Goal: Information Seeking & Learning: Learn about a topic

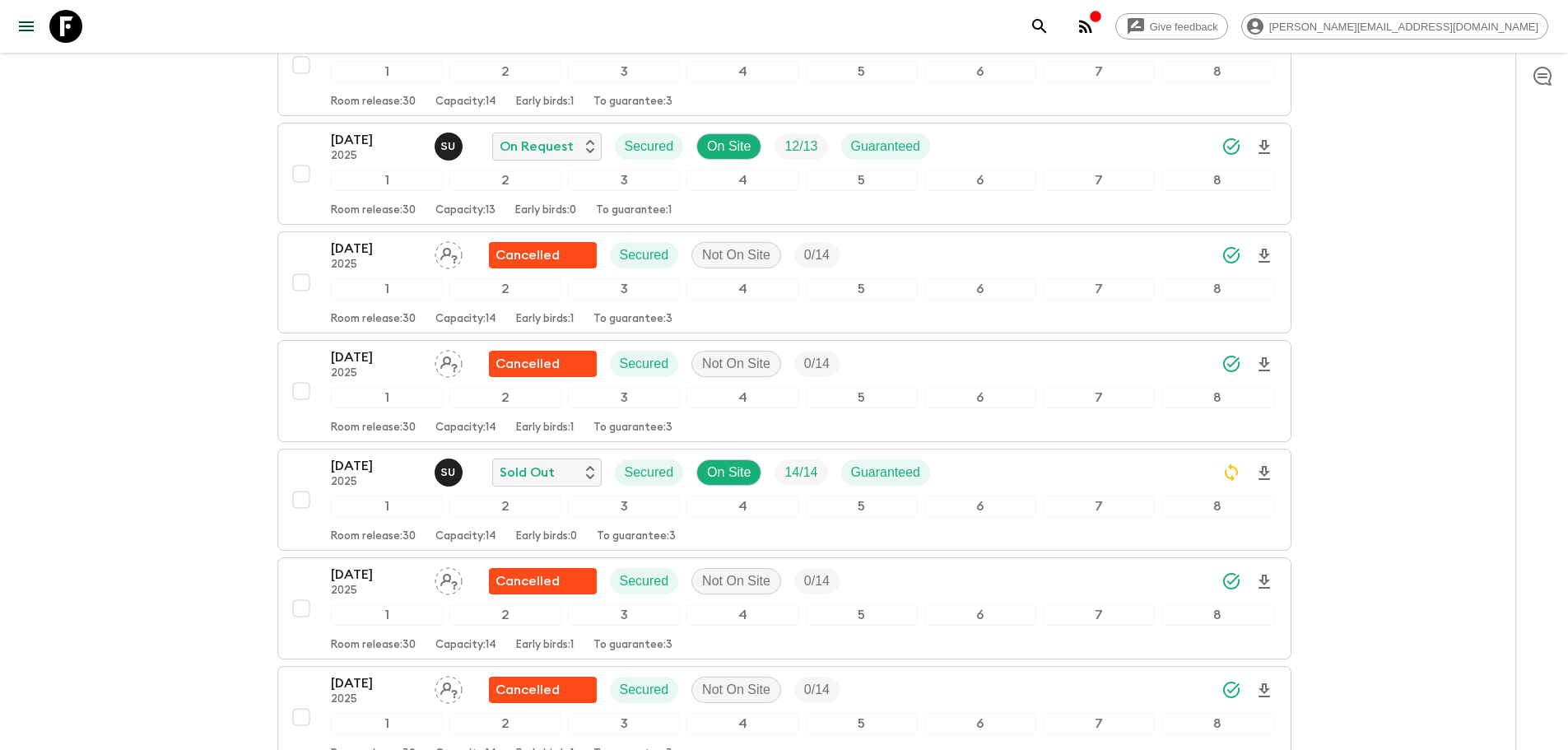
scroll to position [4008, 0]
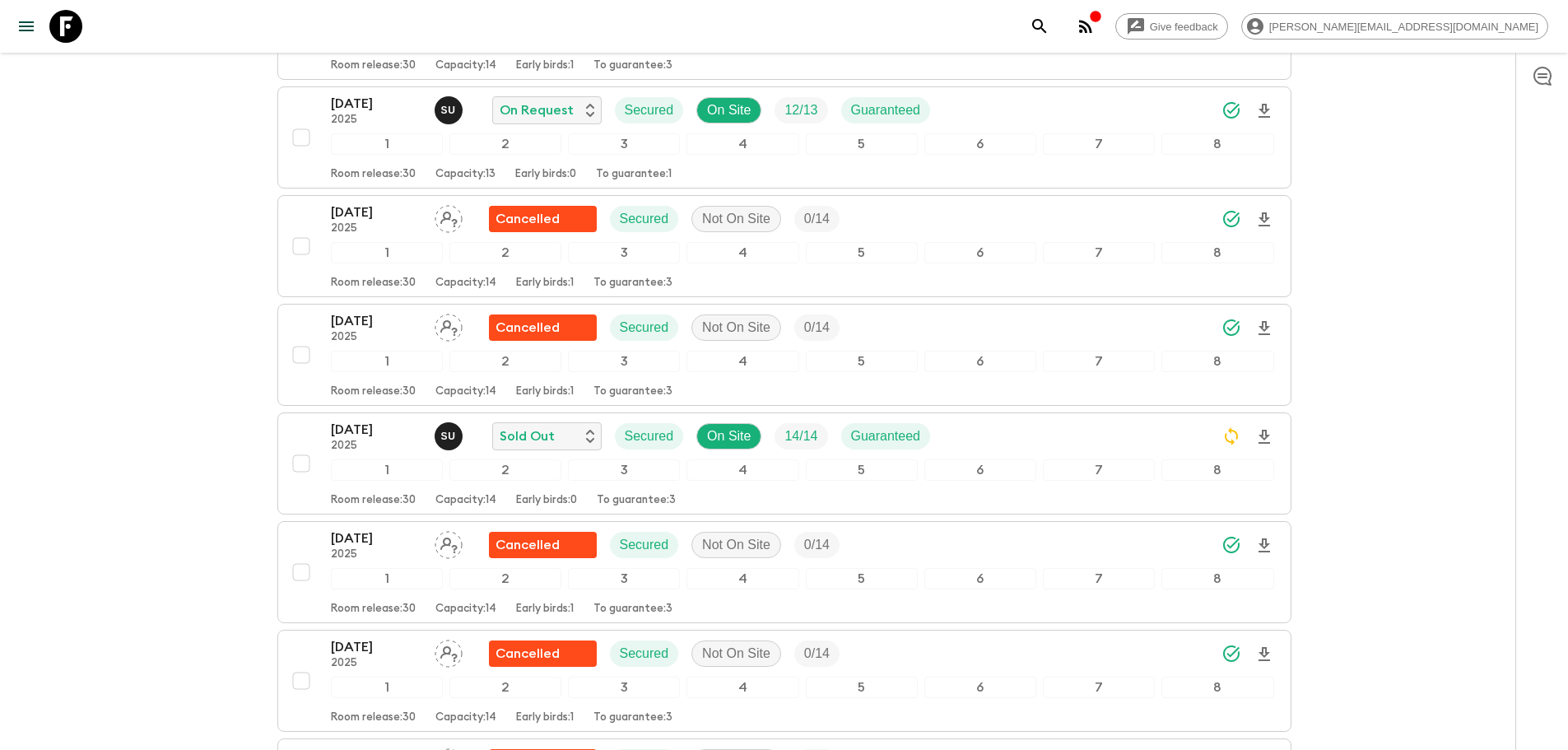
drag, startPoint x: 72, startPoint y: 27, endPoint x: 1048, endPoint y: 121, distance: 980.5
click at [72, 27] on icon at bounding box center [66, 27] width 33 height 33
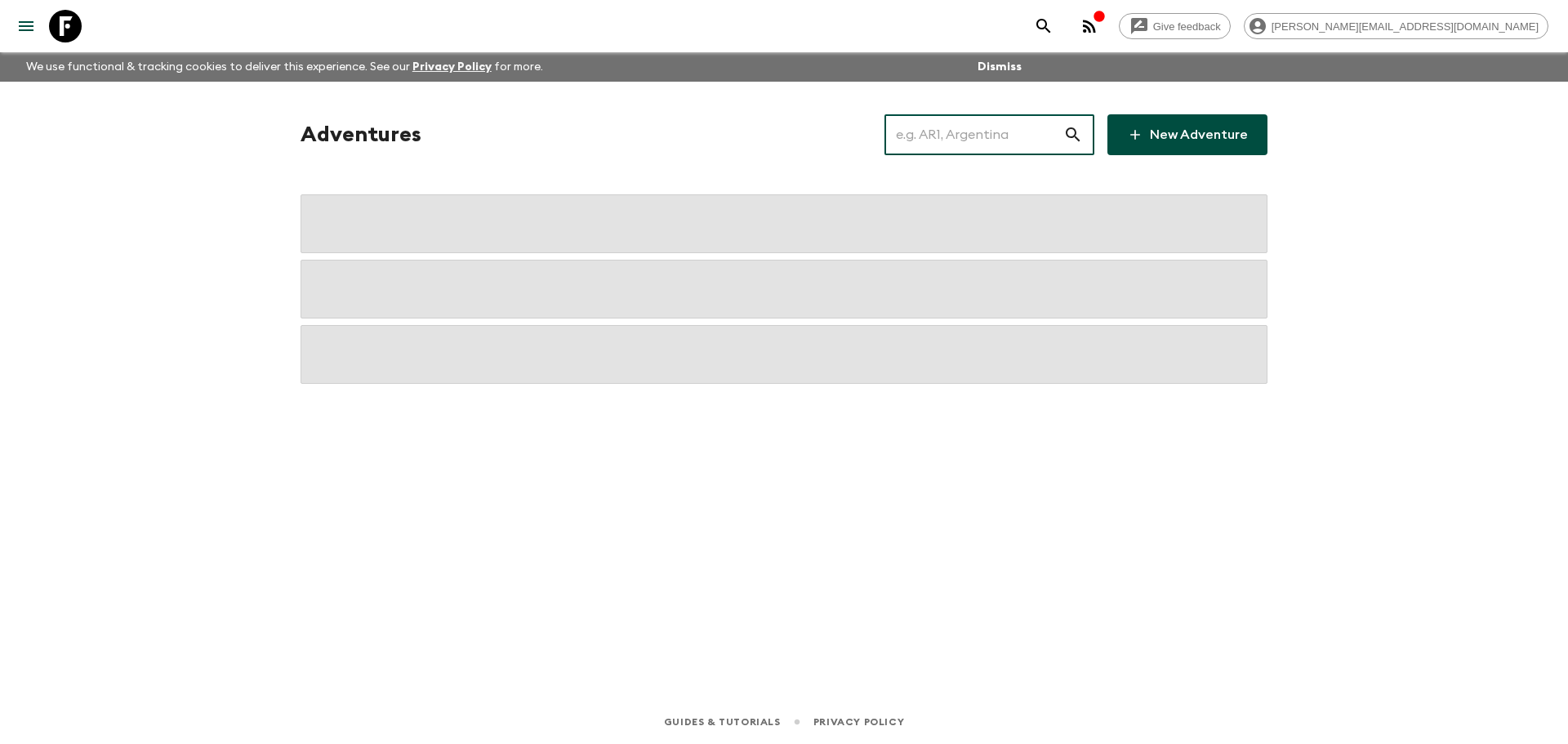
click at [1047, 124] on input "text" at bounding box center [974, 134] width 179 height 45
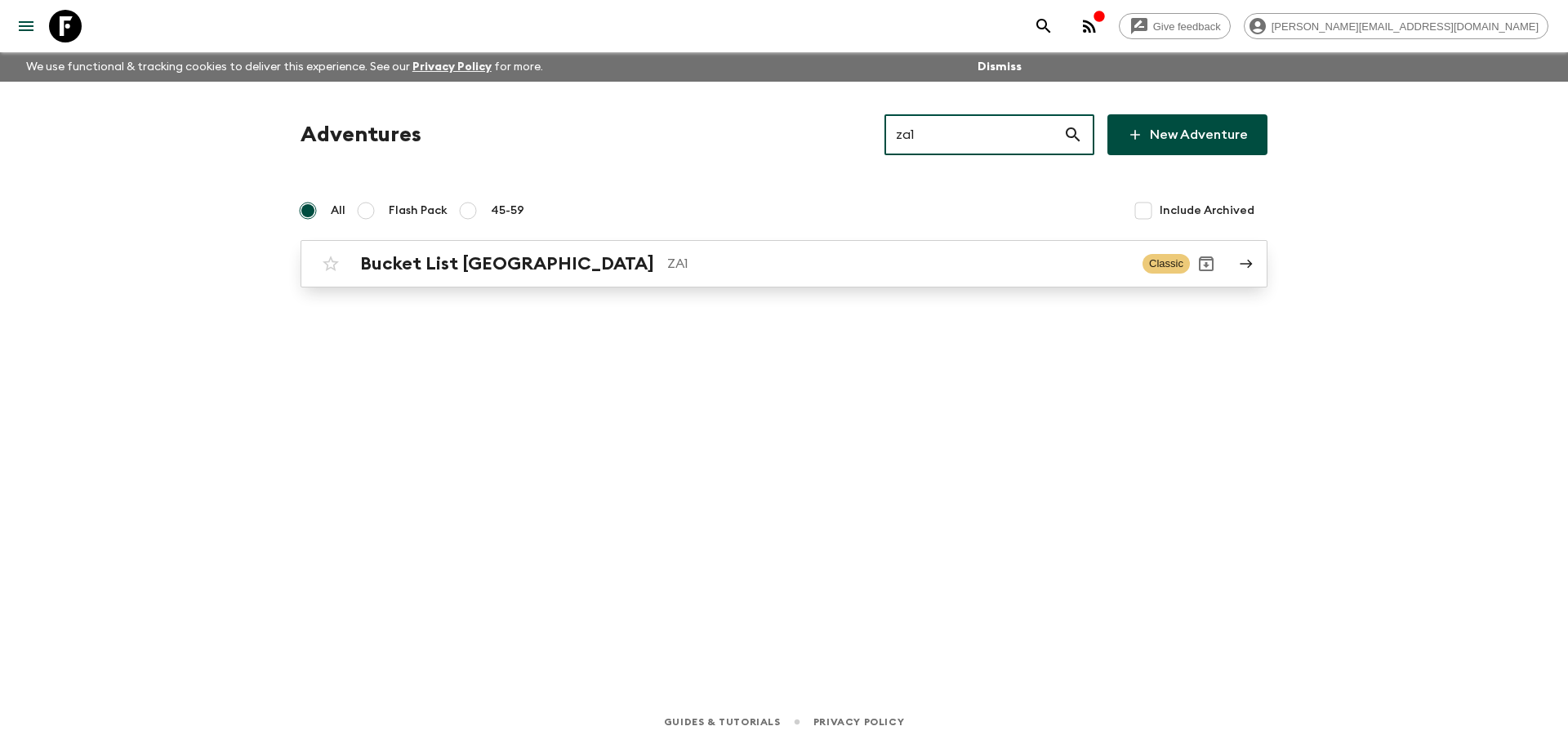
type input "za1"
click at [893, 278] on div "Bucket List [GEOGRAPHIC_DATA] ZA1 Classic" at bounding box center [751, 264] width 875 height 33
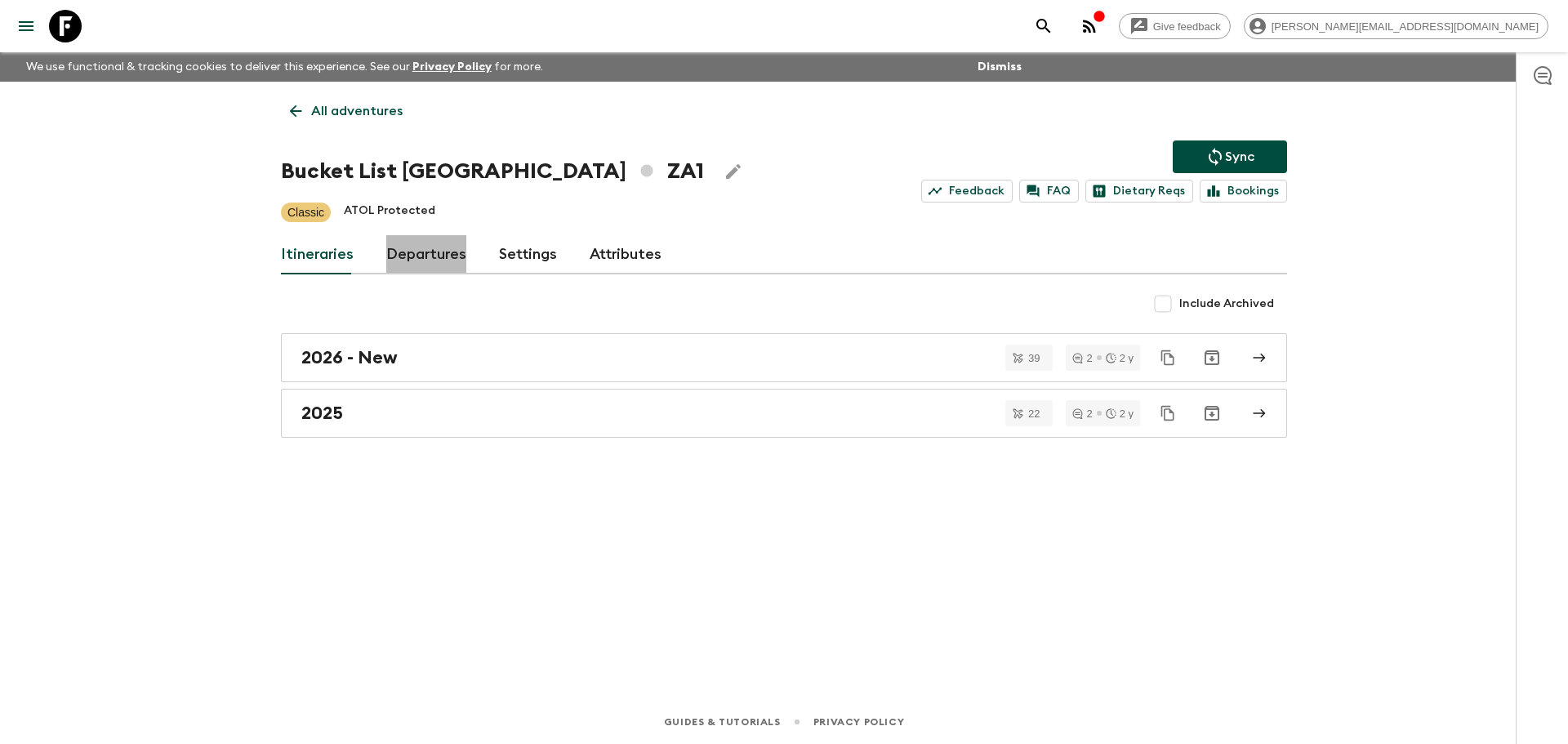
click at [427, 250] on link "Departures" at bounding box center [426, 254] width 80 height 39
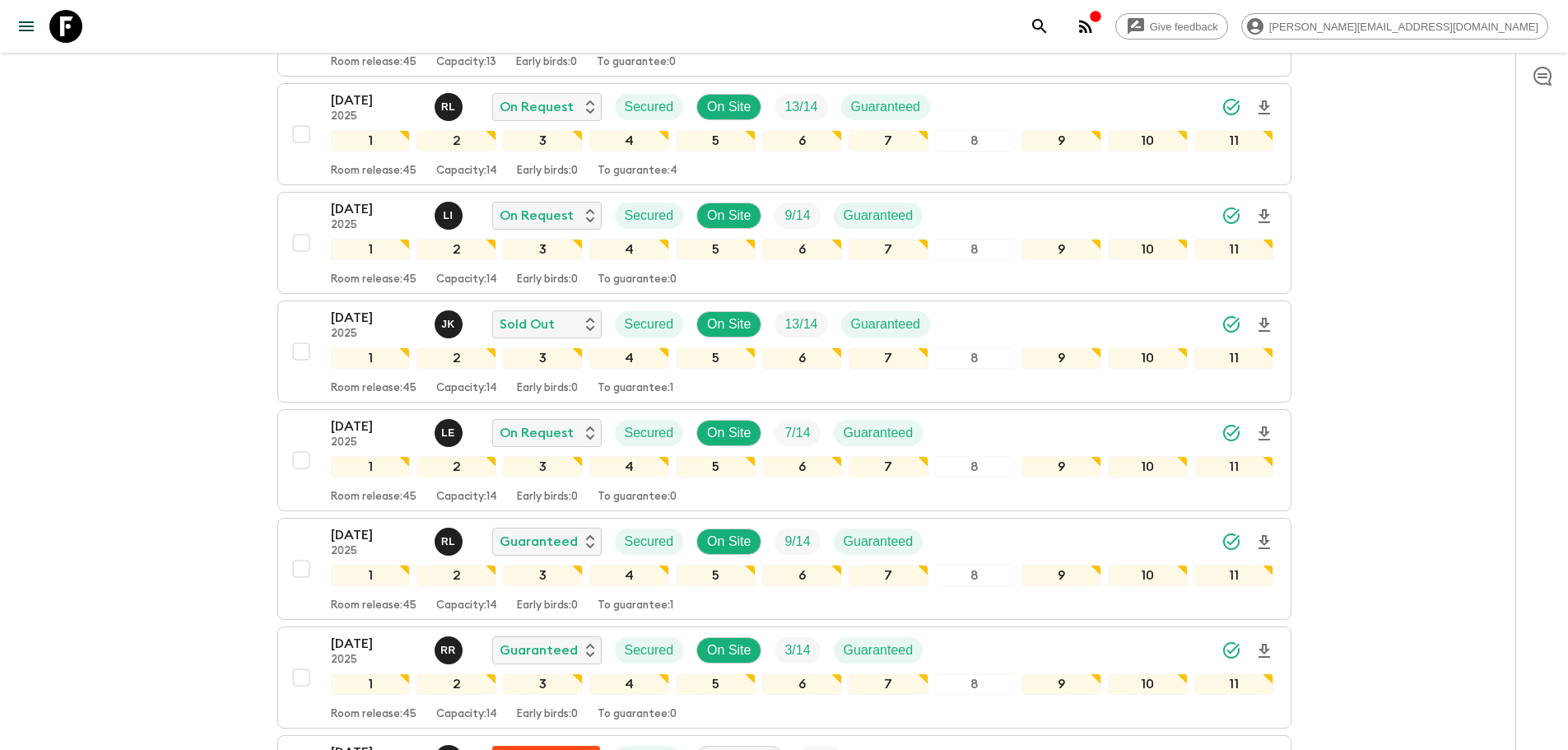
scroll to position [758, 0]
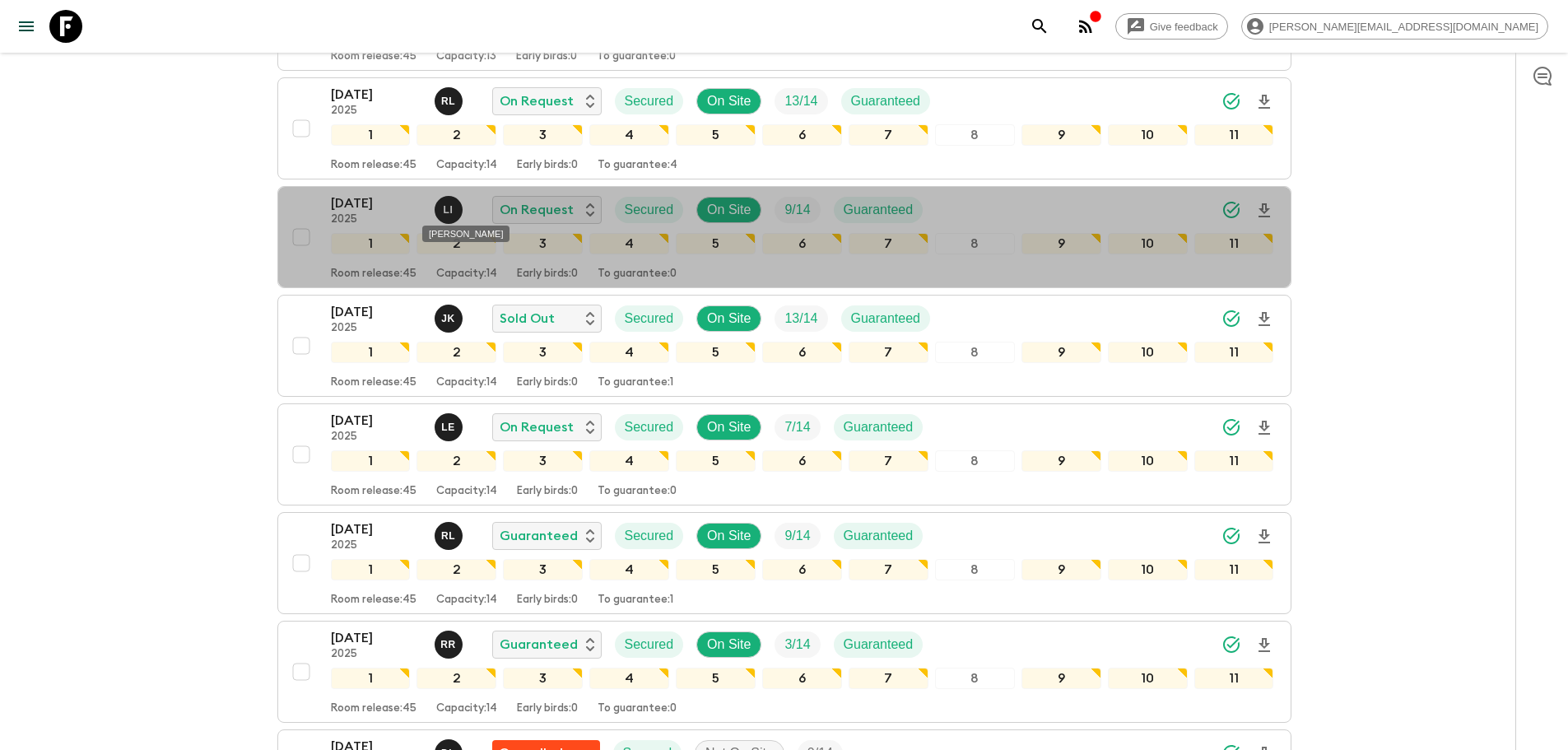
click at [450, 215] on div "Lee Irwins" at bounding box center [466, 229] width 91 height 30
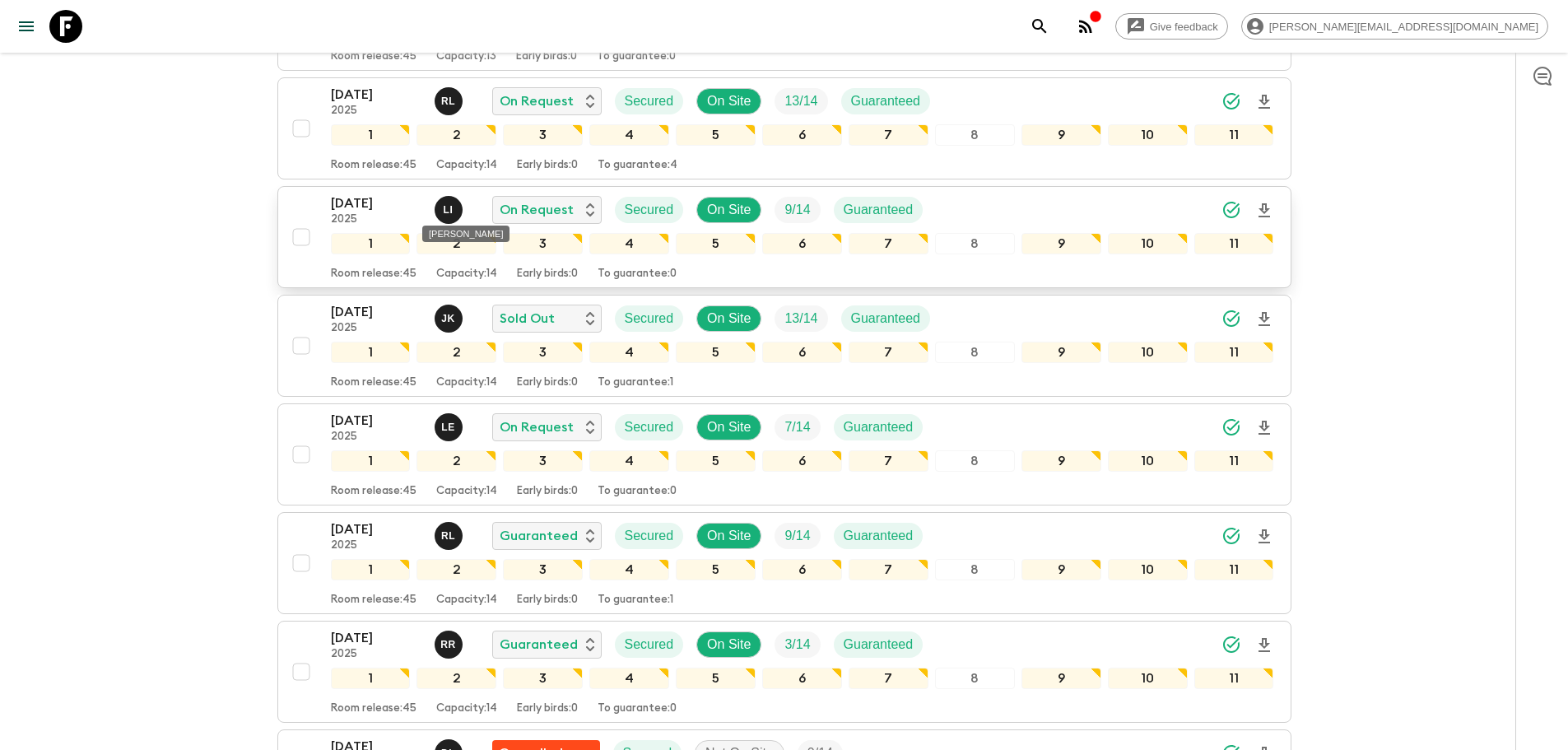
click at [442, 202] on div "L I" at bounding box center [449, 210] width 28 height 28
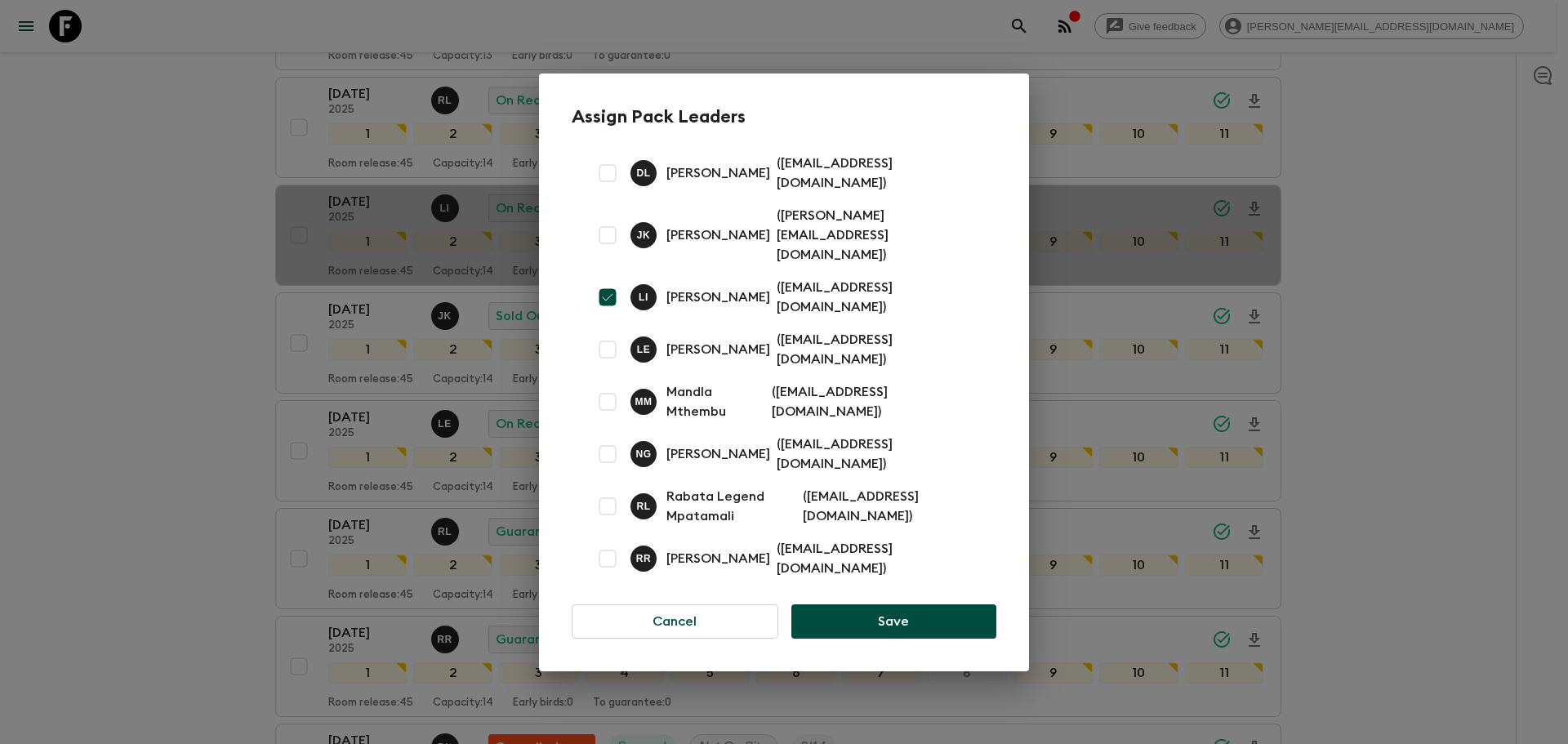
click at [126, 360] on div "Assign Pack Leaders D L Dylan Lees ( dylanjlees@gmail.com ) J K Jamie Keenan ( …" at bounding box center [784, 372] width 1568 height 744
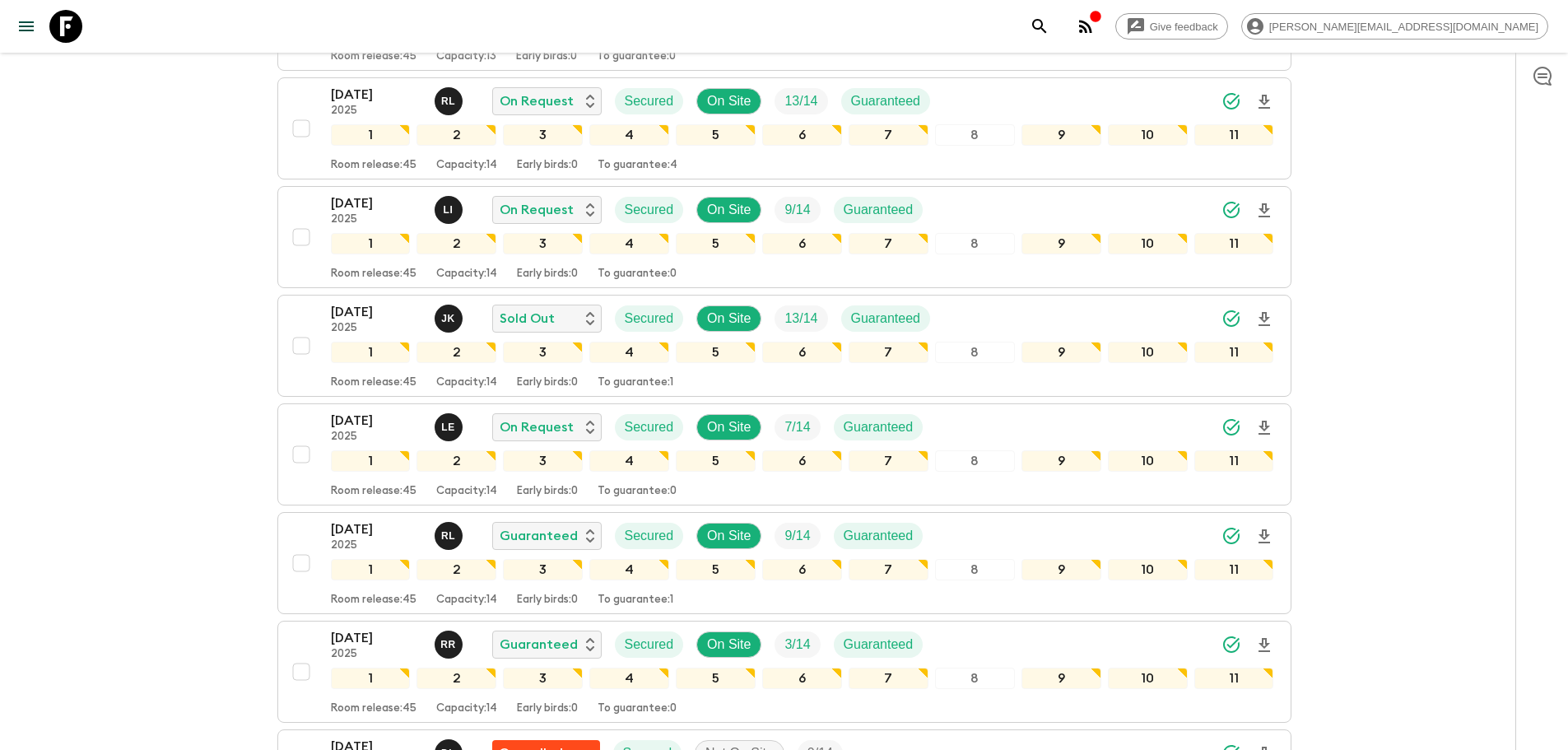
drag, startPoint x: 70, startPoint y: 38, endPoint x: 87, endPoint y: 31, distance: 18.4
click at [70, 38] on icon at bounding box center [66, 27] width 33 height 33
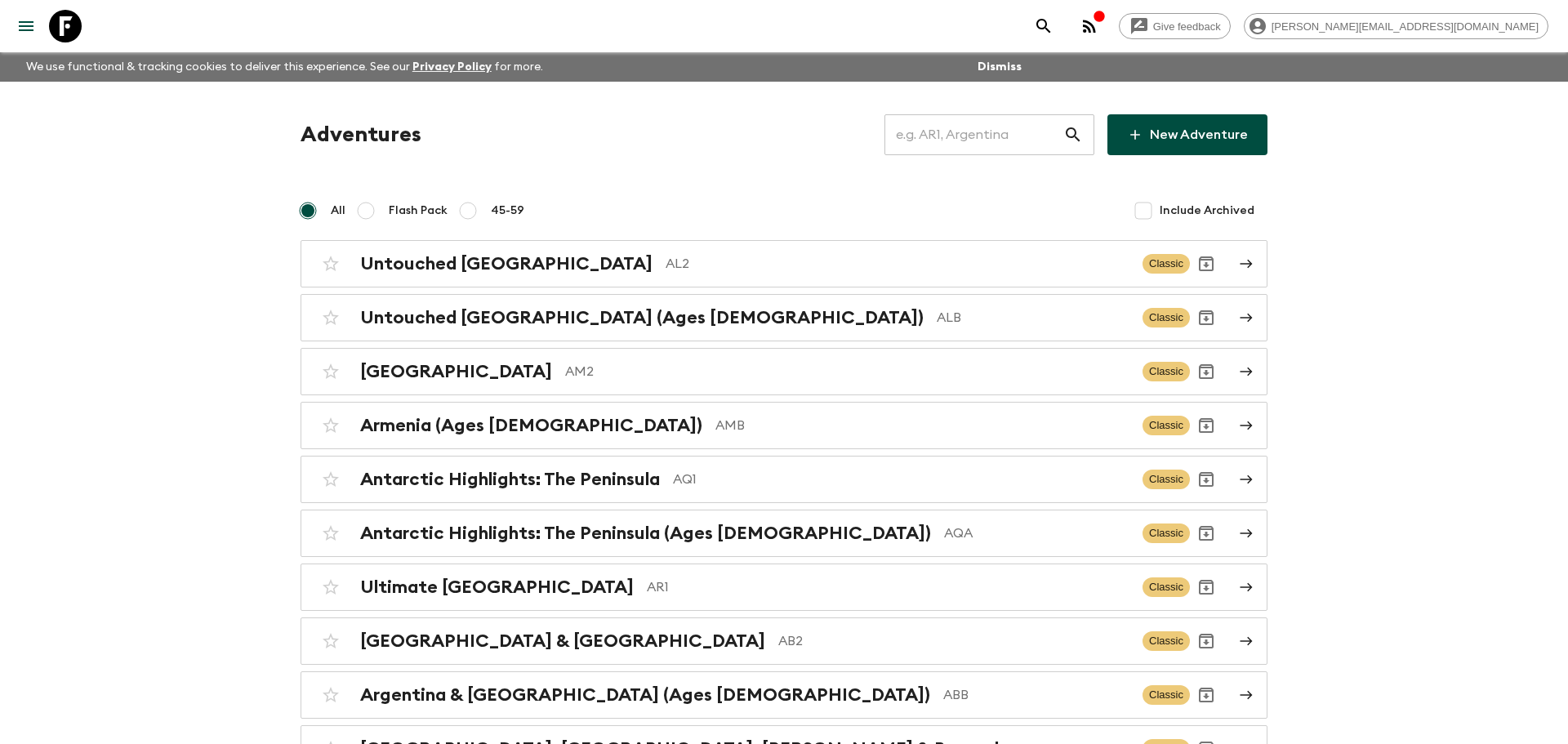
click at [941, 129] on input "text" at bounding box center [974, 134] width 179 height 45
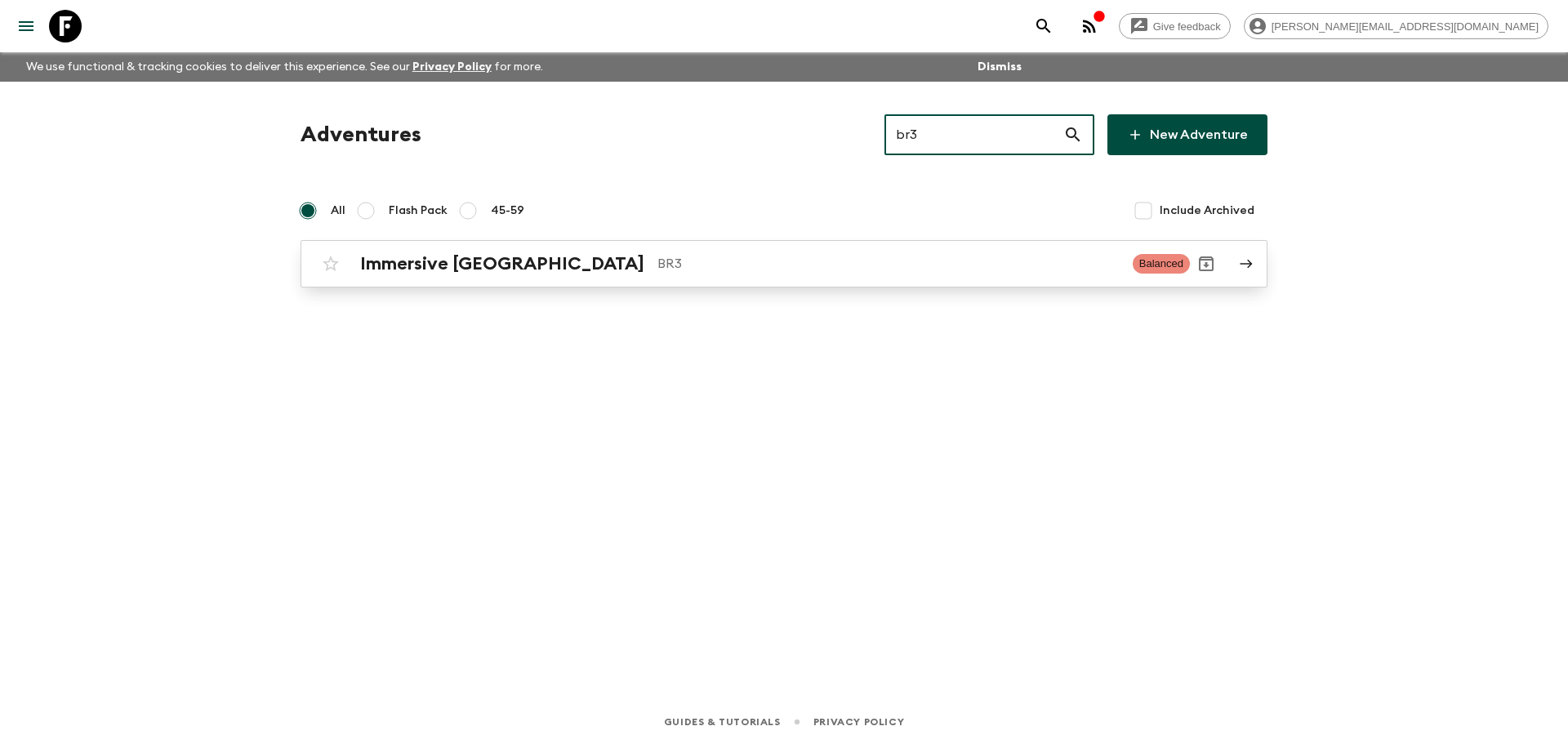
type input "br3"
click at [838, 277] on div "Immersive Brazil BR3 Balanced" at bounding box center [751, 264] width 875 height 33
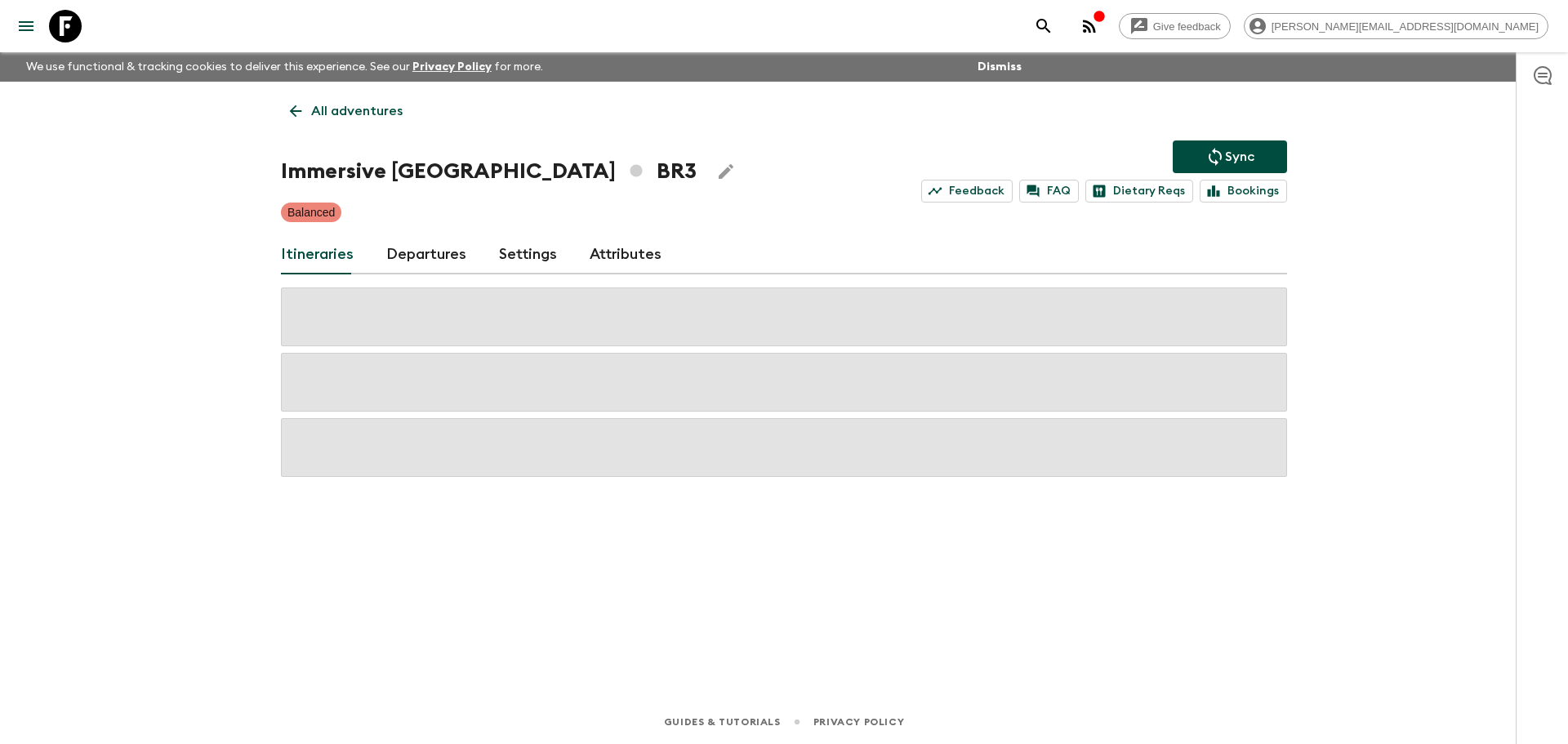
click at [450, 263] on link "Departures" at bounding box center [426, 254] width 80 height 39
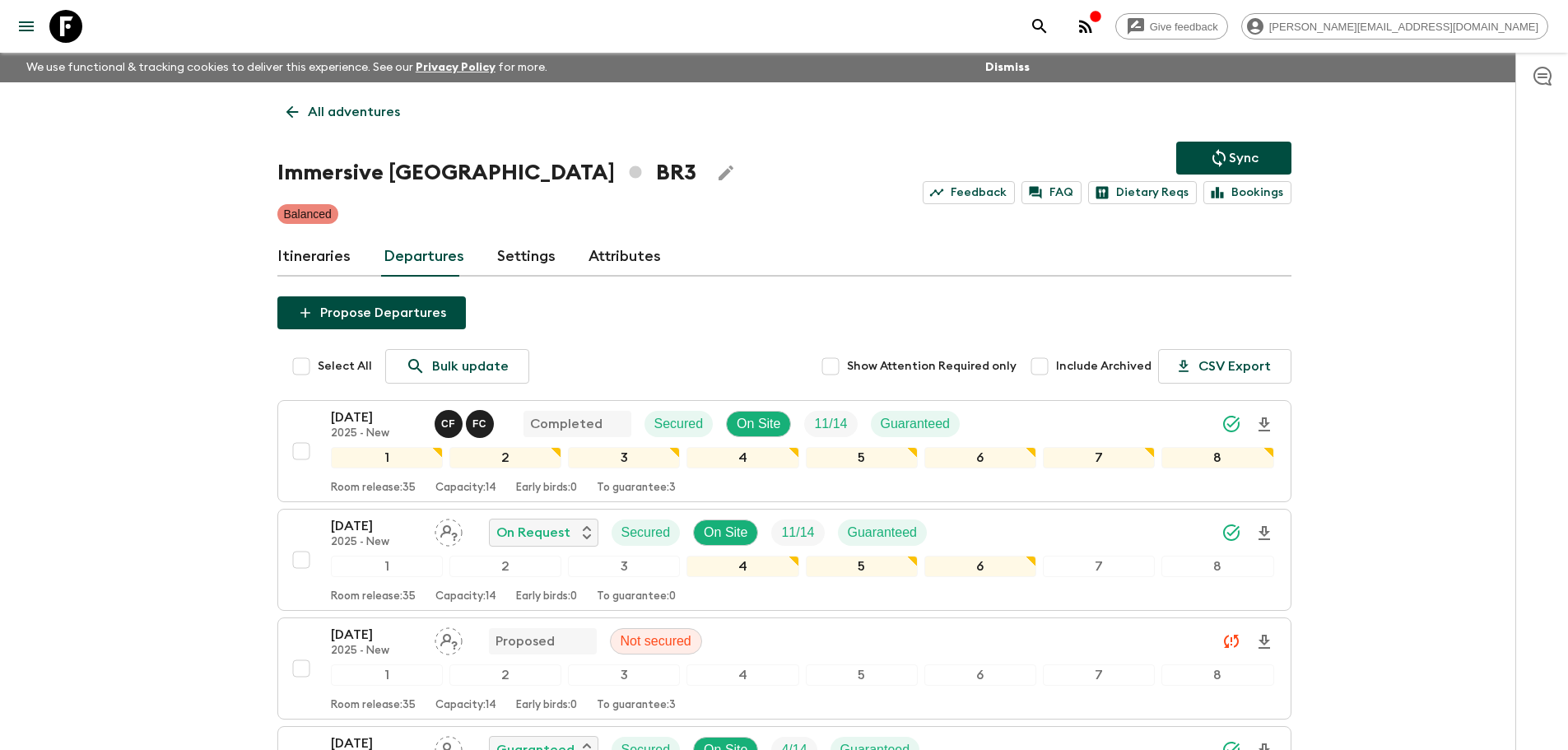
click at [82, 34] on link at bounding box center [65, 26] width 46 height 46
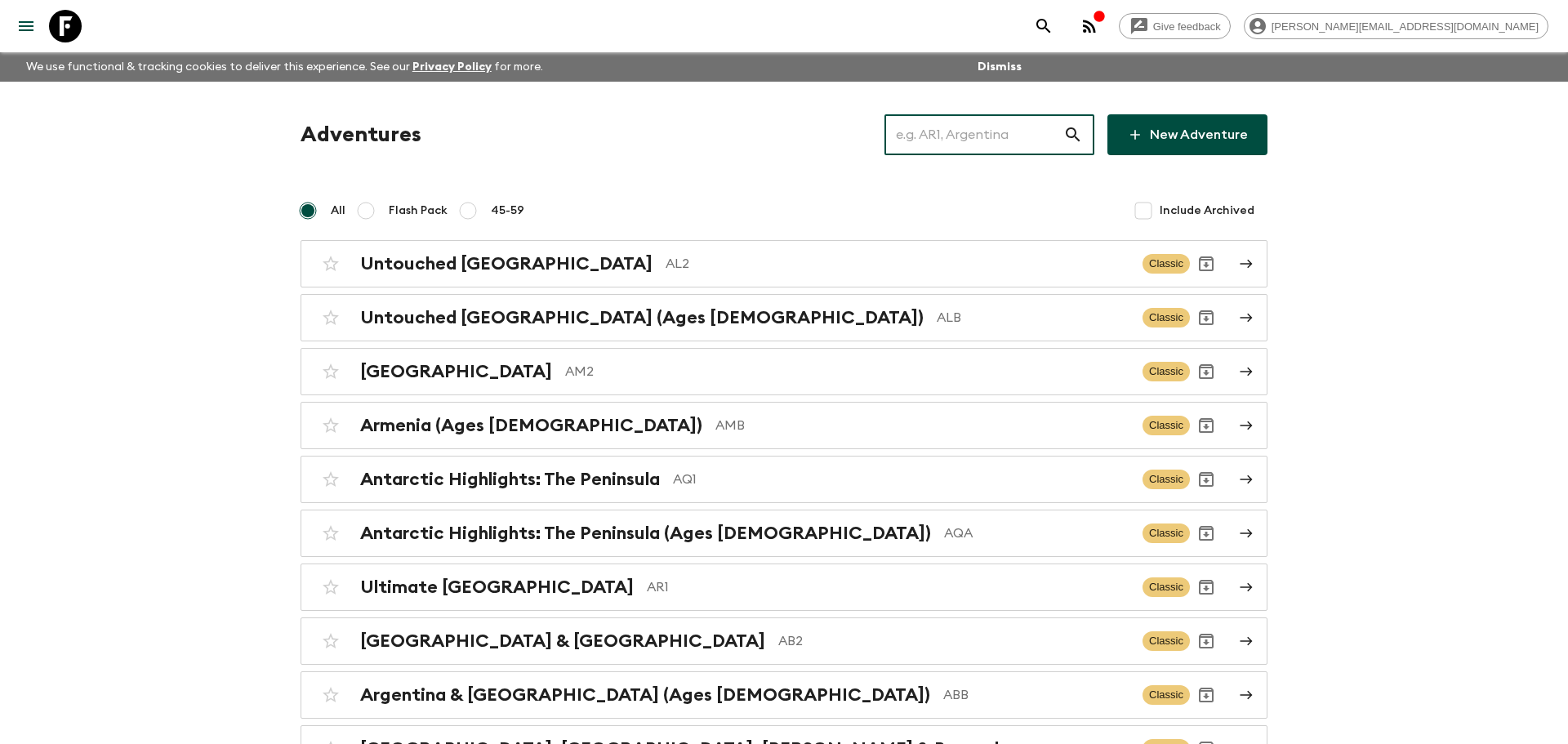
click at [993, 126] on input "text" at bounding box center [974, 134] width 179 height 45
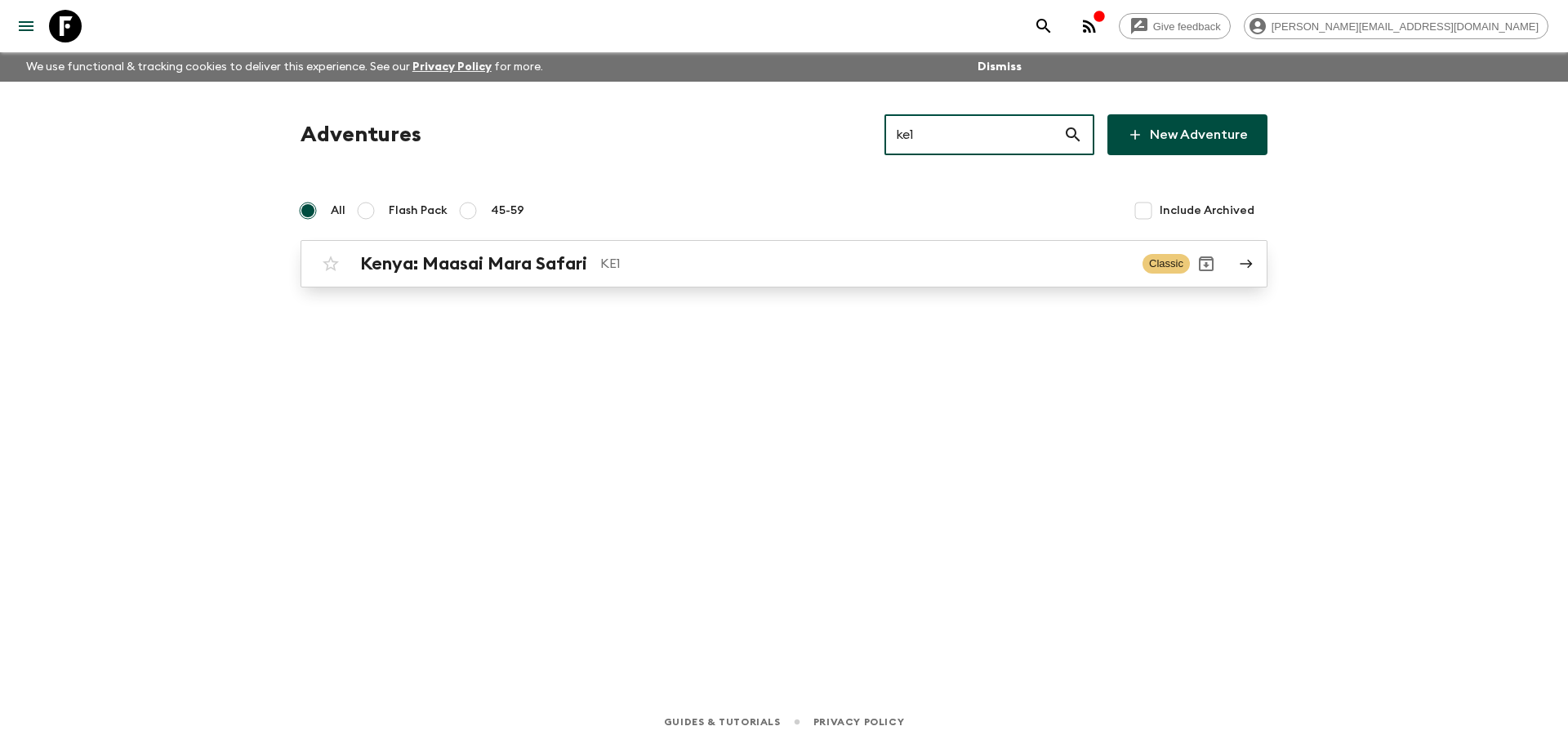
type input "ke1"
click at [932, 279] on div "Kenya: Maasai Mara Safari KE1 Classic" at bounding box center [751, 264] width 875 height 33
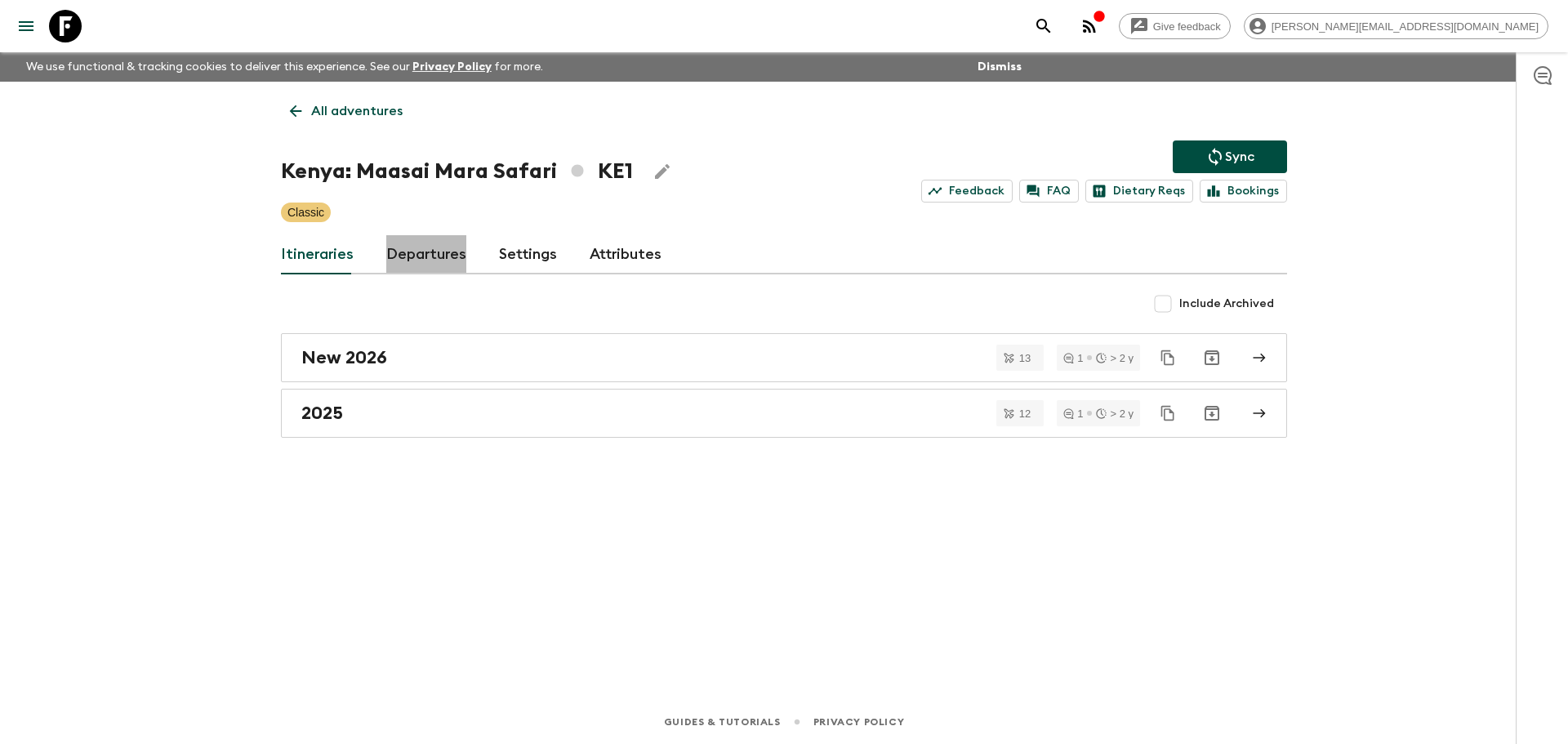
click at [402, 246] on link "Departures" at bounding box center [426, 254] width 80 height 39
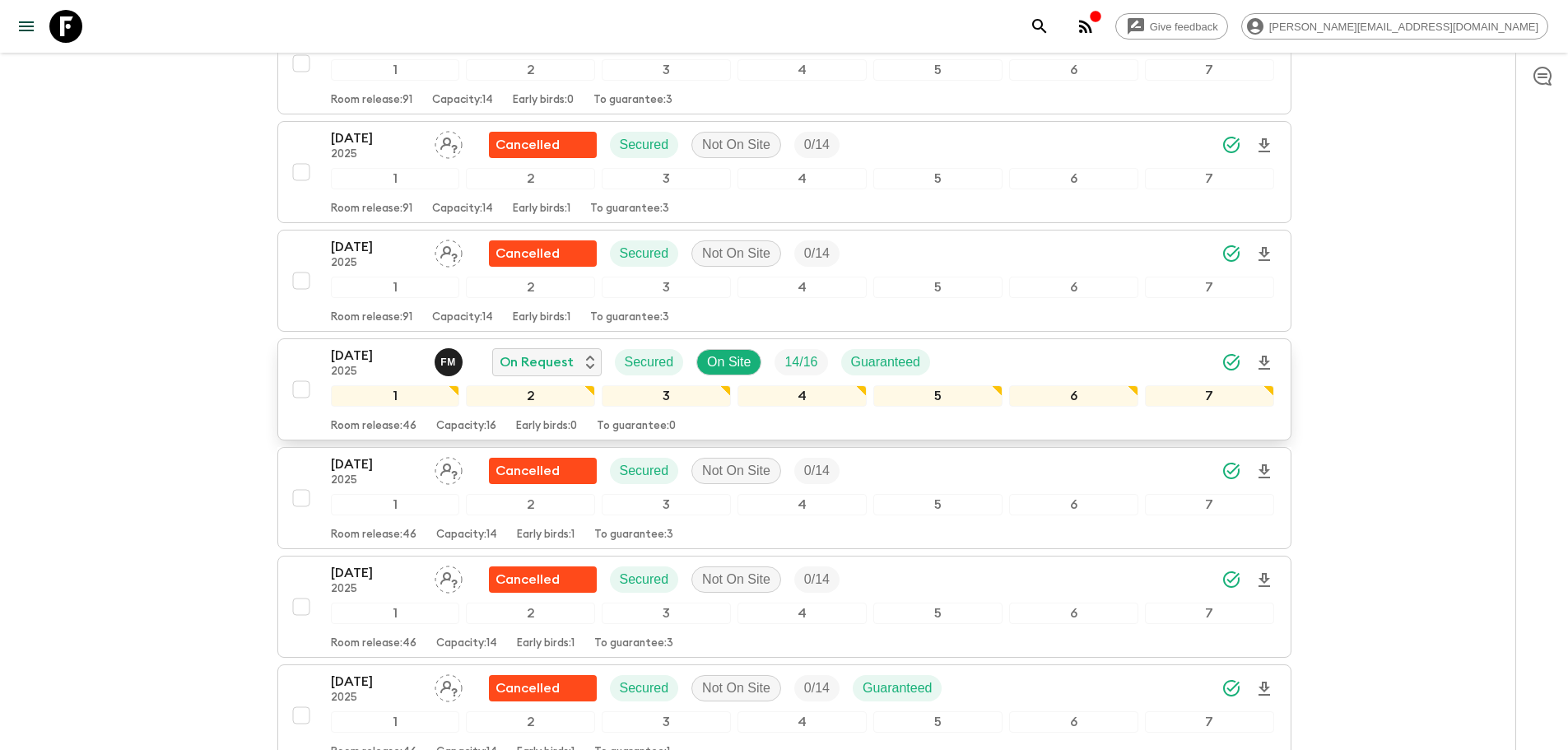
scroll to position [2555, 0]
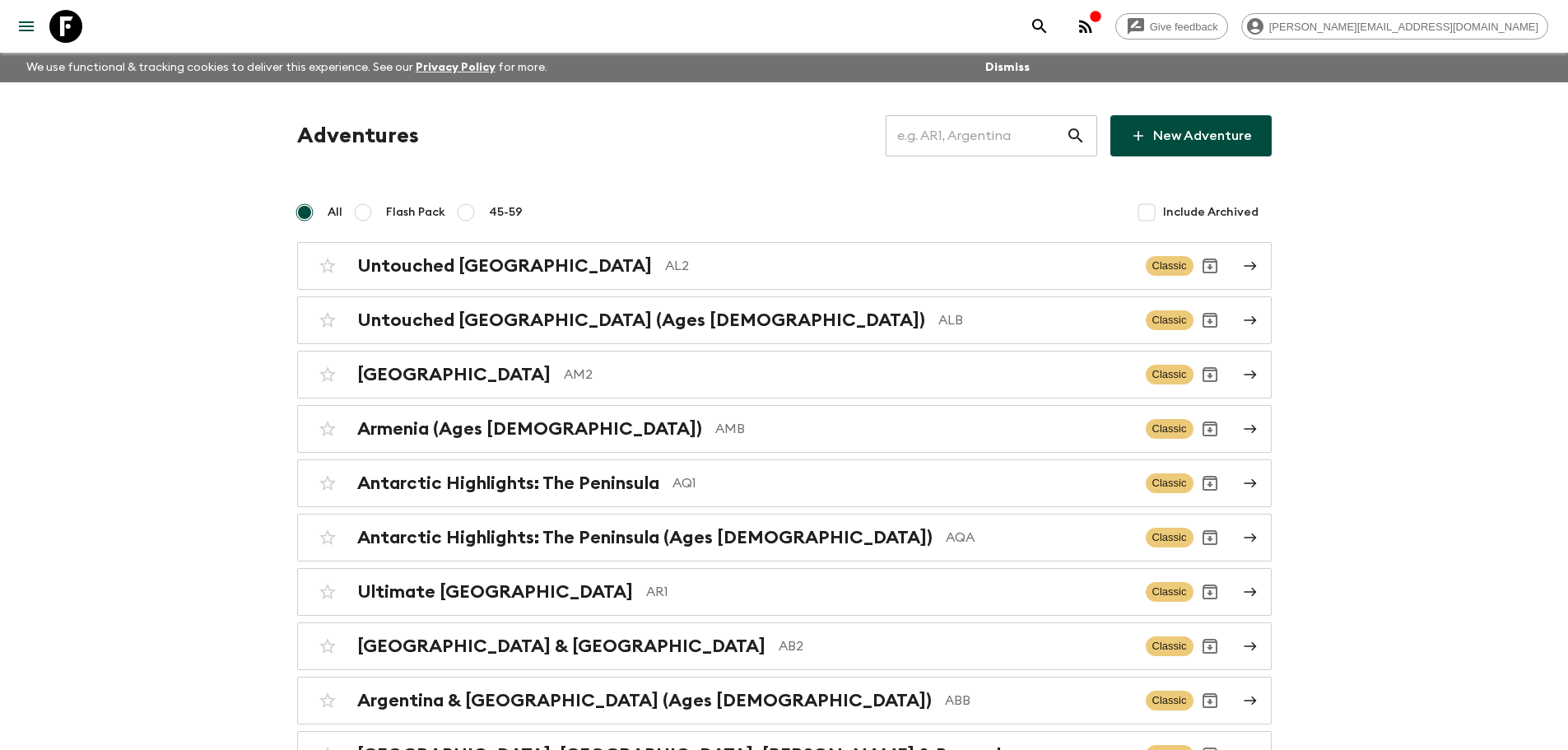
click at [971, 139] on input "text" at bounding box center [976, 135] width 180 height 46
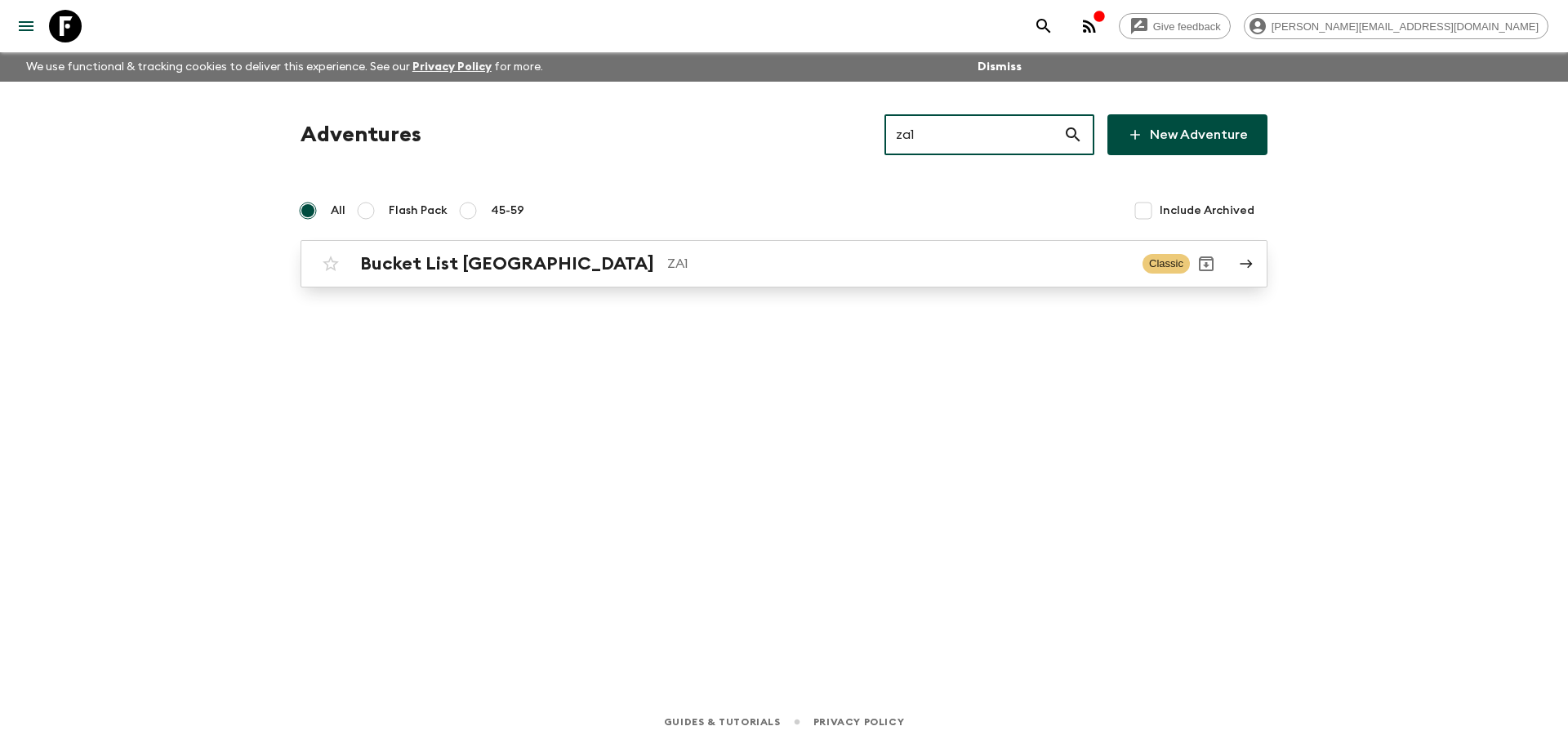
type input "za1"
click at [794, 267] on p "ZA1" at bounding box center [898, 264] width 462 height 20
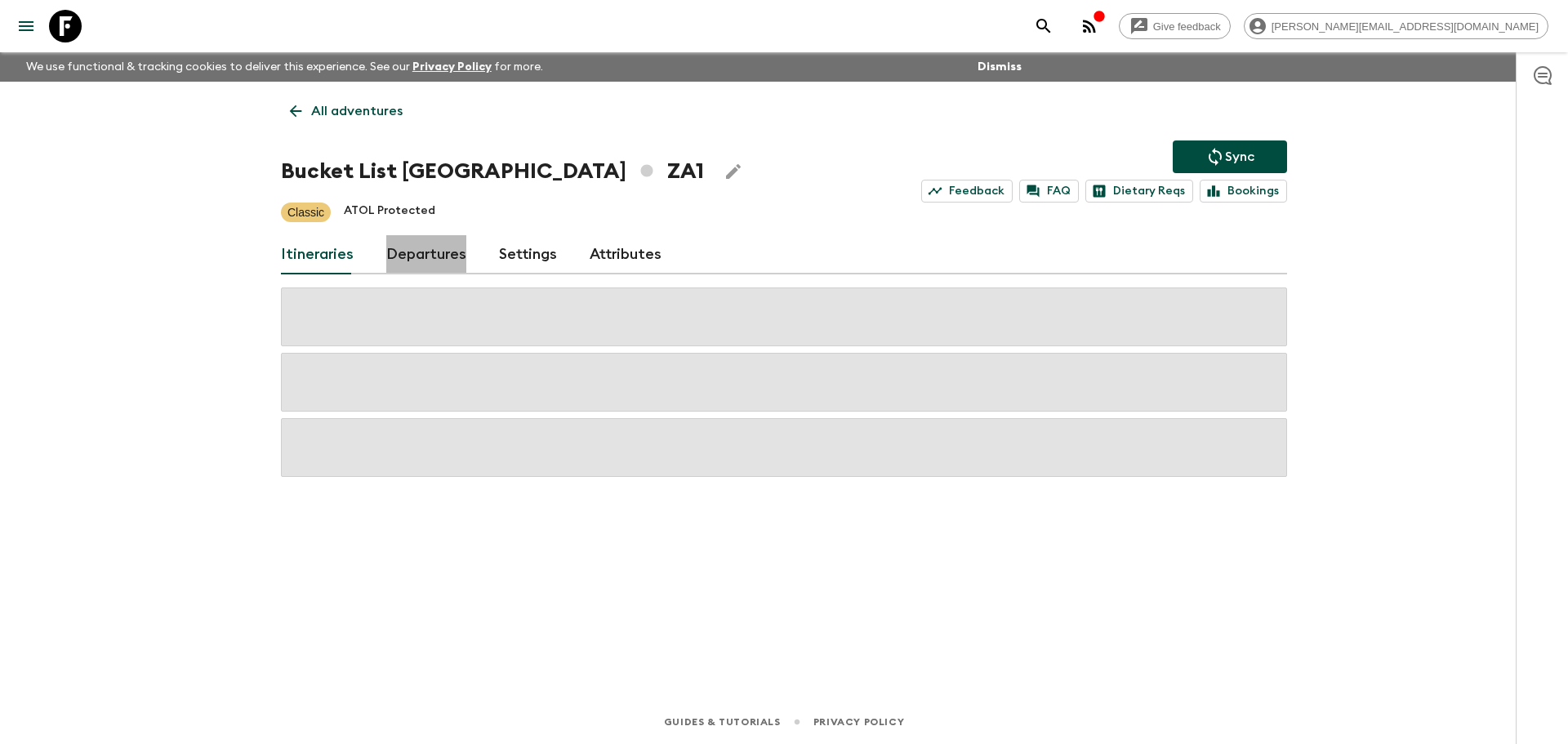
click at [429, 260] on link "Departures" at bounding box center [426, 254] width 80 height 39
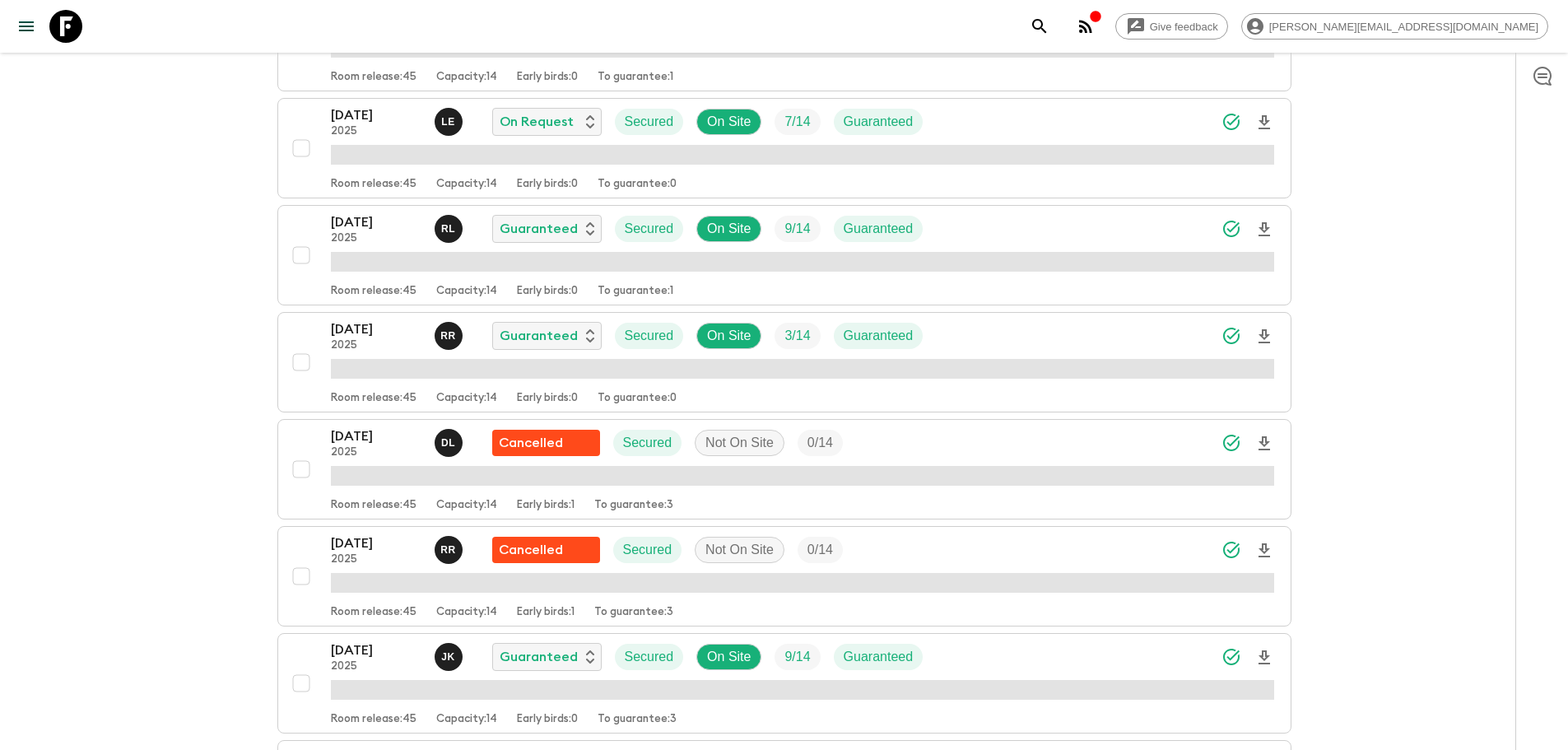
scroll to position [1035, 0]
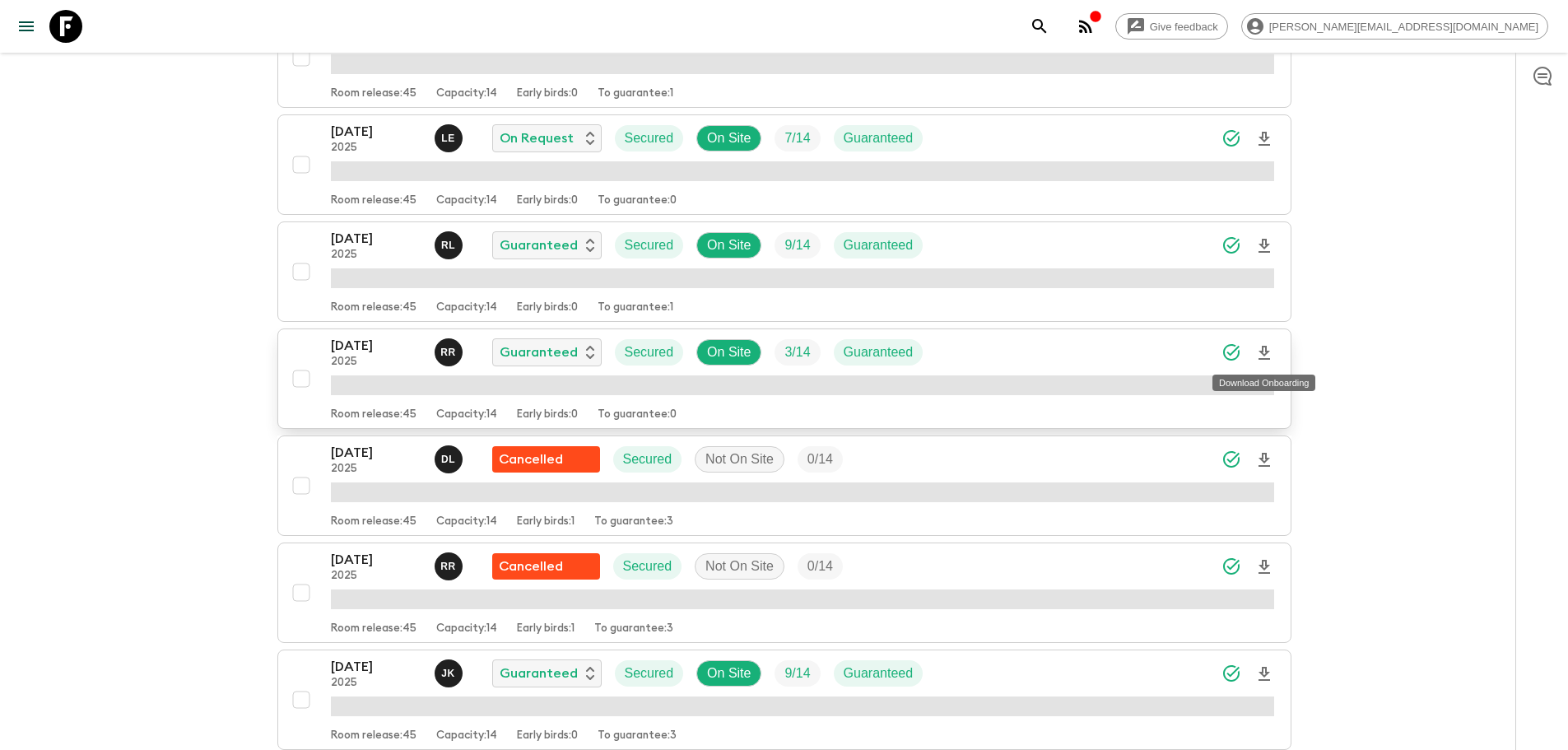
click at [1267, 353] on icon "Download Onboarding" at bounding box center [1264, 353] width 20 height 20
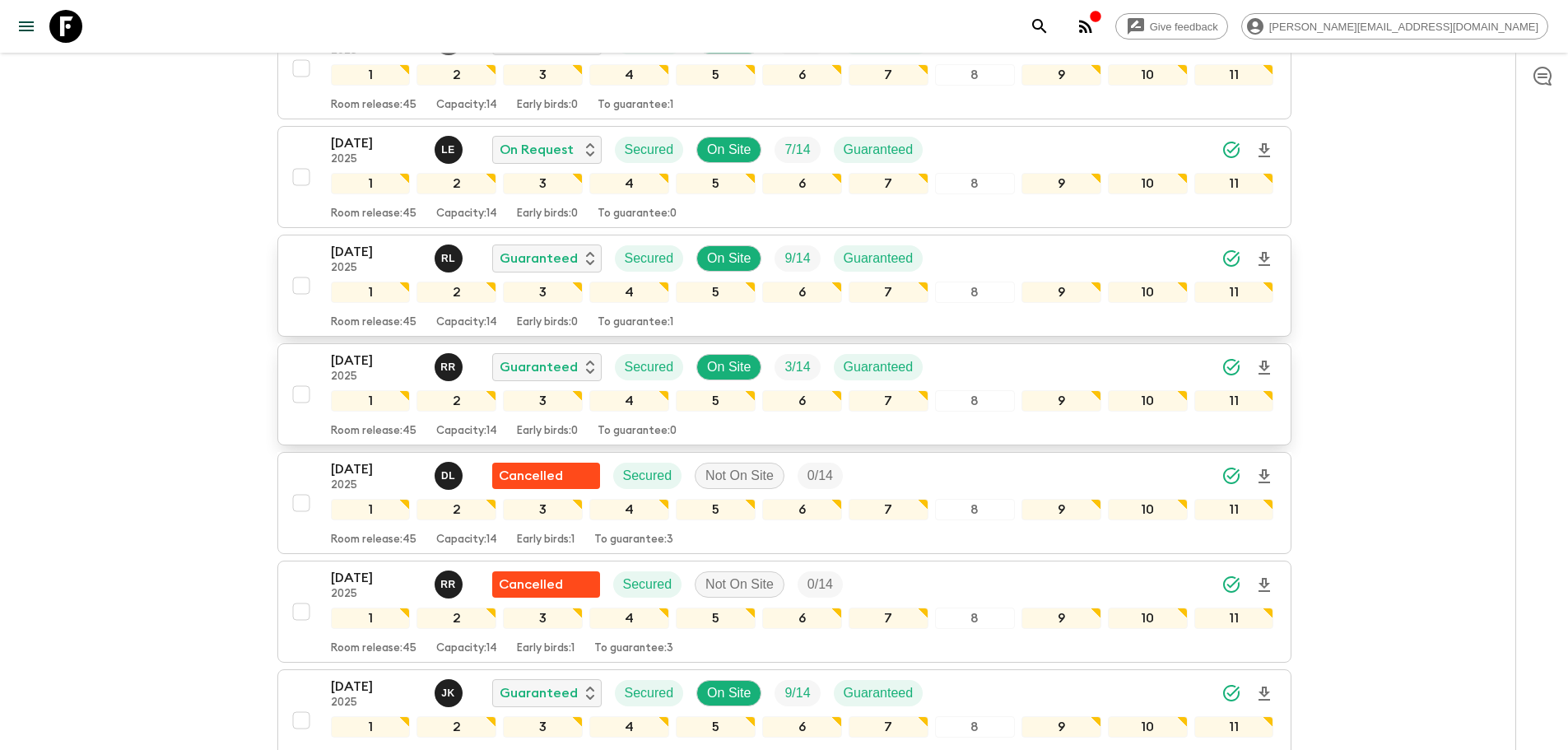
scroll to position [1043, 0]
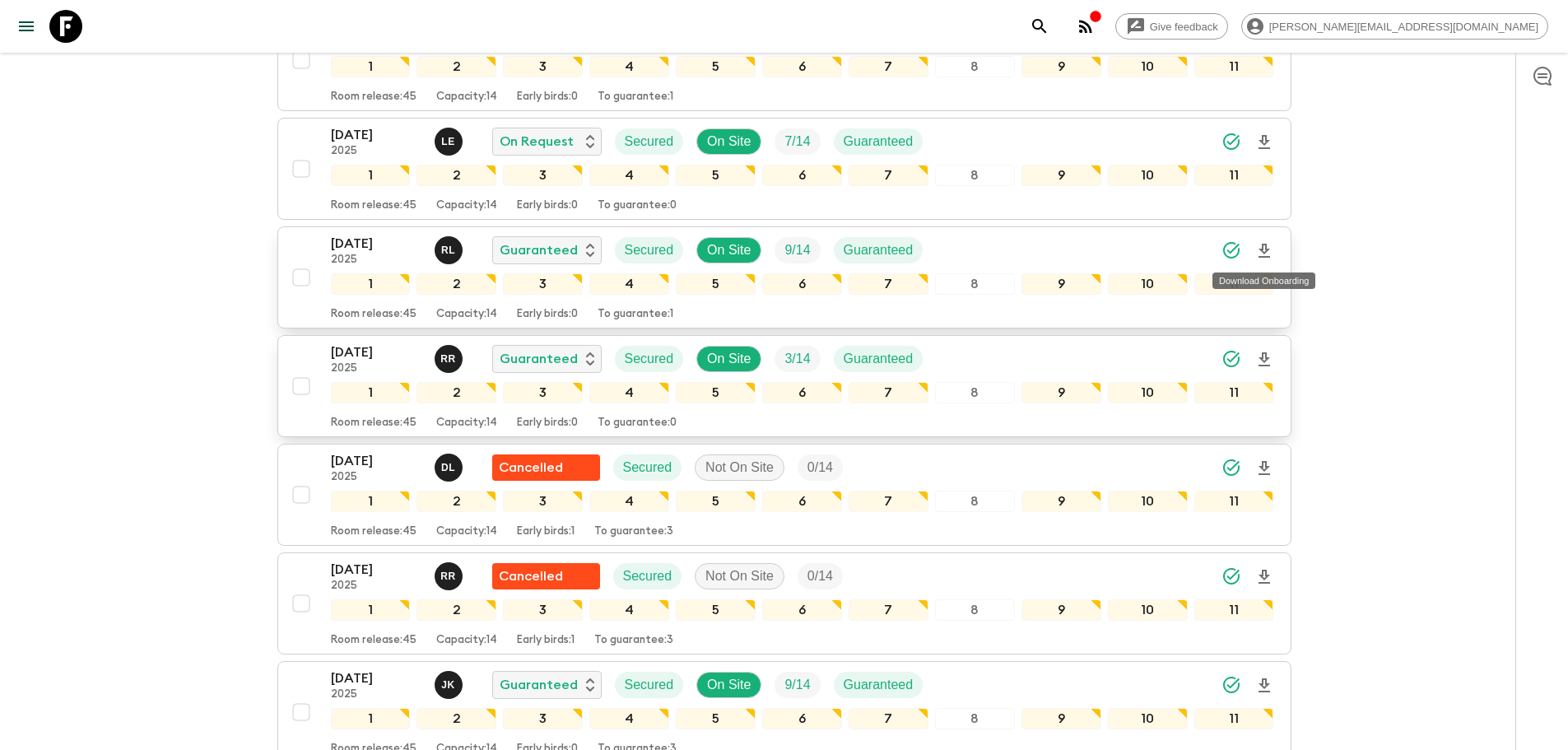
click at [1261, 248] on icon "Download Onboarding" at bounding box center [1264, 250] width 12 height 14
click at [78, 32] on icon at bounding box center [66, 27] width 33 height 33
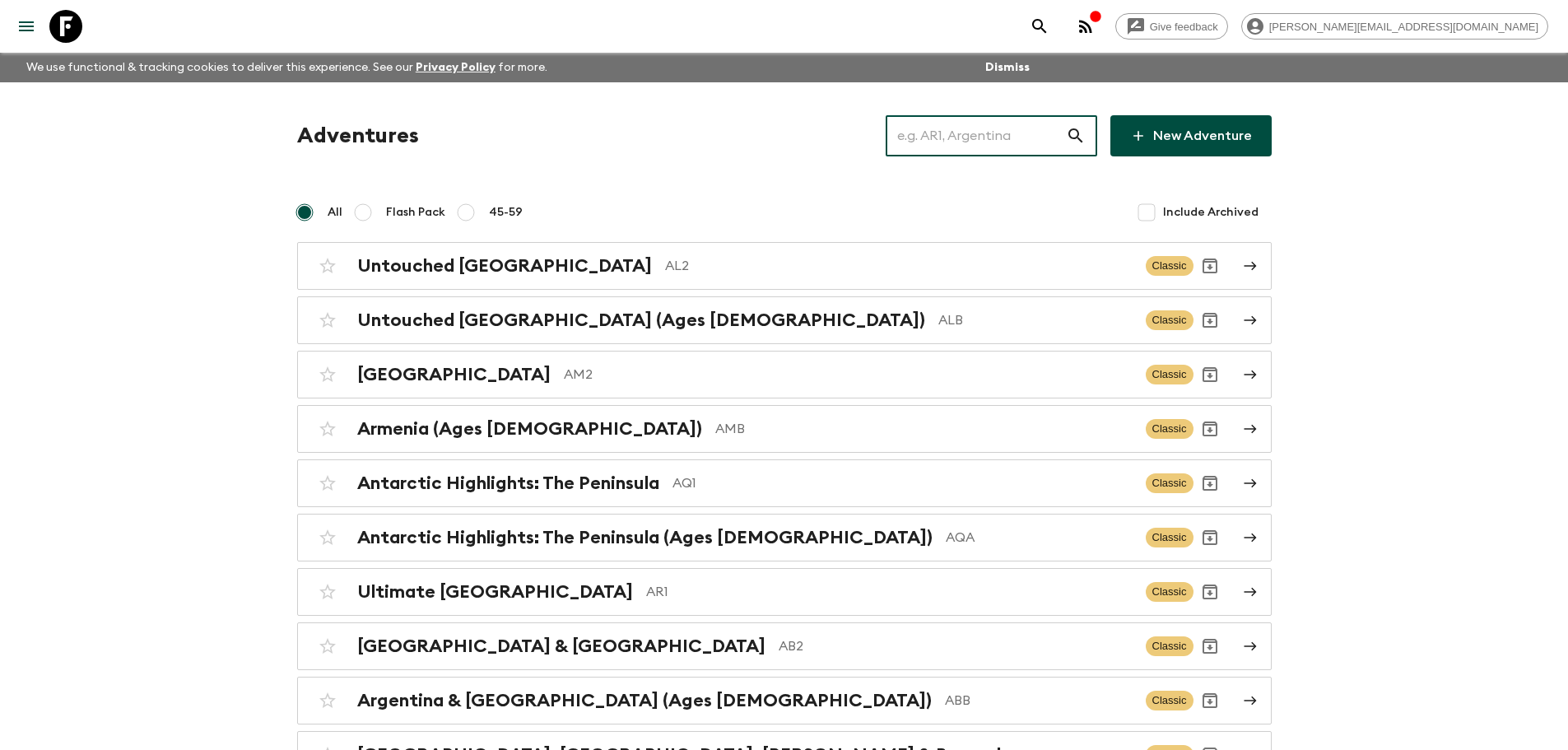
click at [951, 139] on input "text" at bounding box center [976, 135] width 180 height 46
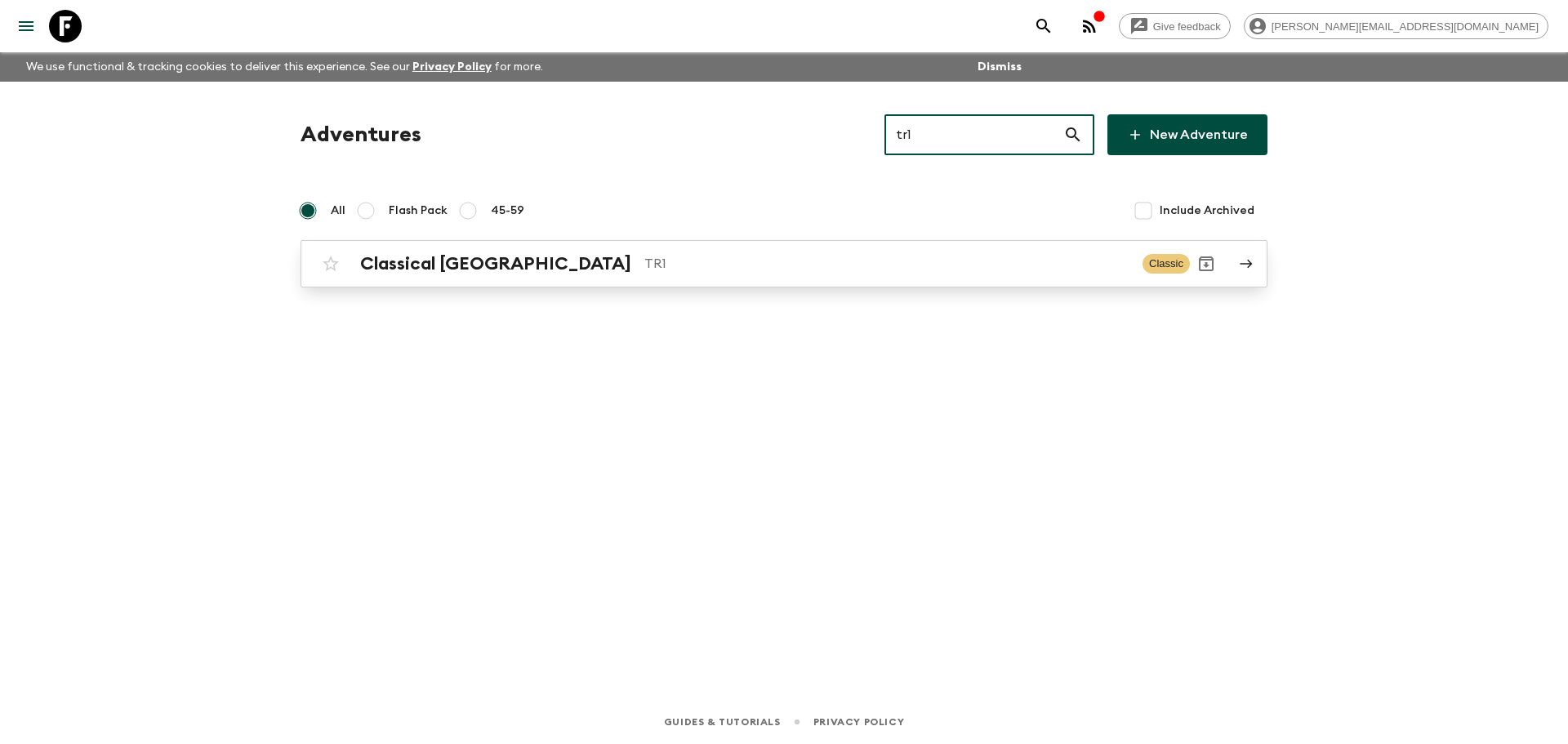
type input "tr1"
click at [754, 254] on p "TR1" at bounding box center [886, 264] width 485 height 20
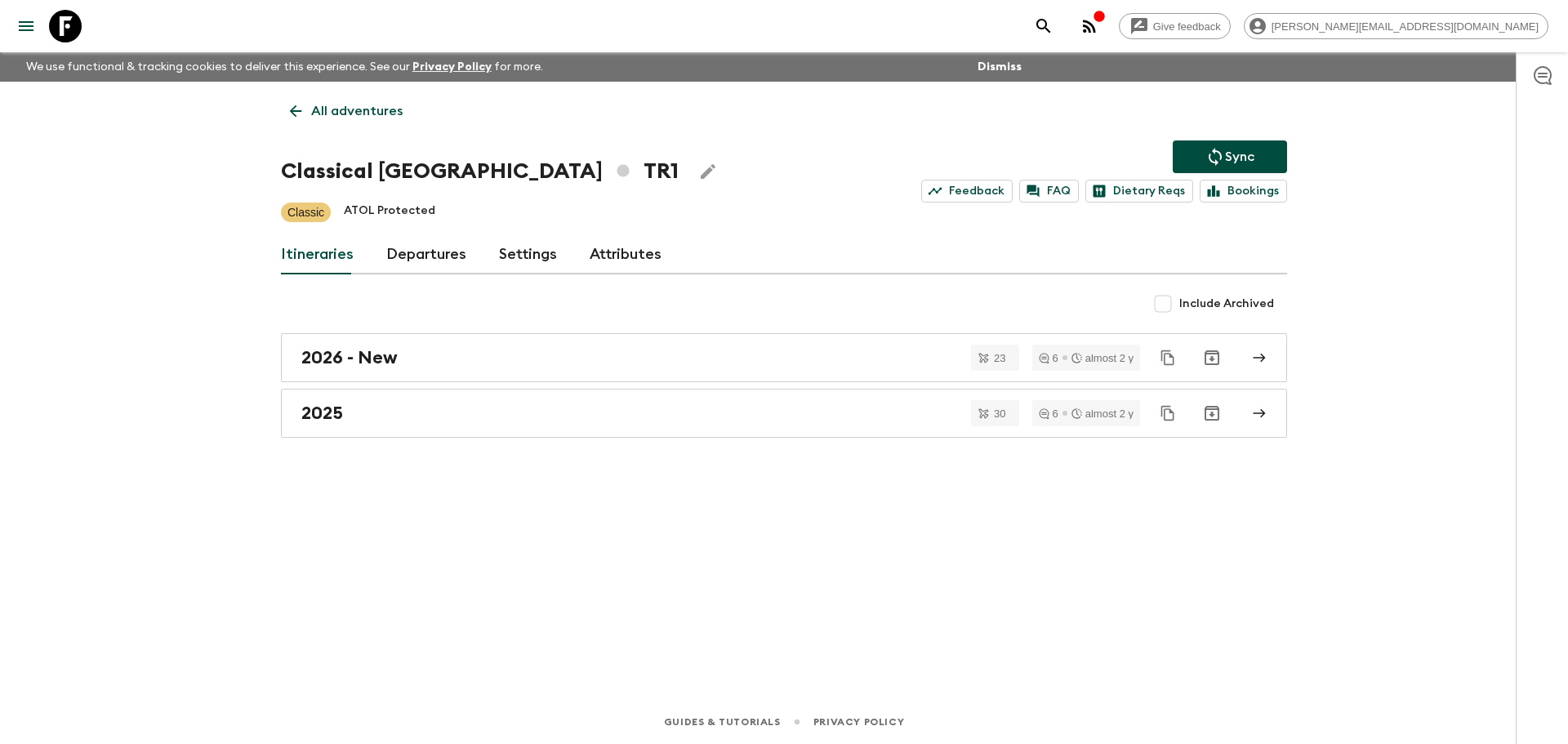
click at [440, 252] on link "Departures" at bounding box center [426, 254] width 80 height 39
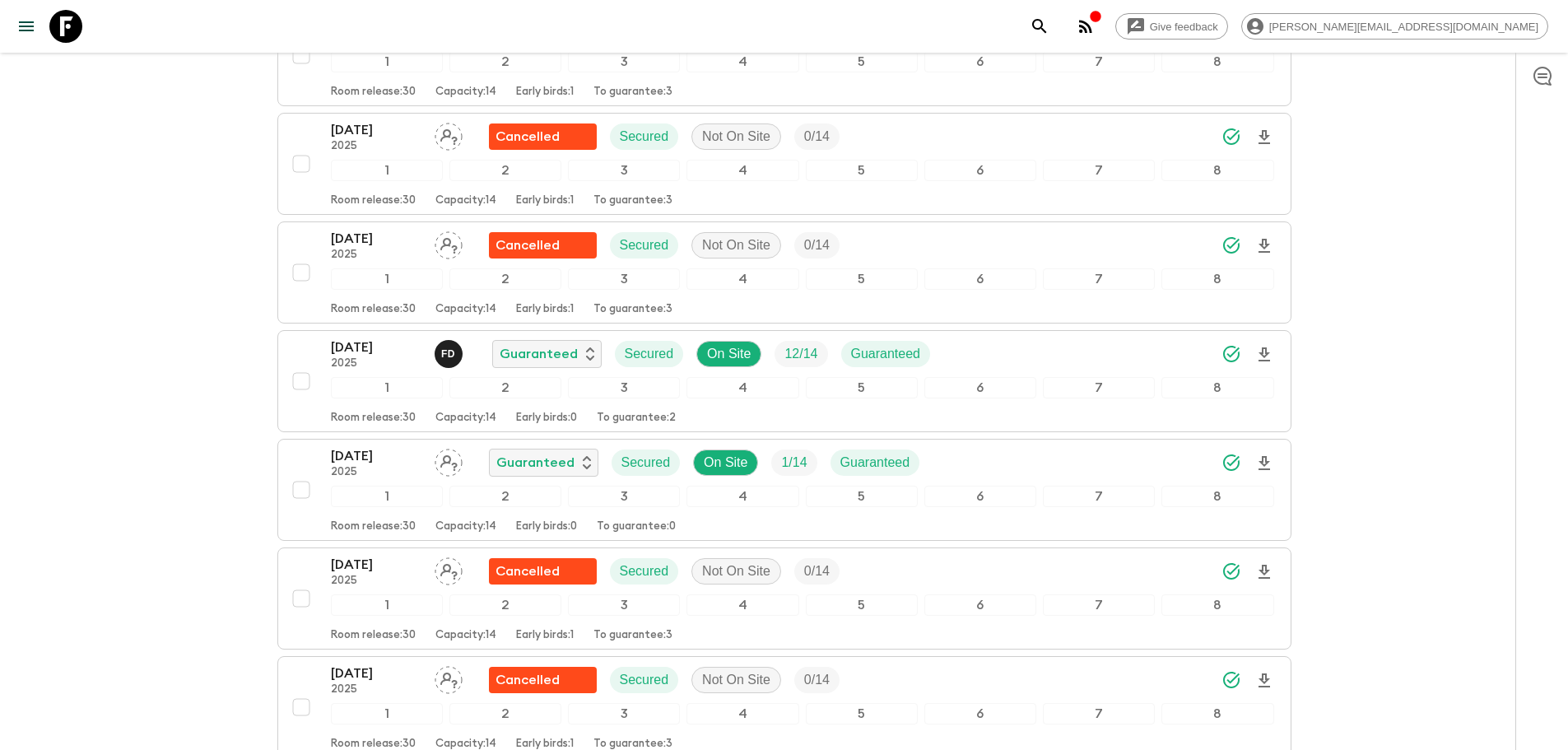
scroll to position [4543, 0]
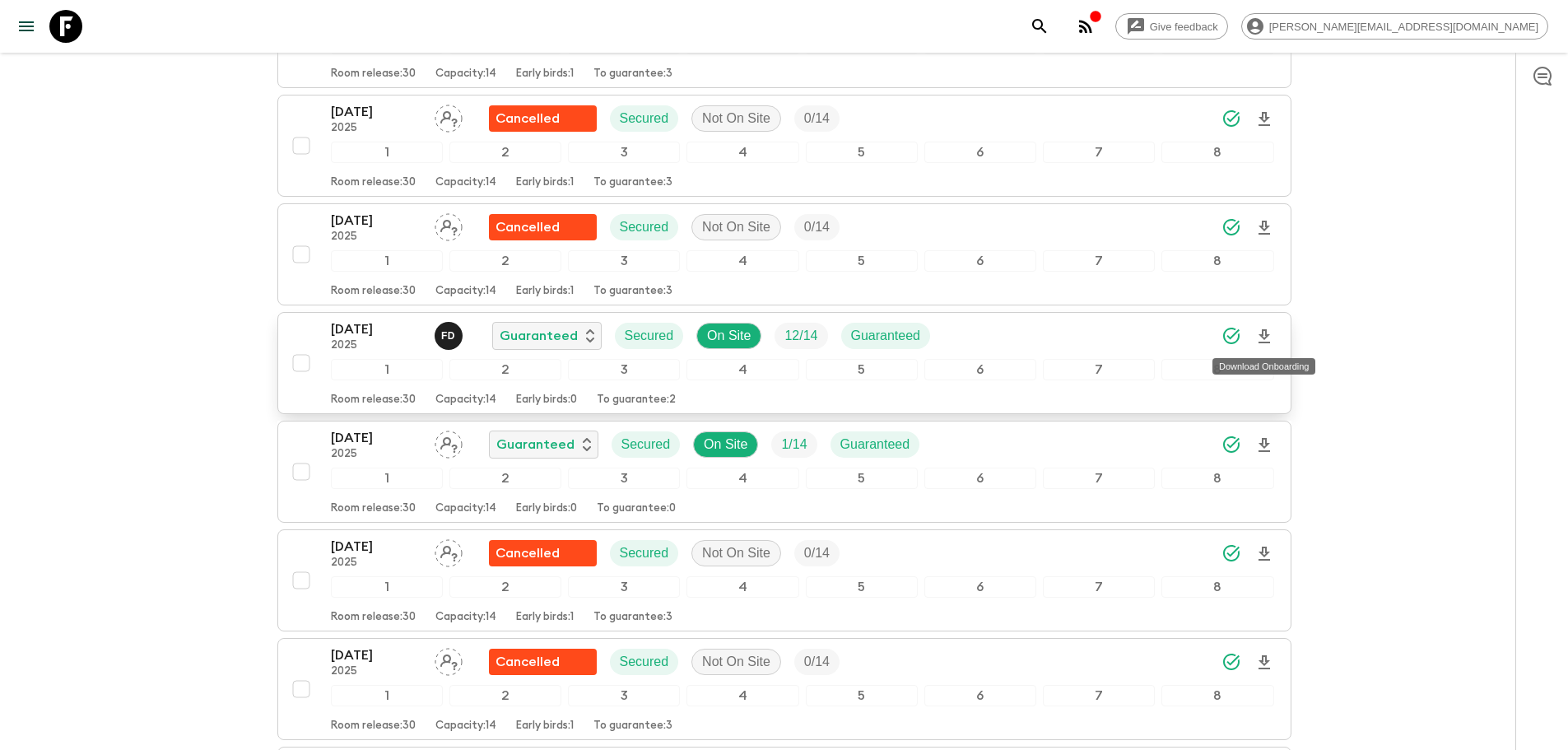
click at [1271, 332] on icon "Download Onboarding" at bounding box center [1264, 337] width 20 height 20
click at [76, 25] on icon at bounding box center [66, 27] width 33 height 33
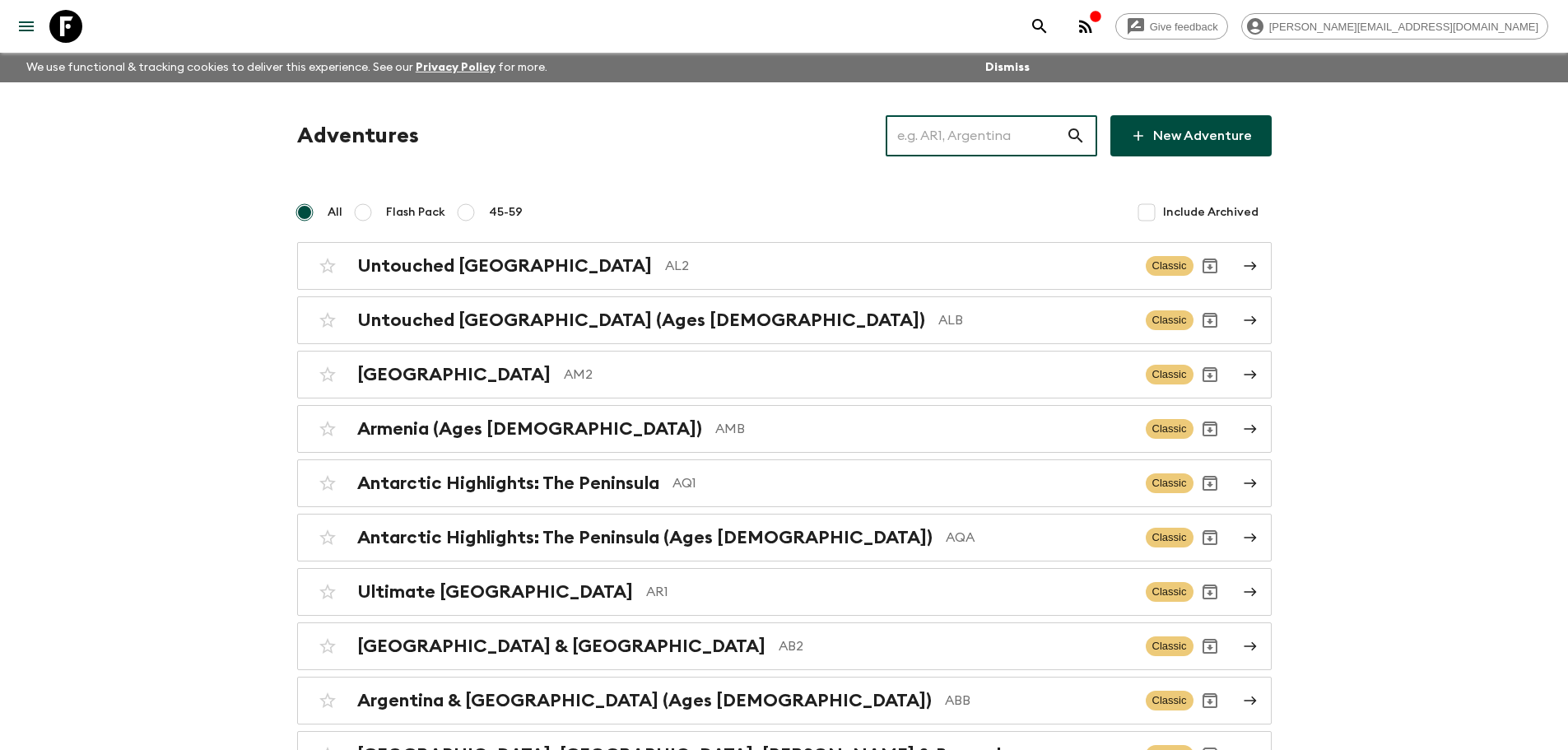
click at [1003, 146] on input "text" at bounding box center [976, 135] width 180 height 46
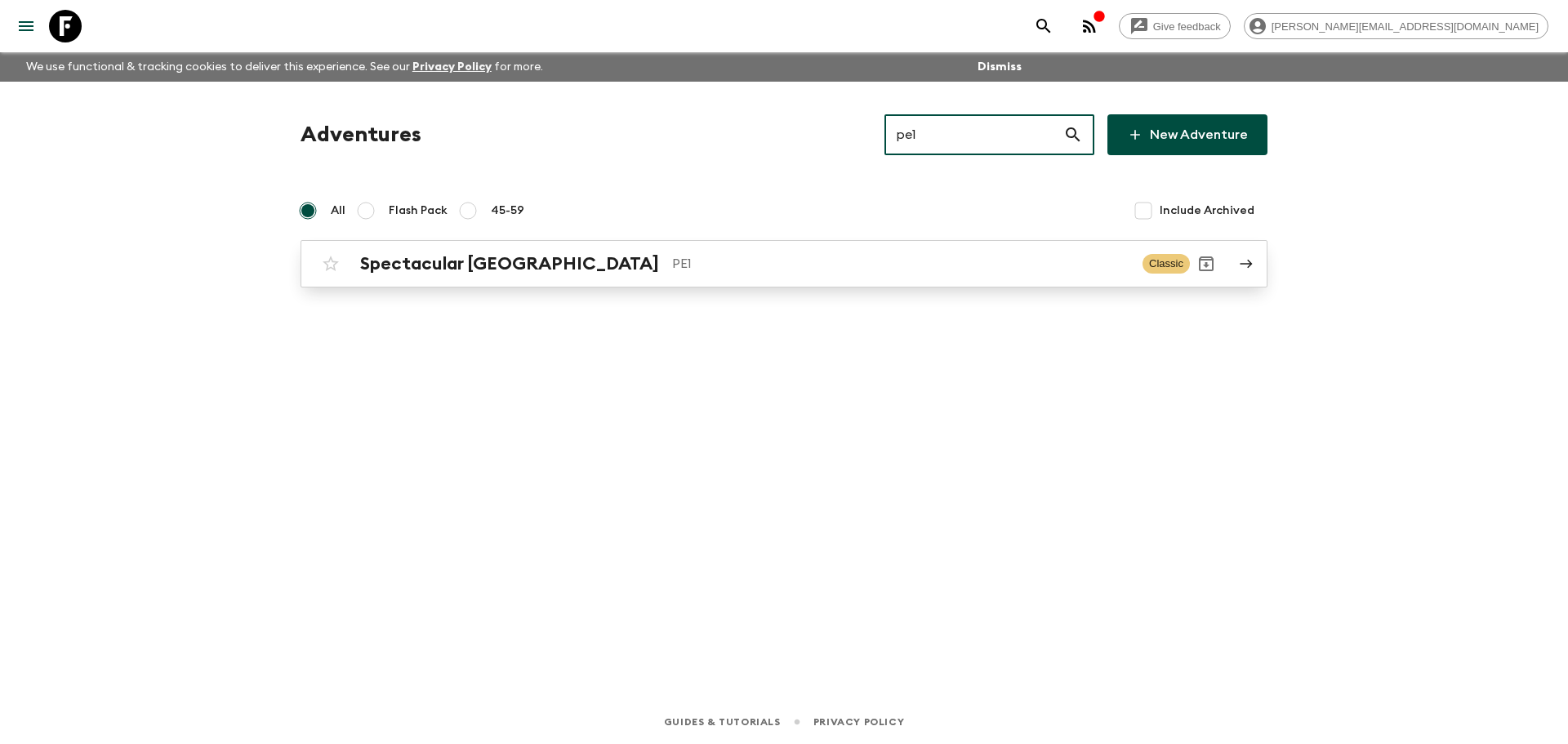
type input "pe1"
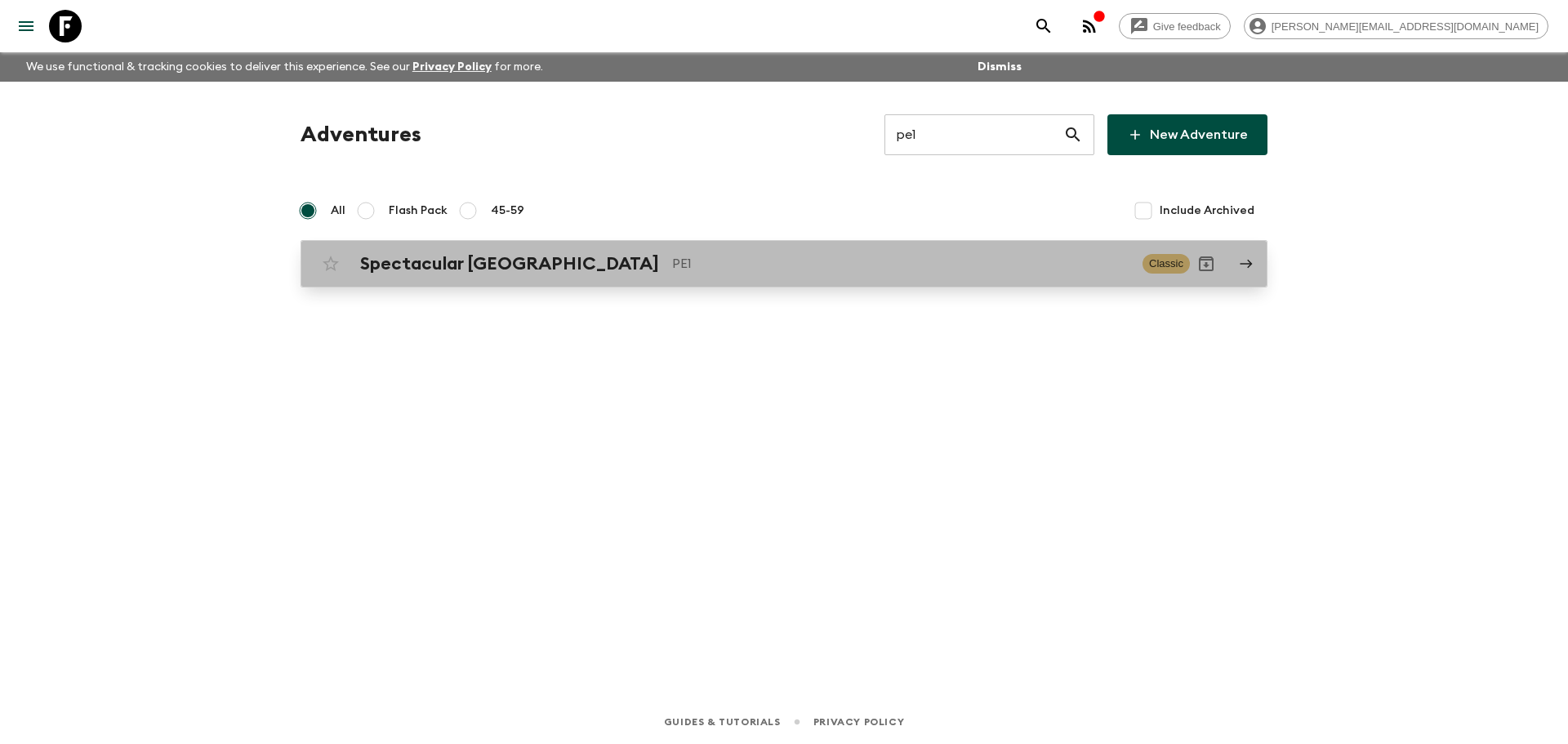
click at [934, 268] on p "PE1" at bounding box center [900, 264] width 457 height 20
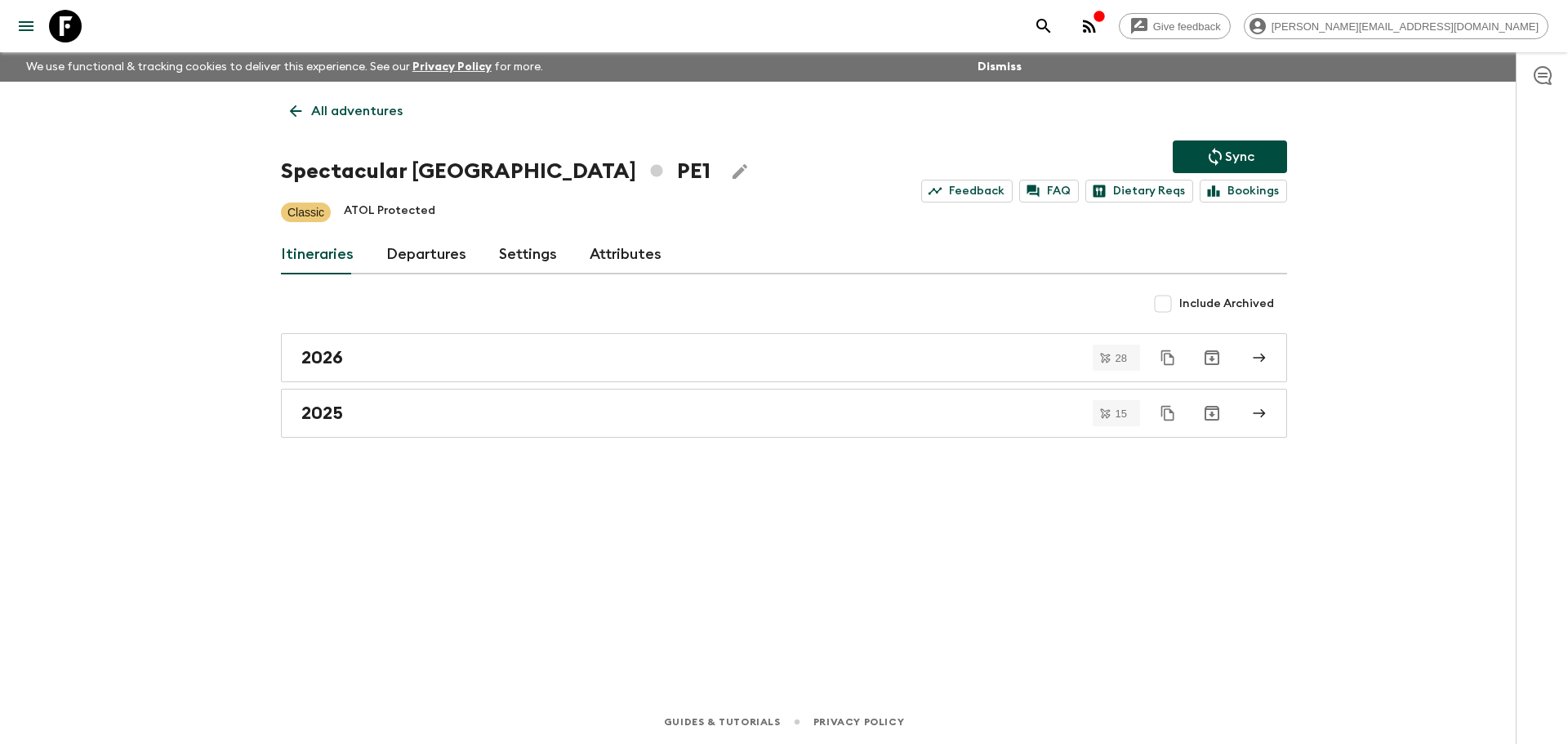
click at [428, 255] on link "Departures" at bounding box center [426, 254] width 80 height 39
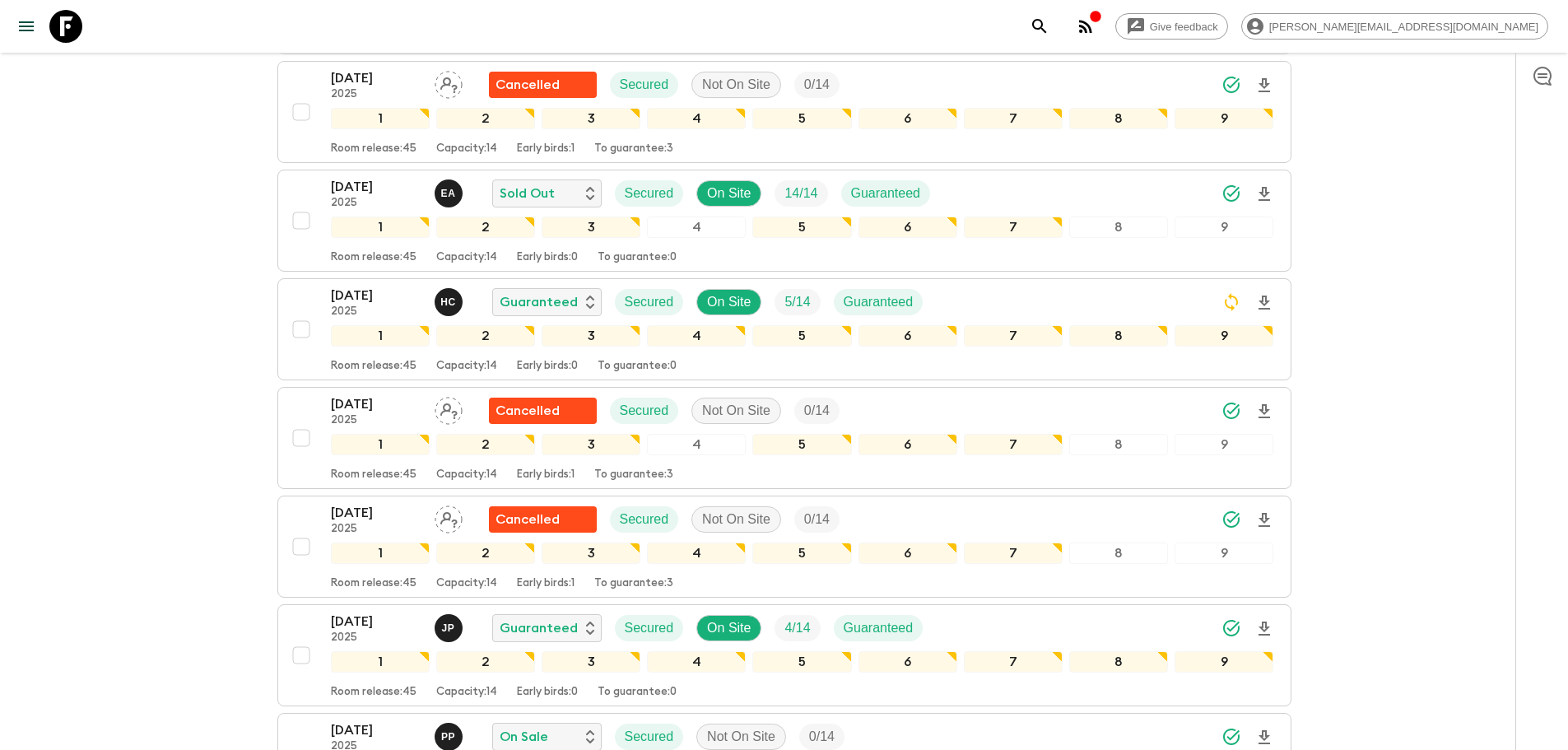
scroll to position [888, 0]
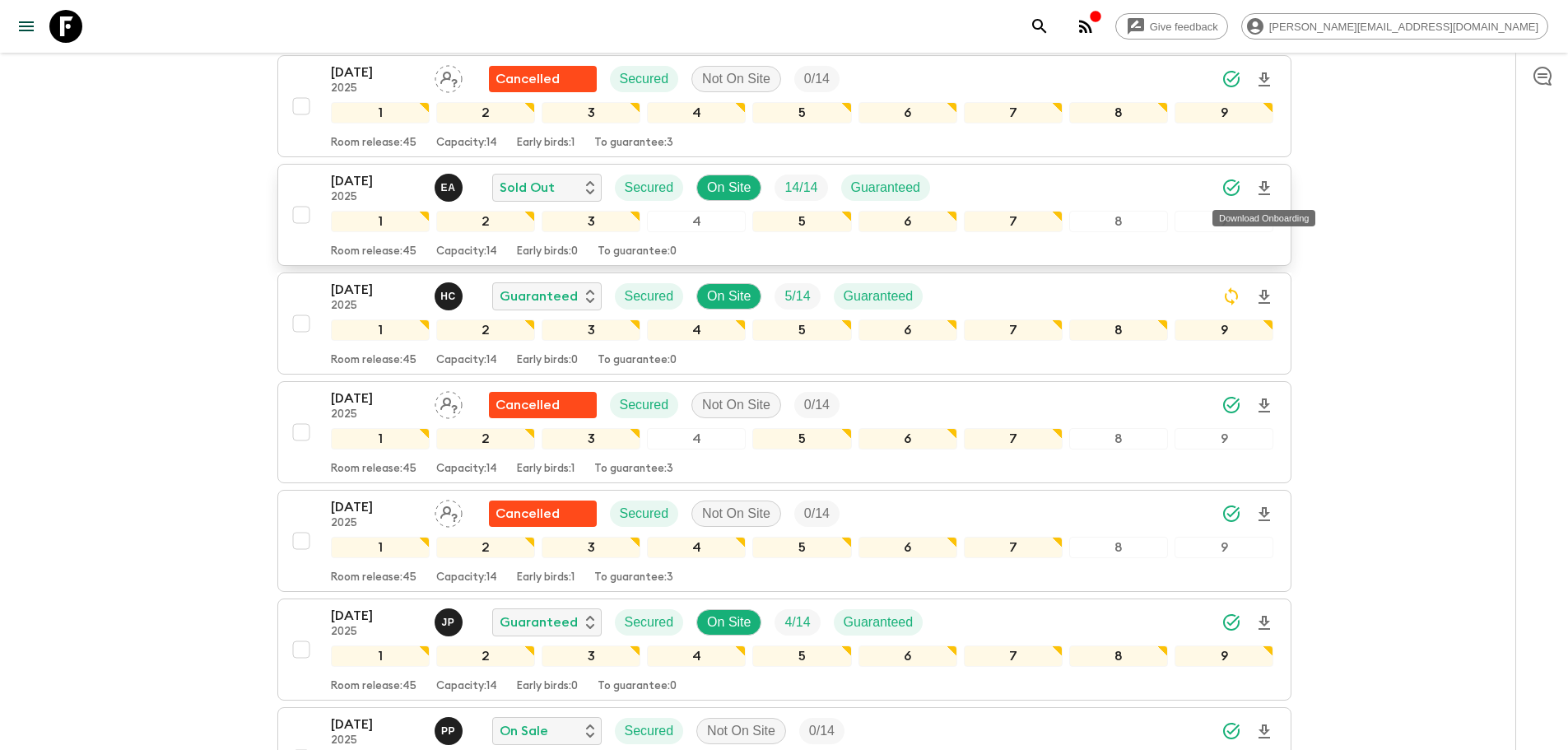
click at [1261, 182] on icon "Download Onboarding" at bounding box center [1264, 188] width 20 height 20
click at [1264, 299] on icon "Download Onboarding" at bounding box center [1264, 297] width 12 height 14
drag, startPoint x: 65, startPoint y: 32, endPoint x: 1152, endPoint y: 113, distance: 1090.0
click at [65, 32] on icon at bounding box center [66, 27] width 33 height 33
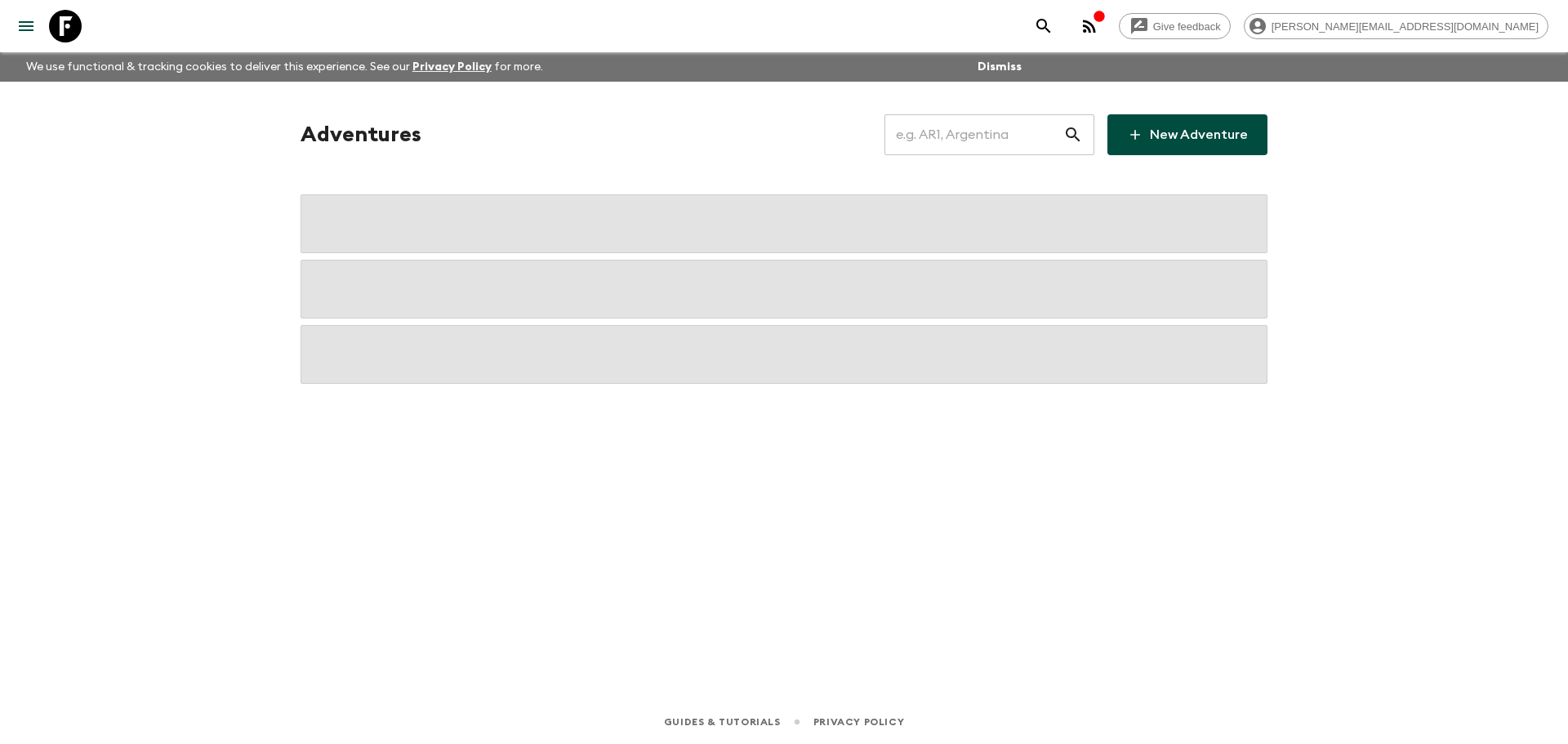
click at [1008, 130] on input "text" at bounding box center [974, 134] width 179 height 45
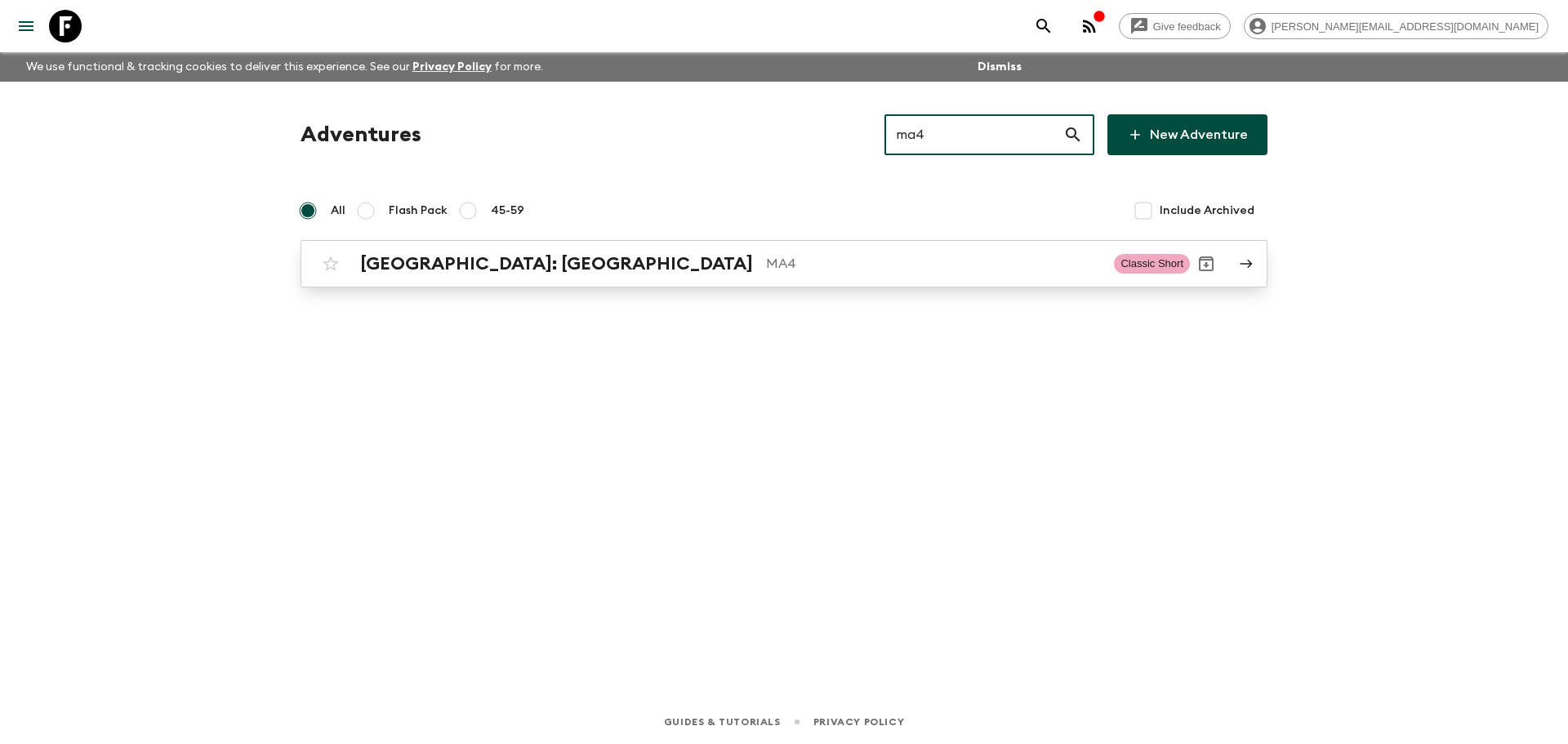
type input "ma4"
click at [822, 252] on div "[GEOGRAPHIC_DATA]: [GEOGRAPHIC_DATA] MA4 Classic Short" at bounding box center [751, 264] width 875 height 33
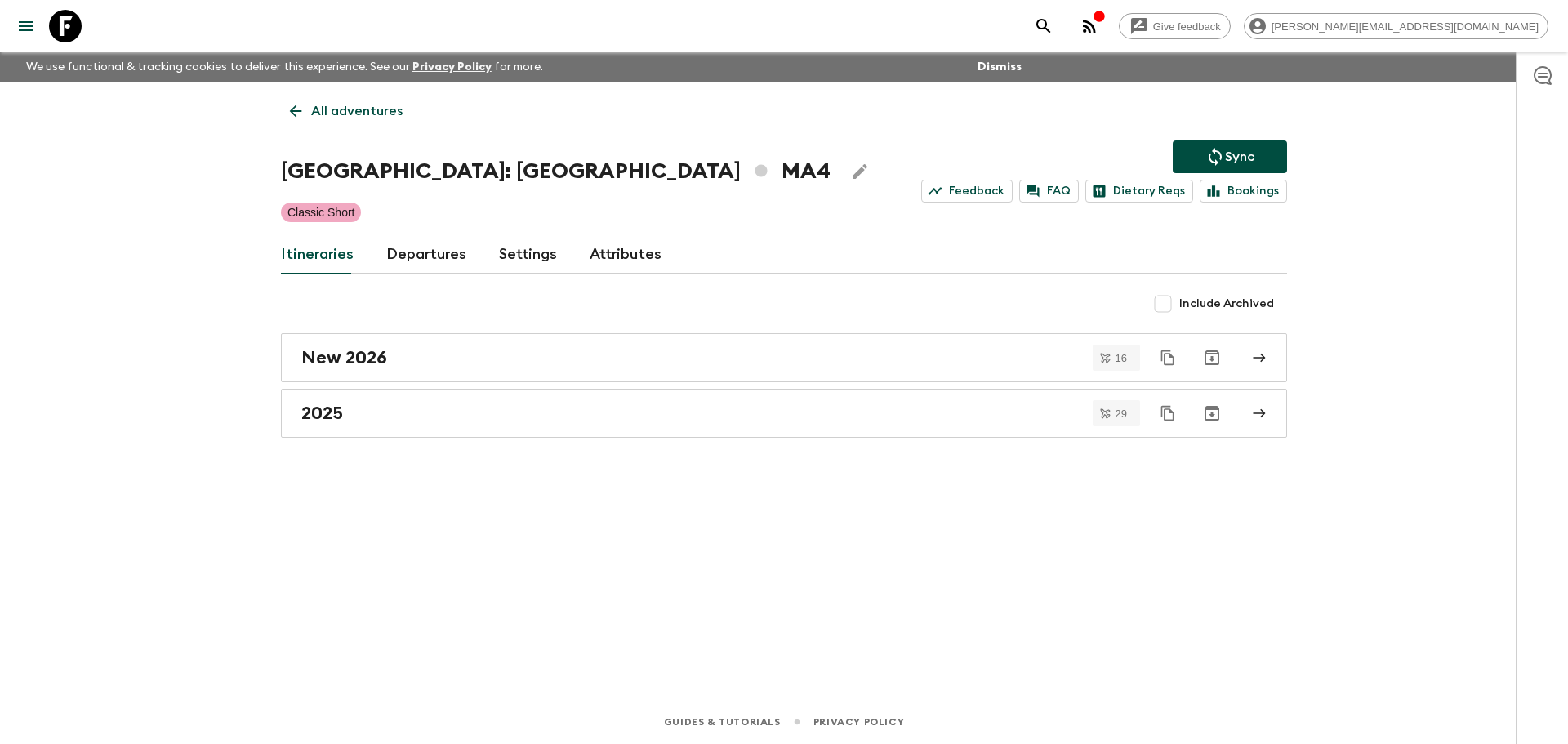
click at [444, 257] on link "Departures" at bounding box center [426, 254] width 80 height 39
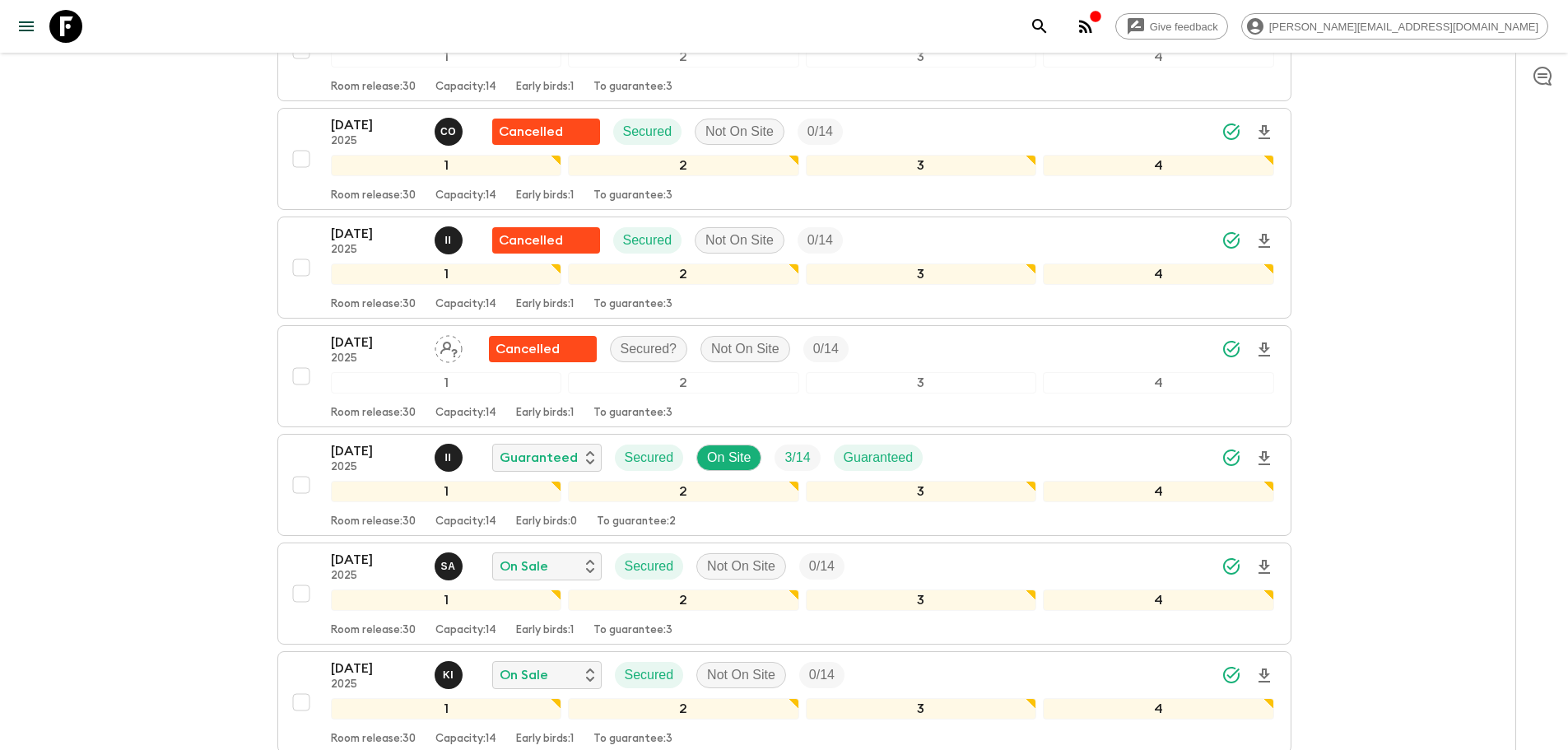
scroll to position [3559, 0]
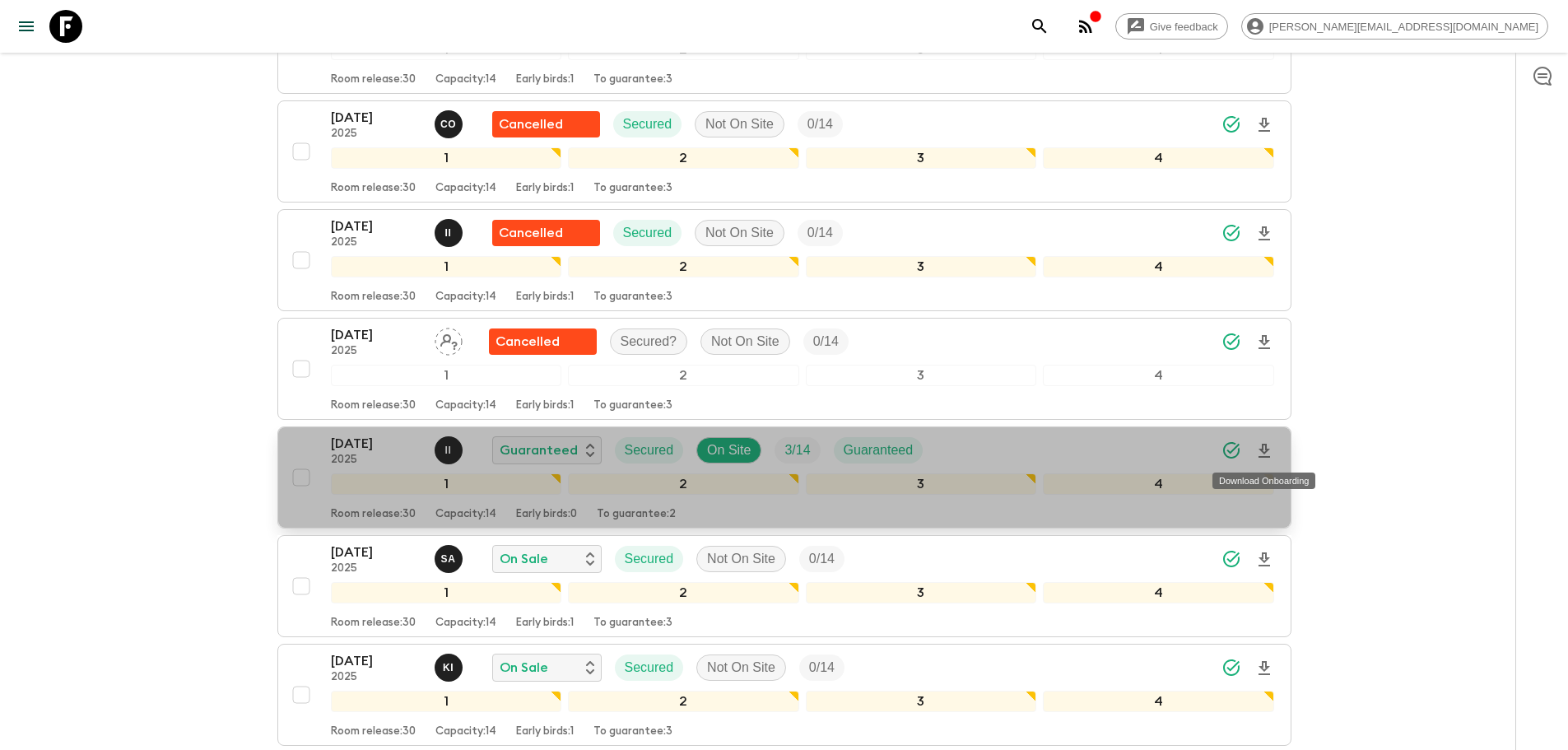
click at [1264, 449] on icon "Download Onboarding" at bounding box center [1264, 451] width 20 height 20
click at [971, 441] on div "[DATE] 2025 I I Guaranteed Secured On Site 3 / 14 Guaranteed" at bounding box center [802, 451] width 943 height 33
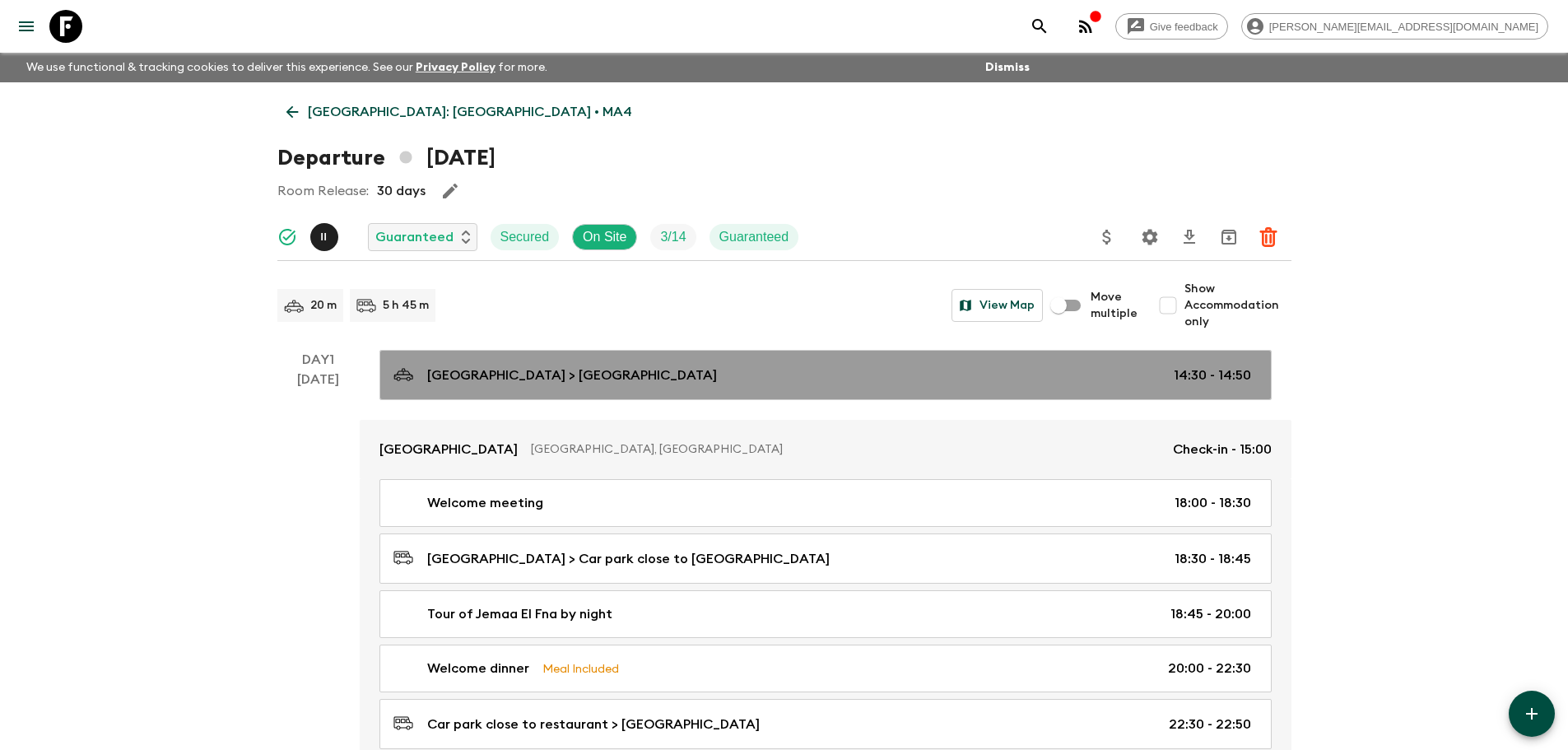
click at [934, 386] on link "[GEOGRAPHIC_DATA] > [GEOGRAPHIC_DATA] 14:30 - 14:50" at bounding box center [825, 375] width 892 height 50
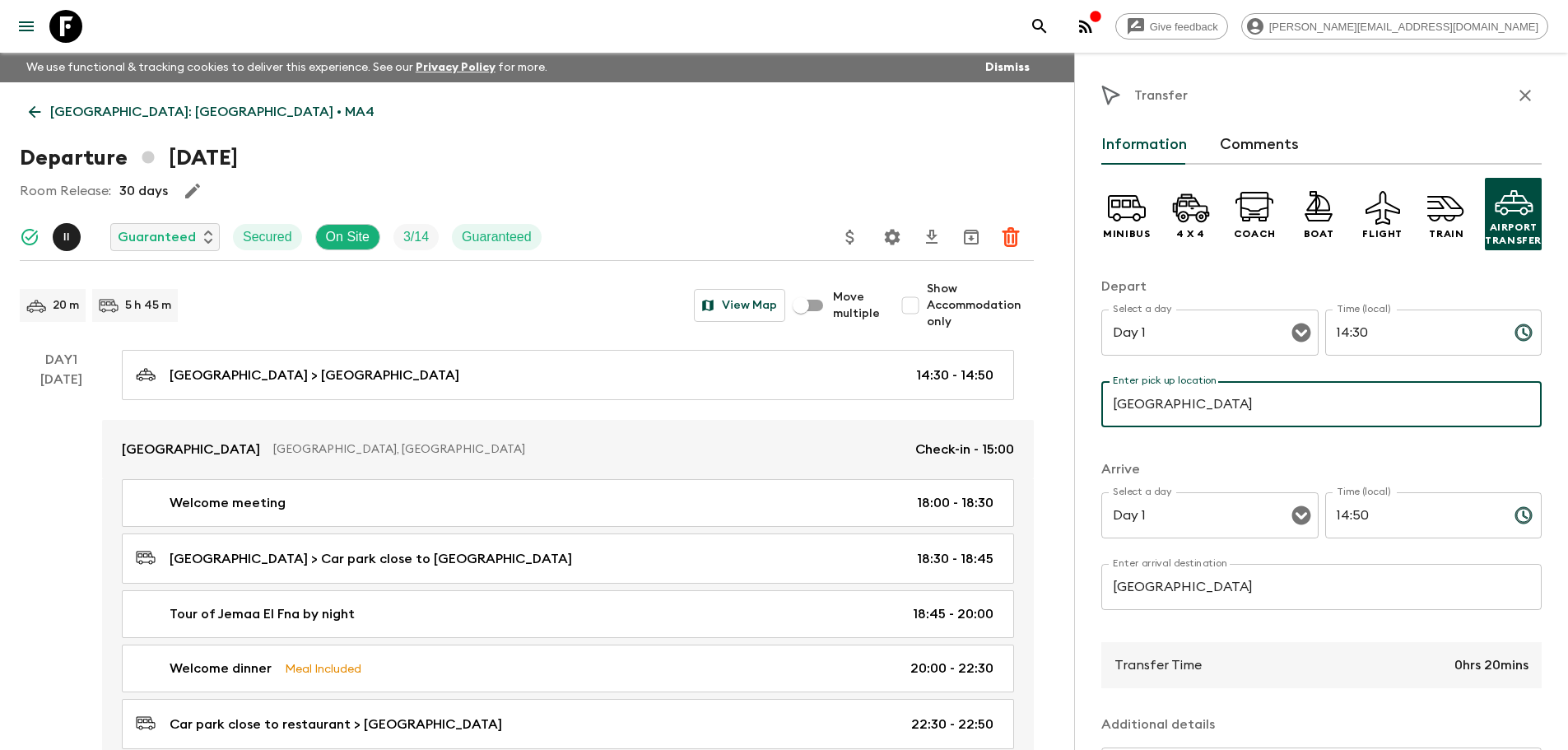
click at [70, 32] on icon at bounding box center [66, 27] width 33 height 33
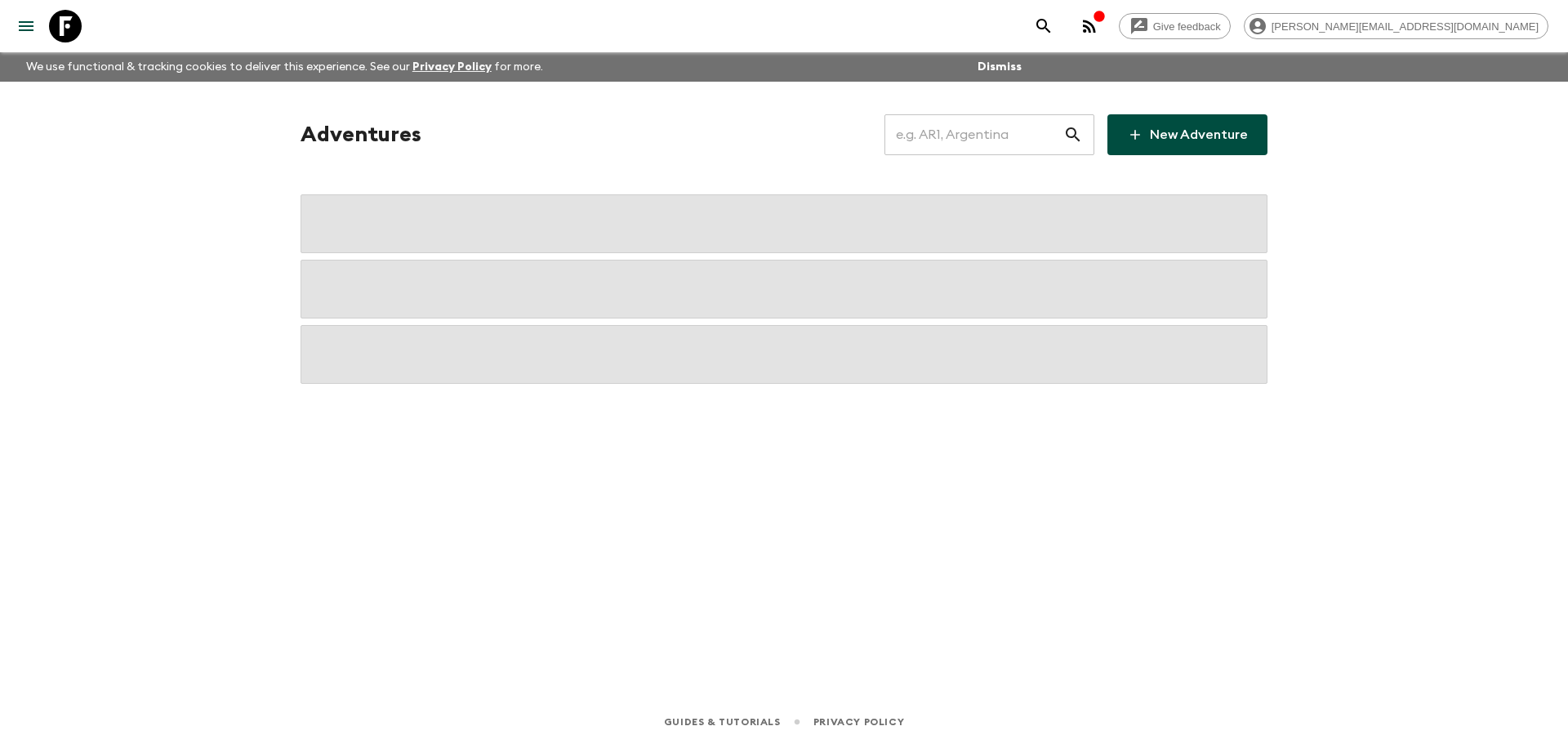
click at [965, 151] on input "text" at bounding box center [974, 134] width 179 height 45
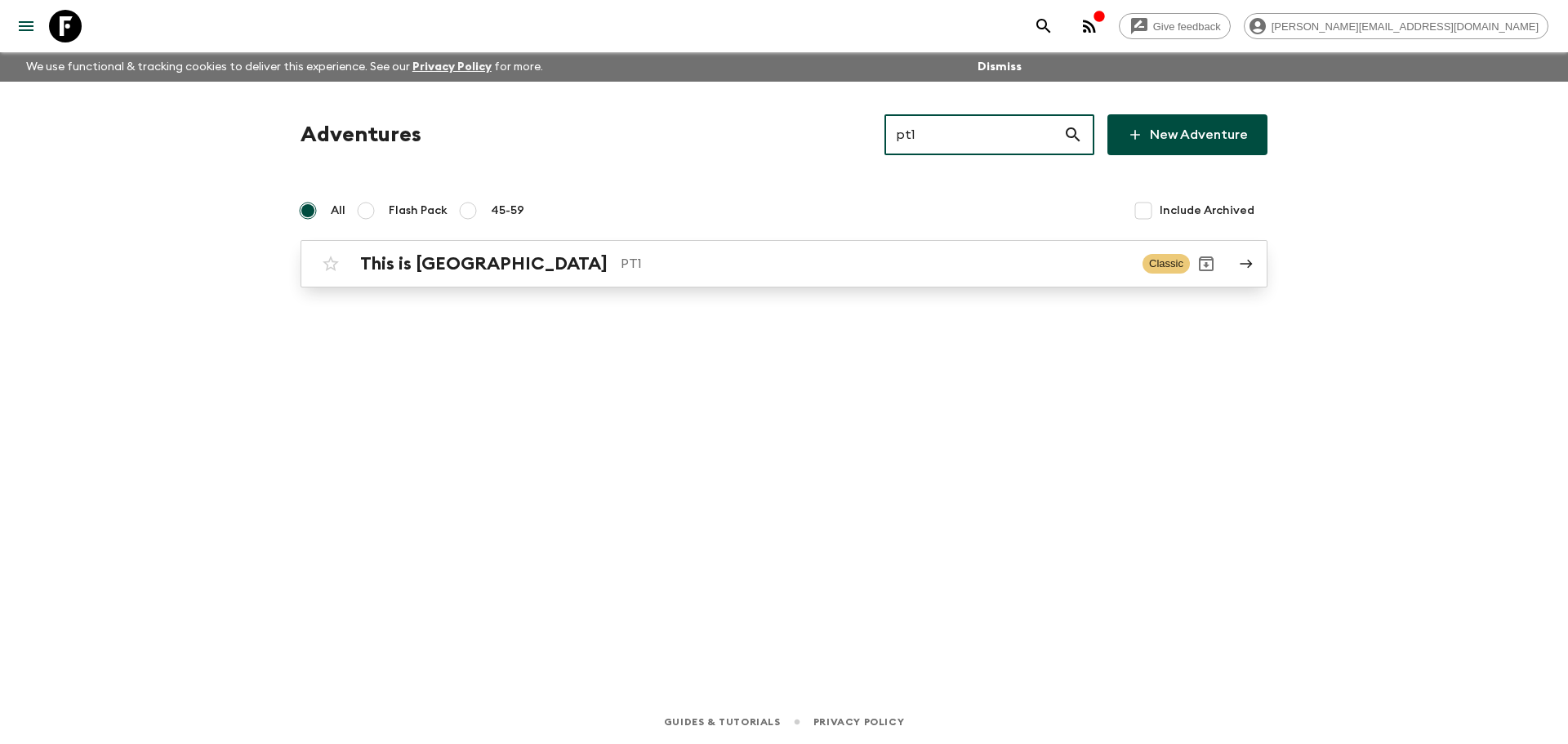
type input "pt1"
click at [651, 275] on div "This is Portugal PT1 Classic" at bounding box center [751, 264] width 875 height 33
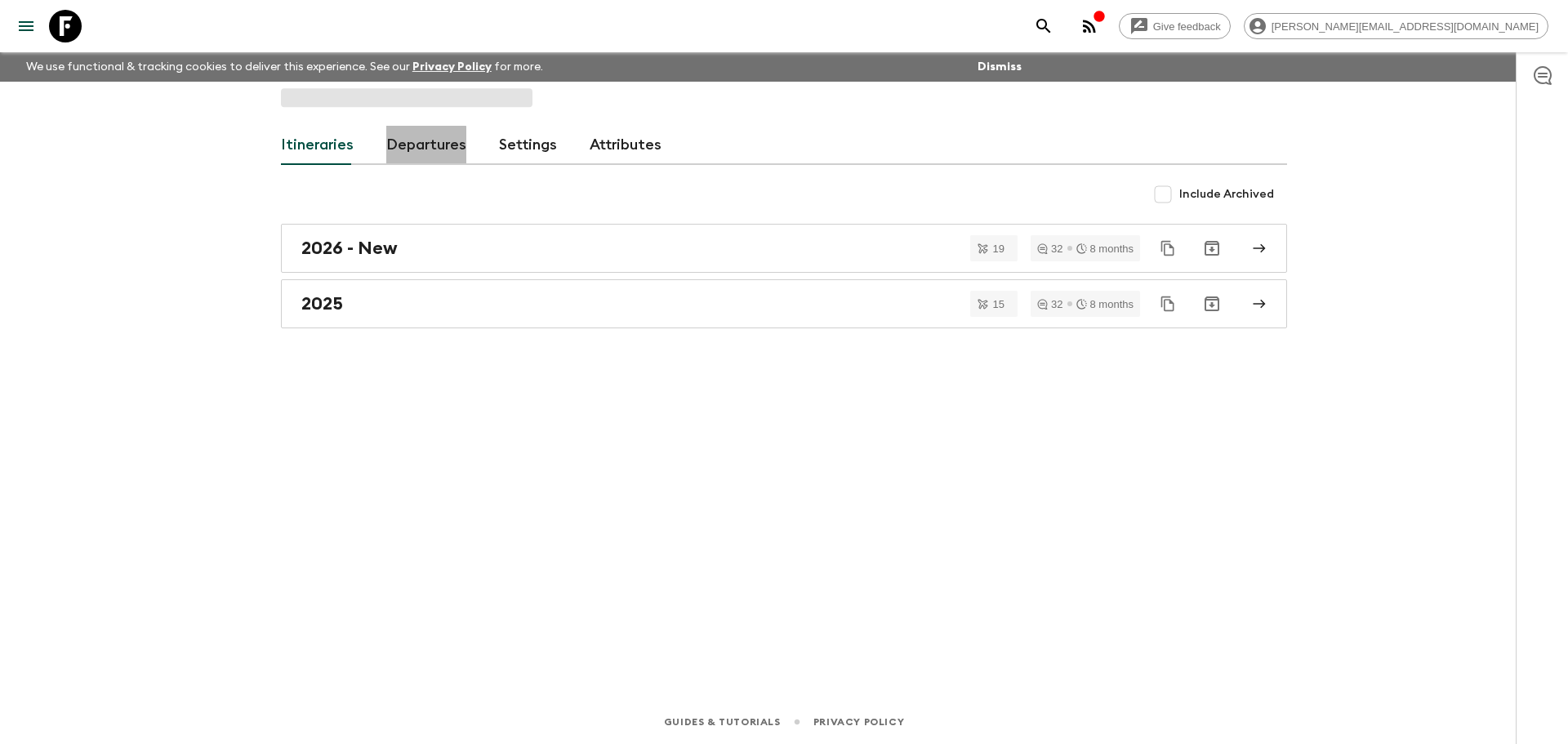
click at [417, 154] on link "Departures" at bounding box center [426, 145] width 80 height 39
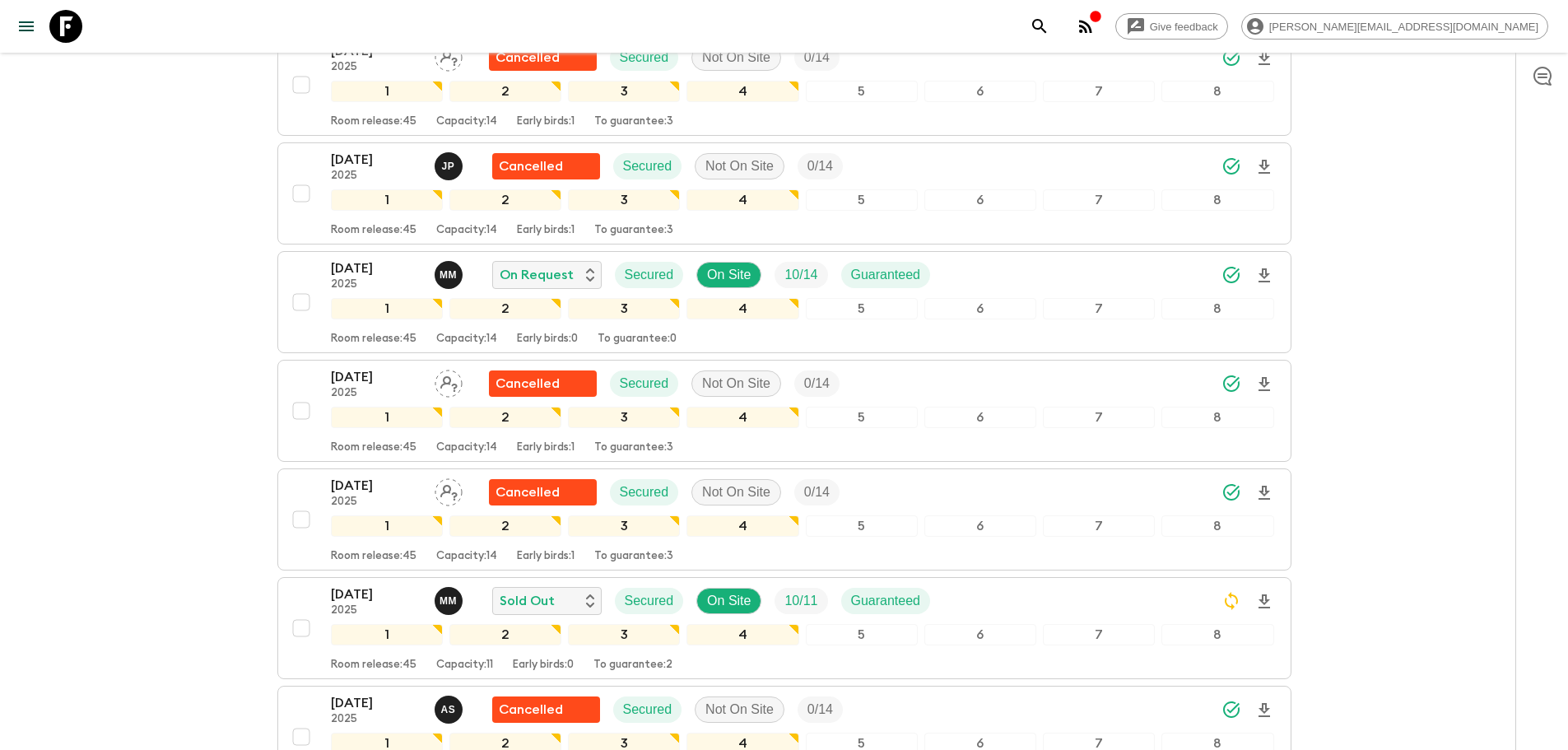
scroll to position [6089, 0]
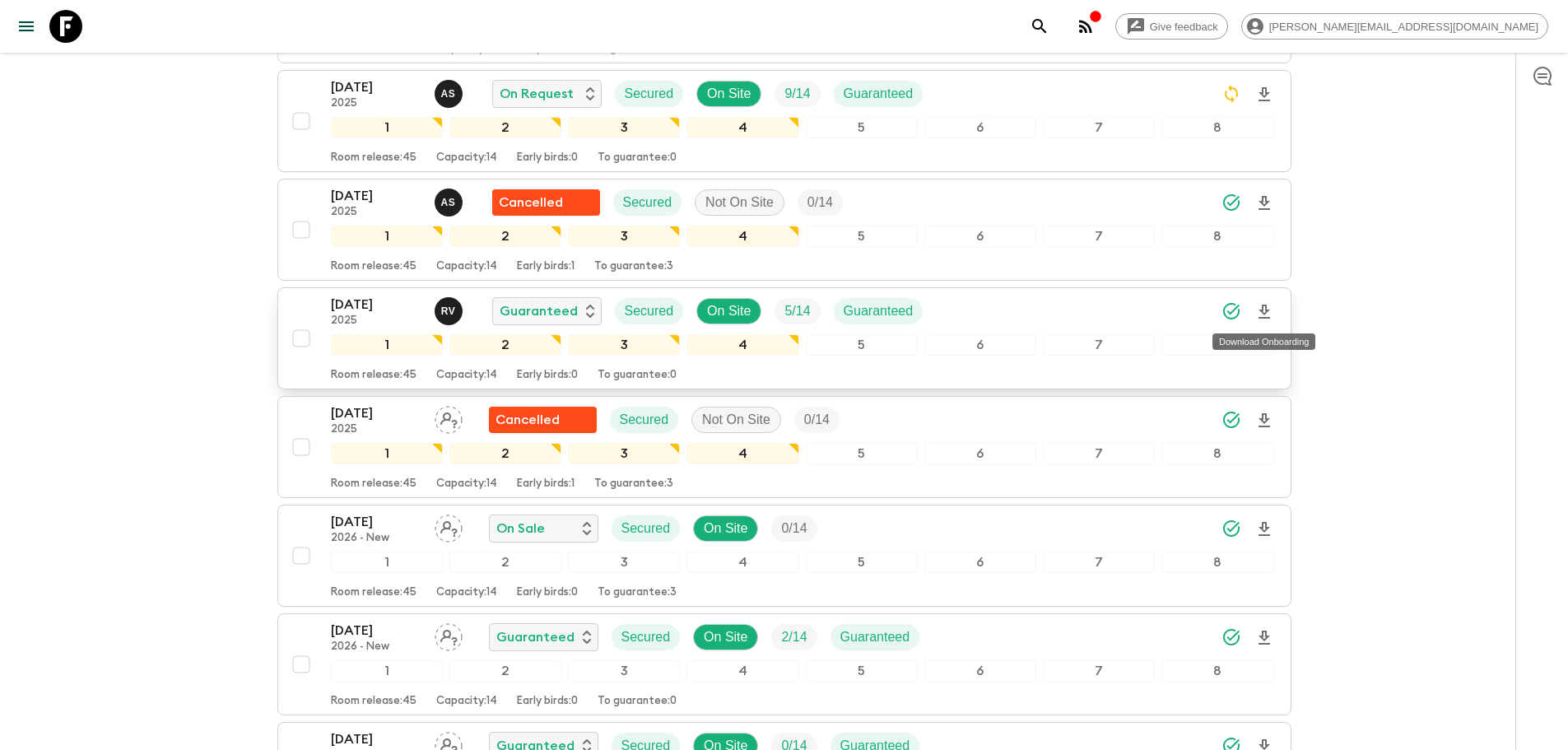
click at [1258, 312] on icon "Download Onboarding" at bounding box center [1264, 312] width 20 height 20
drag, startPoint x: 80, startPoint y: 24, endPoint x: 242, endPoint y: 27, distance: 162.0
click at [80, 24] on icon at bounding box center [66, 27] width 33 height 33
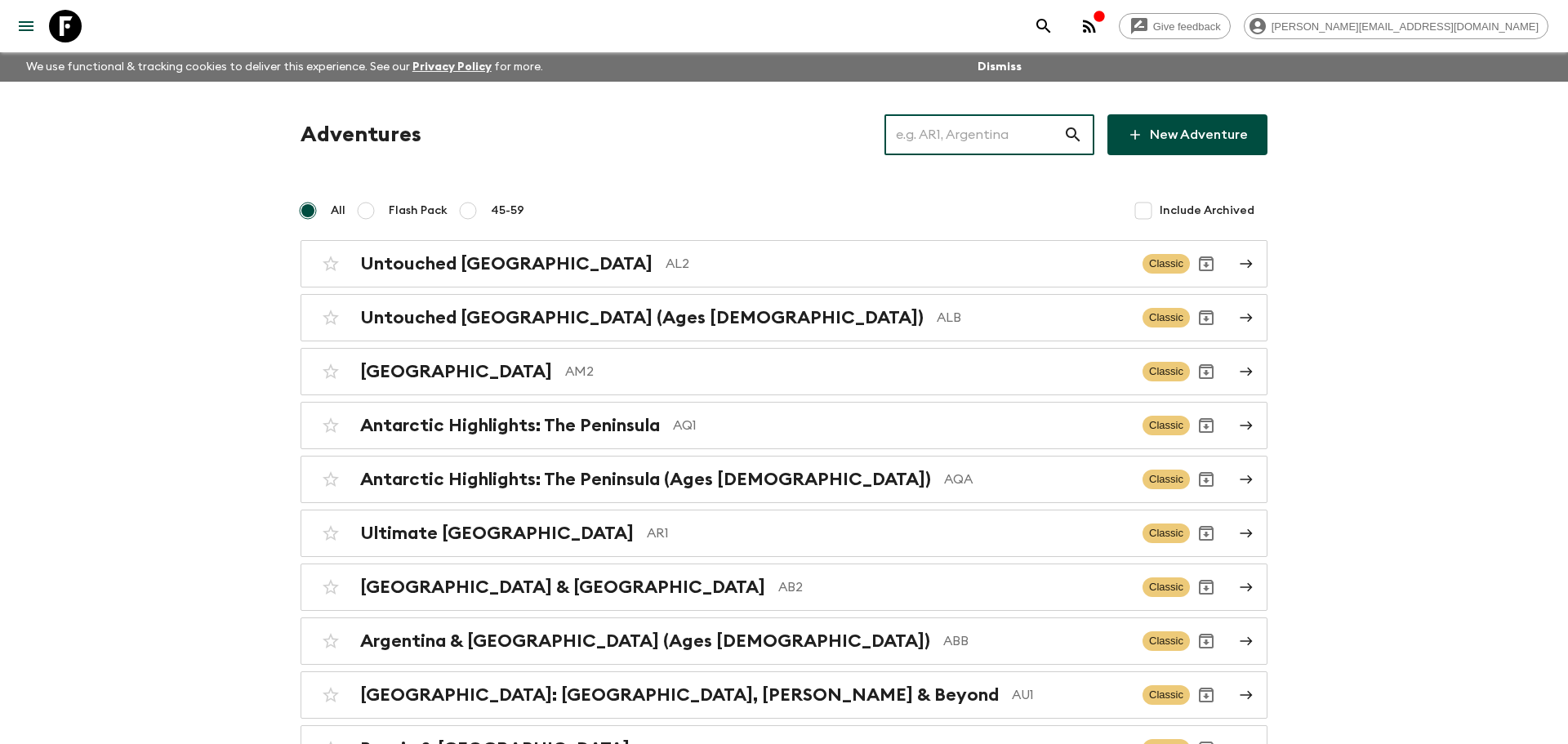
click at [957, 137] on input "text" at bounding box center [974, 134] width 179 height 45
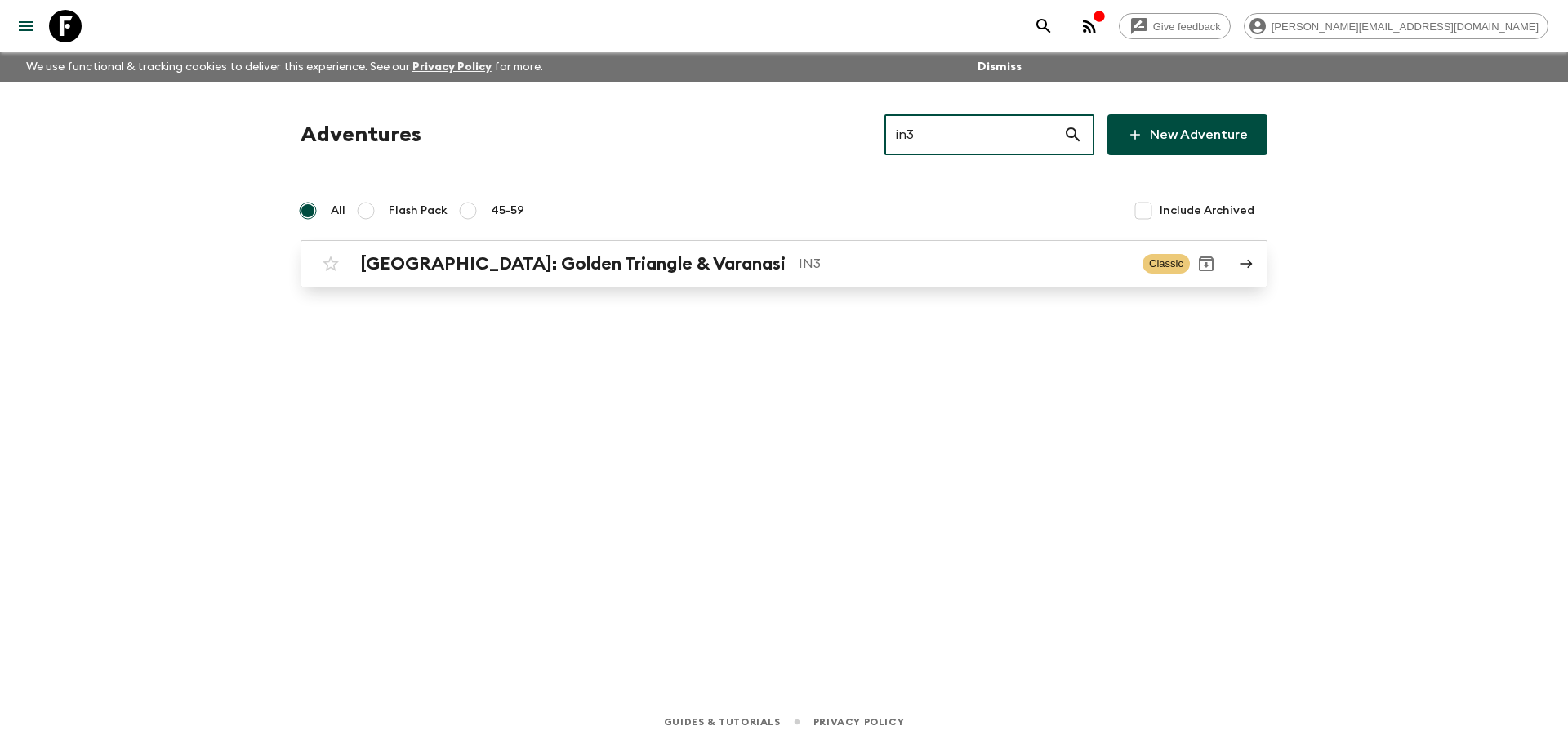
type input "in3"
click at [656, 257] on h2 "[GEOGRAPHIC_DATA]: Golden Triangle & Varanasi" at bounding box center [573, 264] width 426 height 21
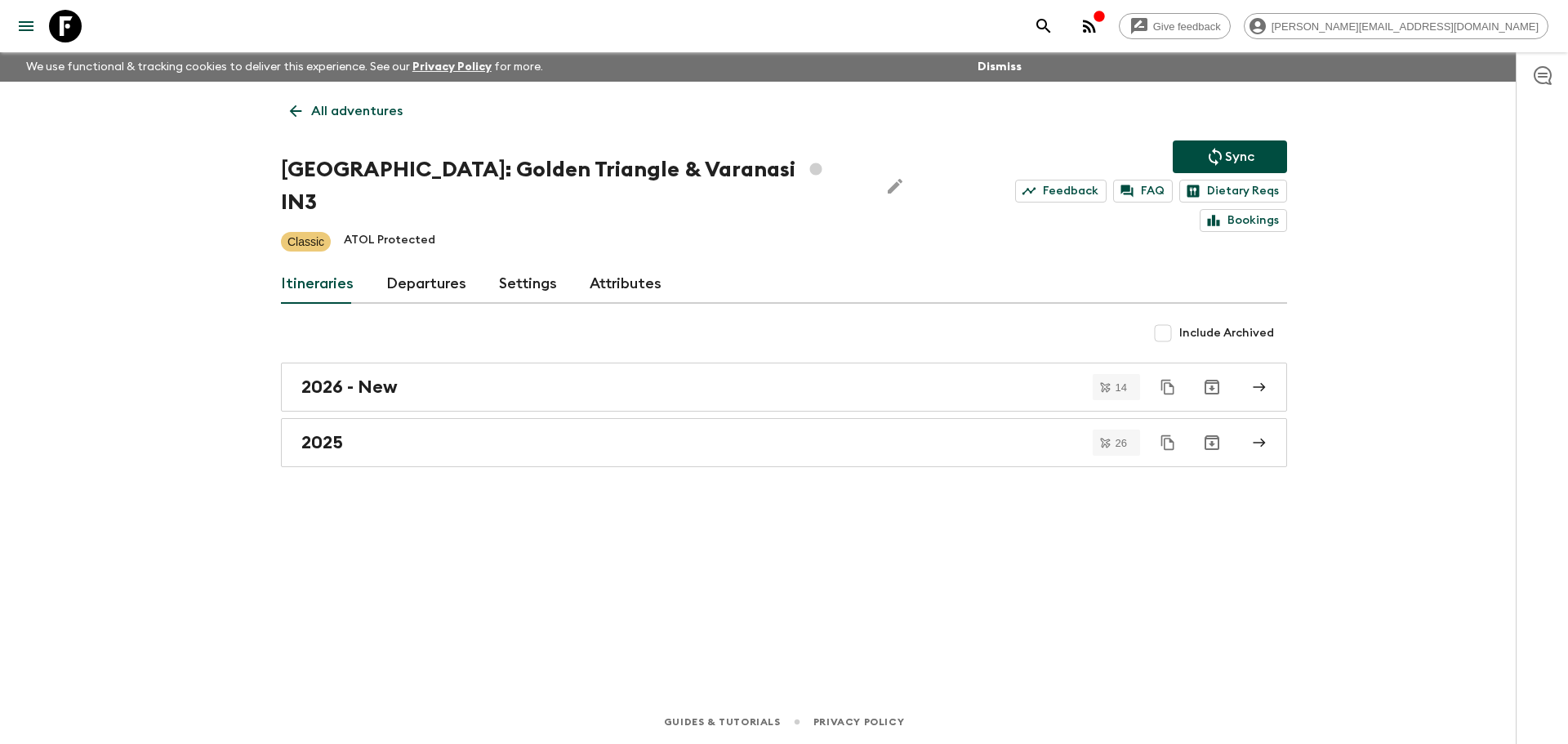
click at [441, 265] on link "Departures" at bounding box center [426, 284] width 80 height 39
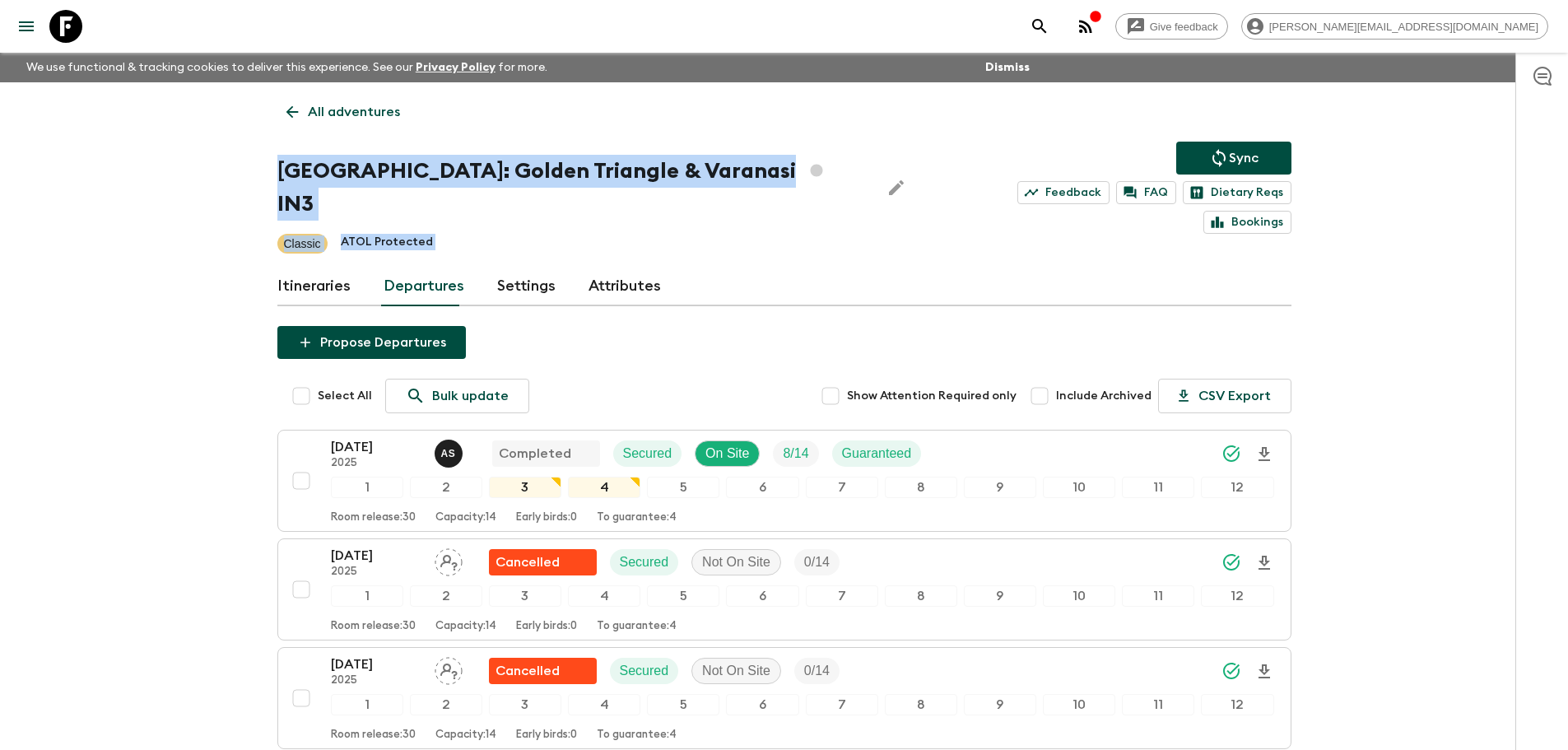
drag, startPoint x: 1567, startPoint y: 64, endPoint x: 1580, endPoint y: 258, distance: 194.4
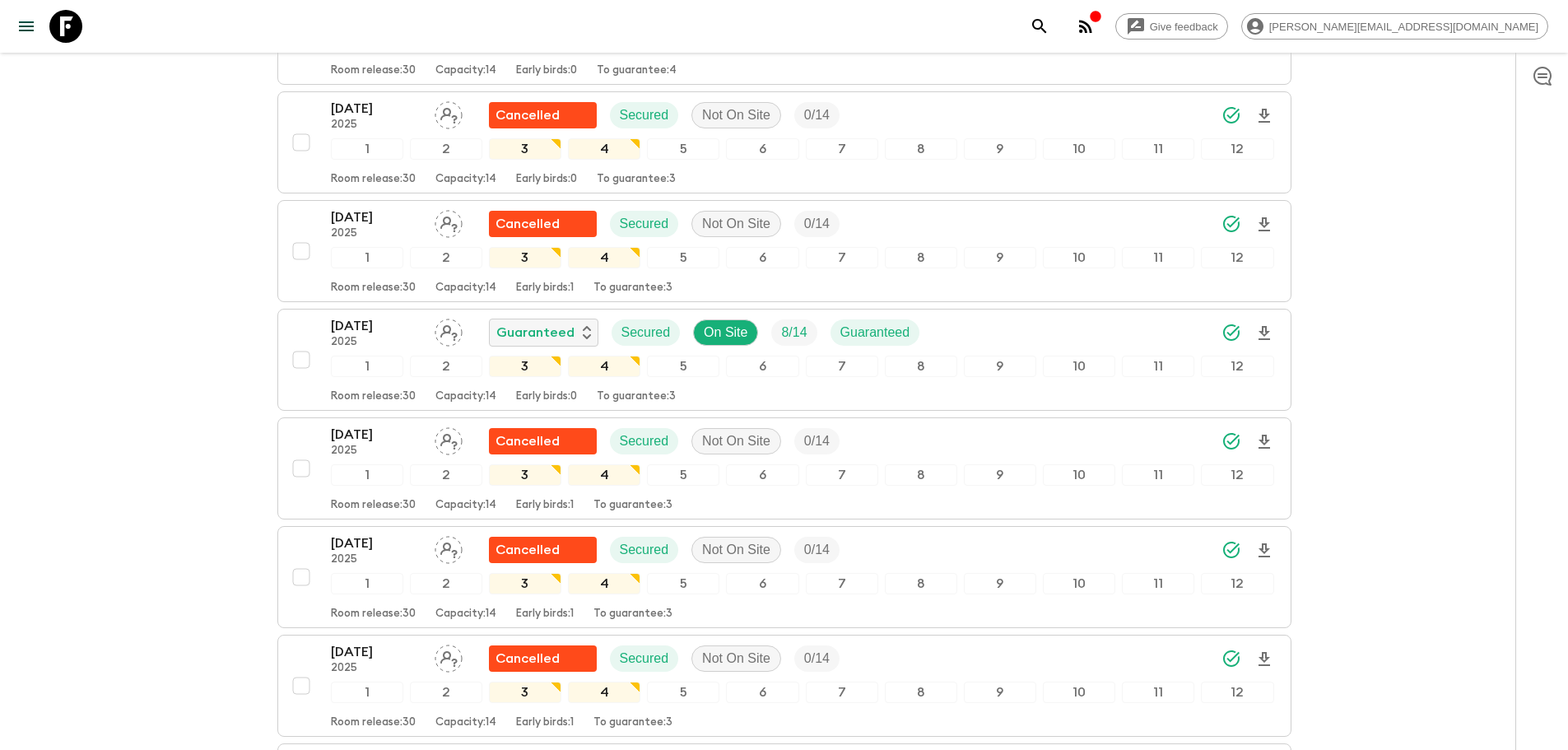
scroll to position [1453, 0]
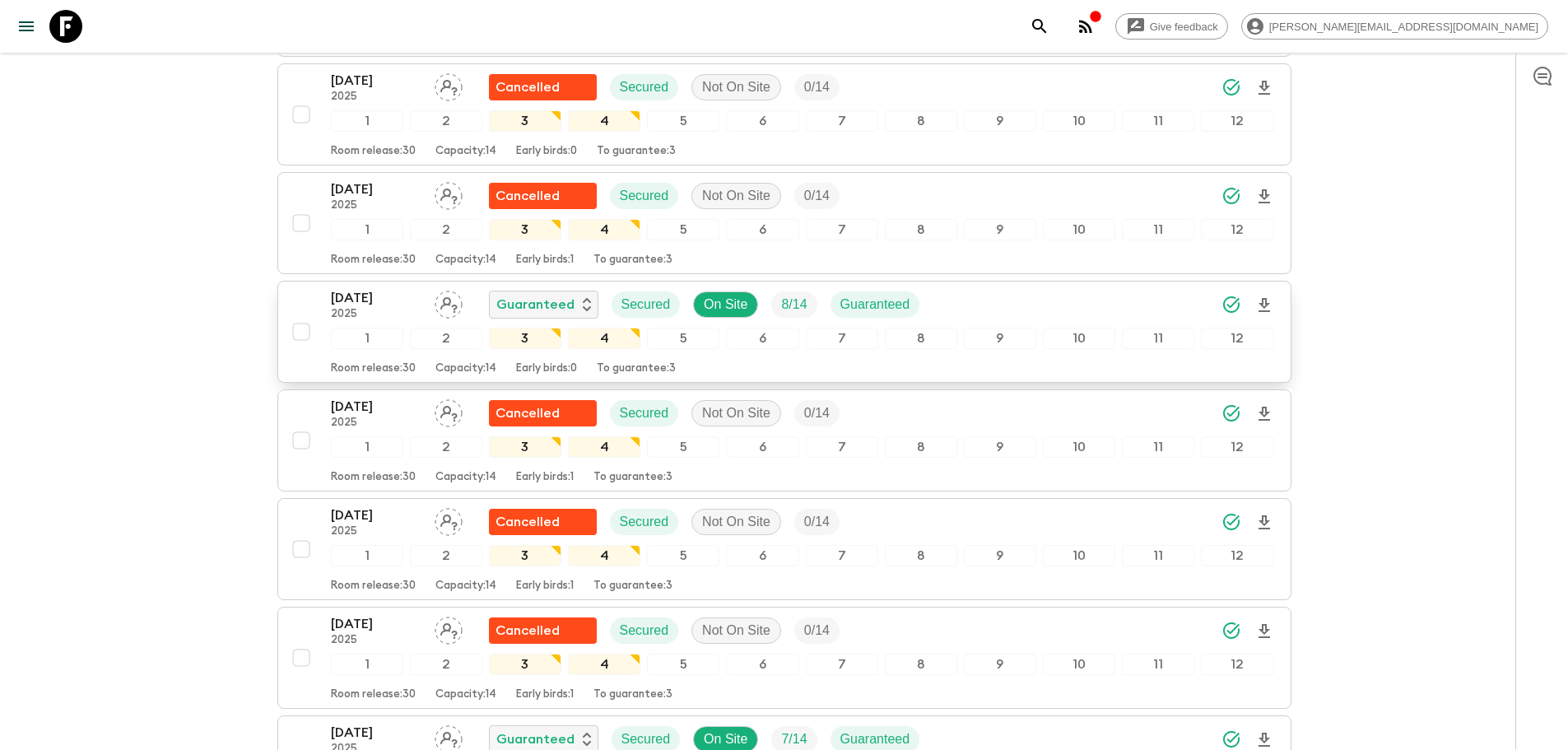
click at [1263, 296] on icon "Download Onboarding" at bounding box center [1264, 306] width 20 height 20
drag, startPoint x: 67, startPoint y: 31, endPoint x: 1361, endPoint y: 72, distance: 1294.6
click at [67, 31] on icon at bounding box center [66, 27] width 33 height 33
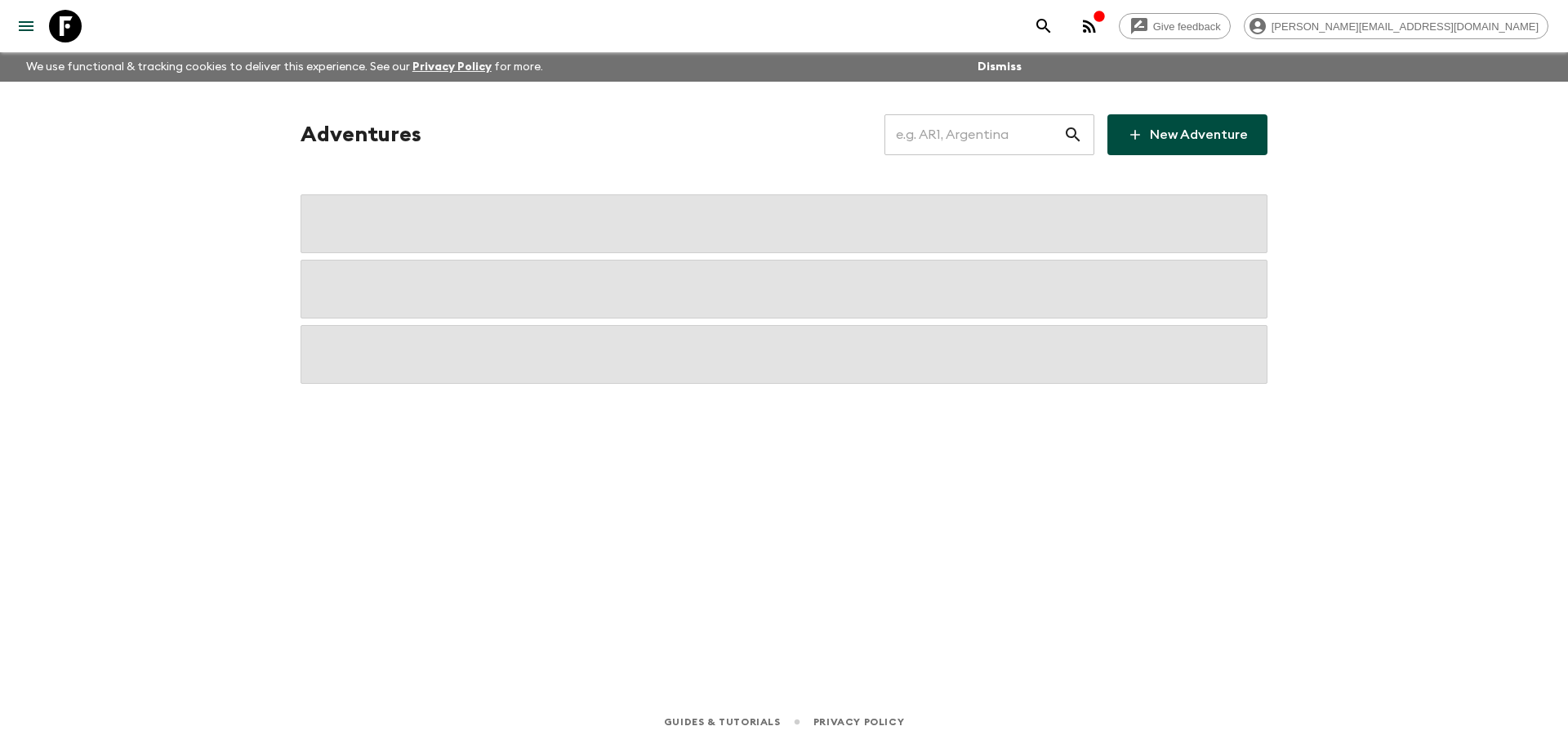
click at [1040, 131] on input "text" at bounding box center [974, 134] width 179 height 45
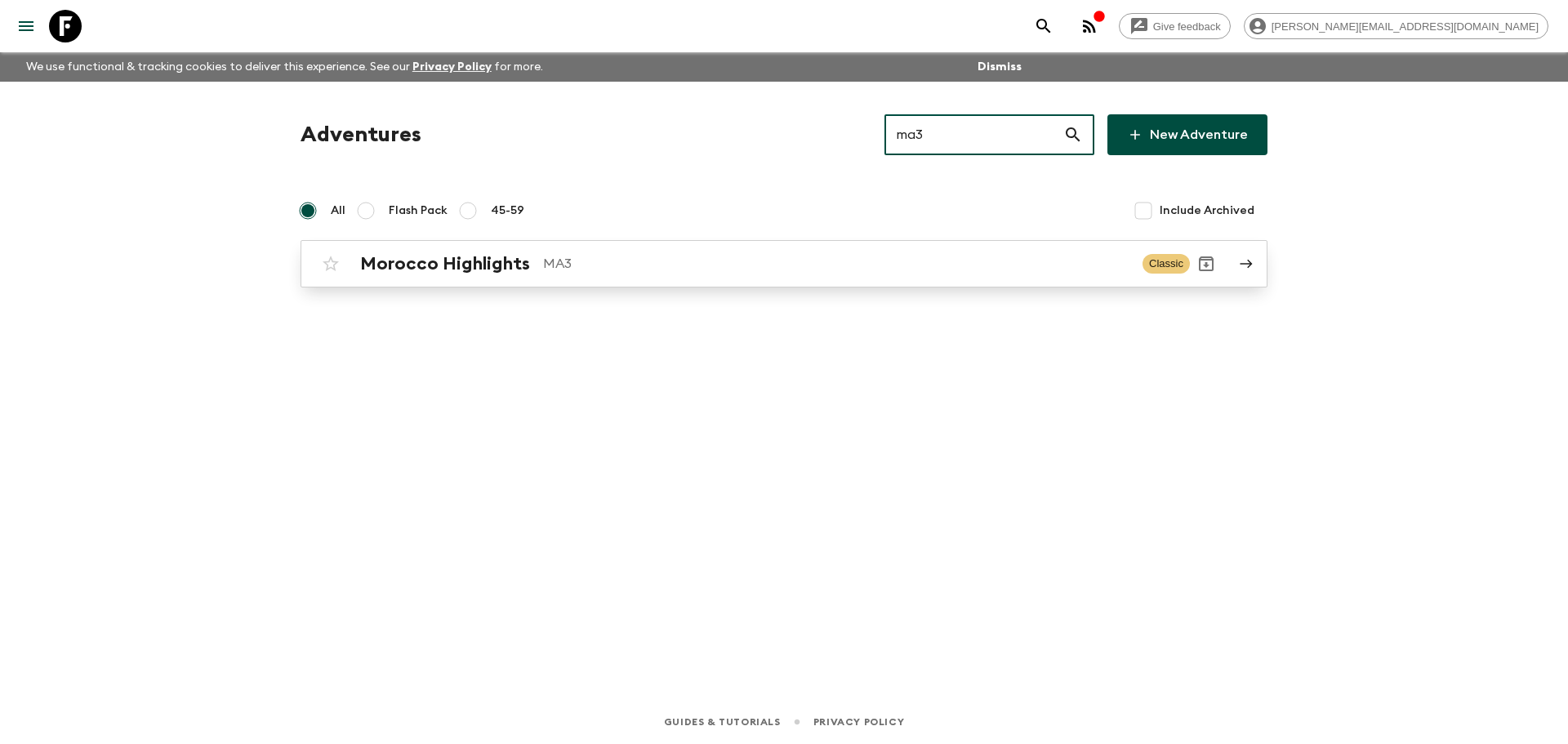
type input "ma3"
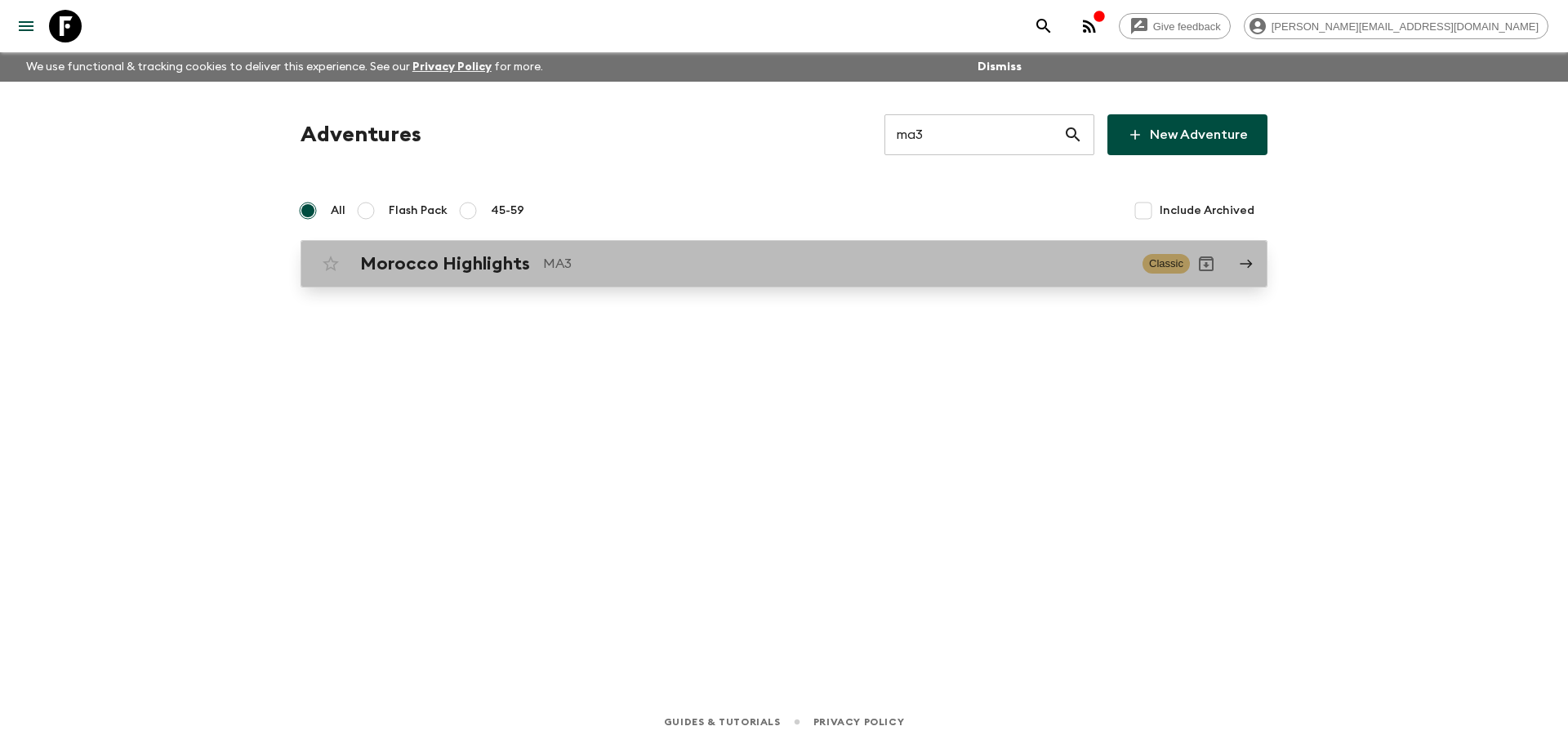
click at [804, 250] on div "Morocco Highlights MA3 Classic" at bounding box center [751, 264] width 875 height 33
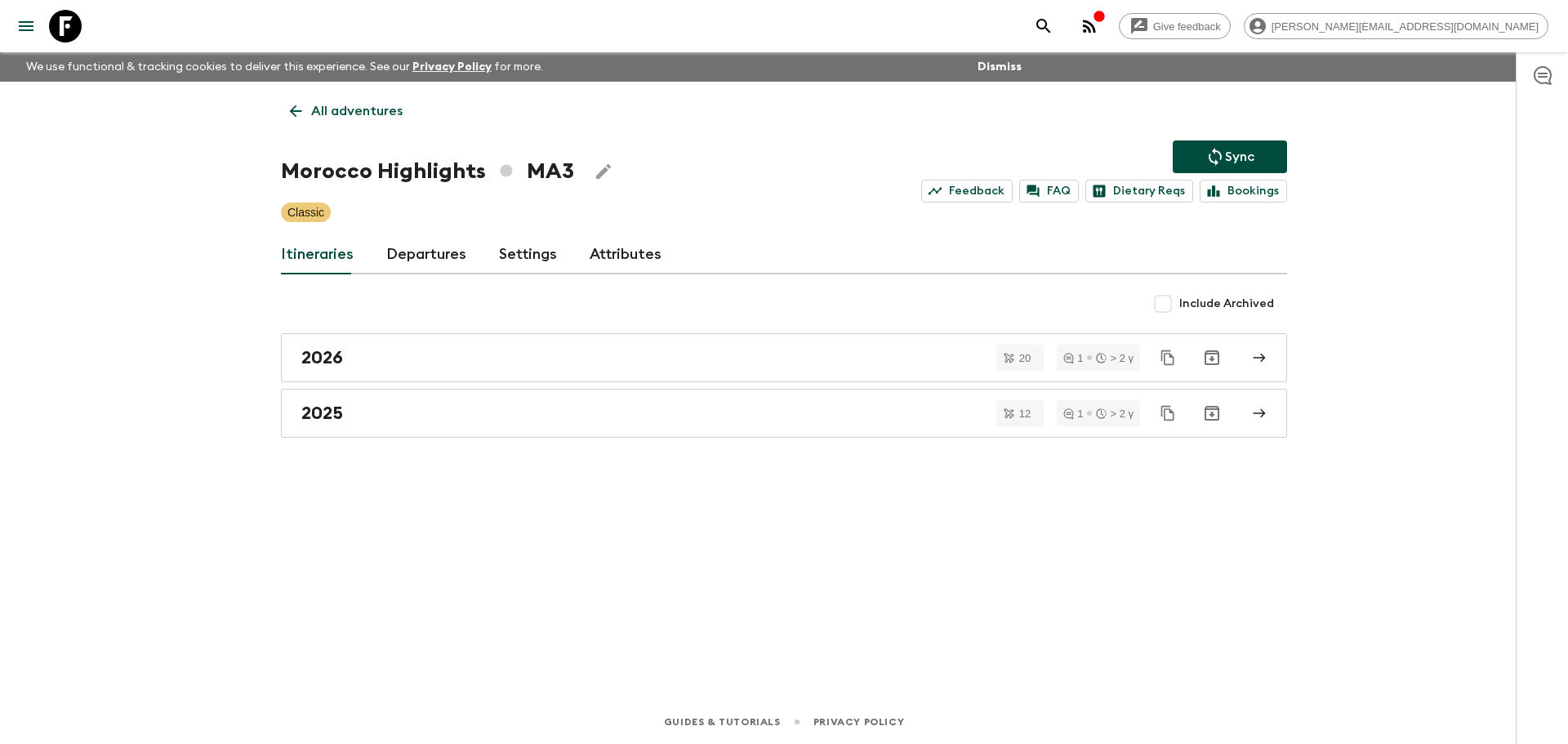
click at [442, 255] on link "Departures" at bounding box center [426, 254] width 80 height 39
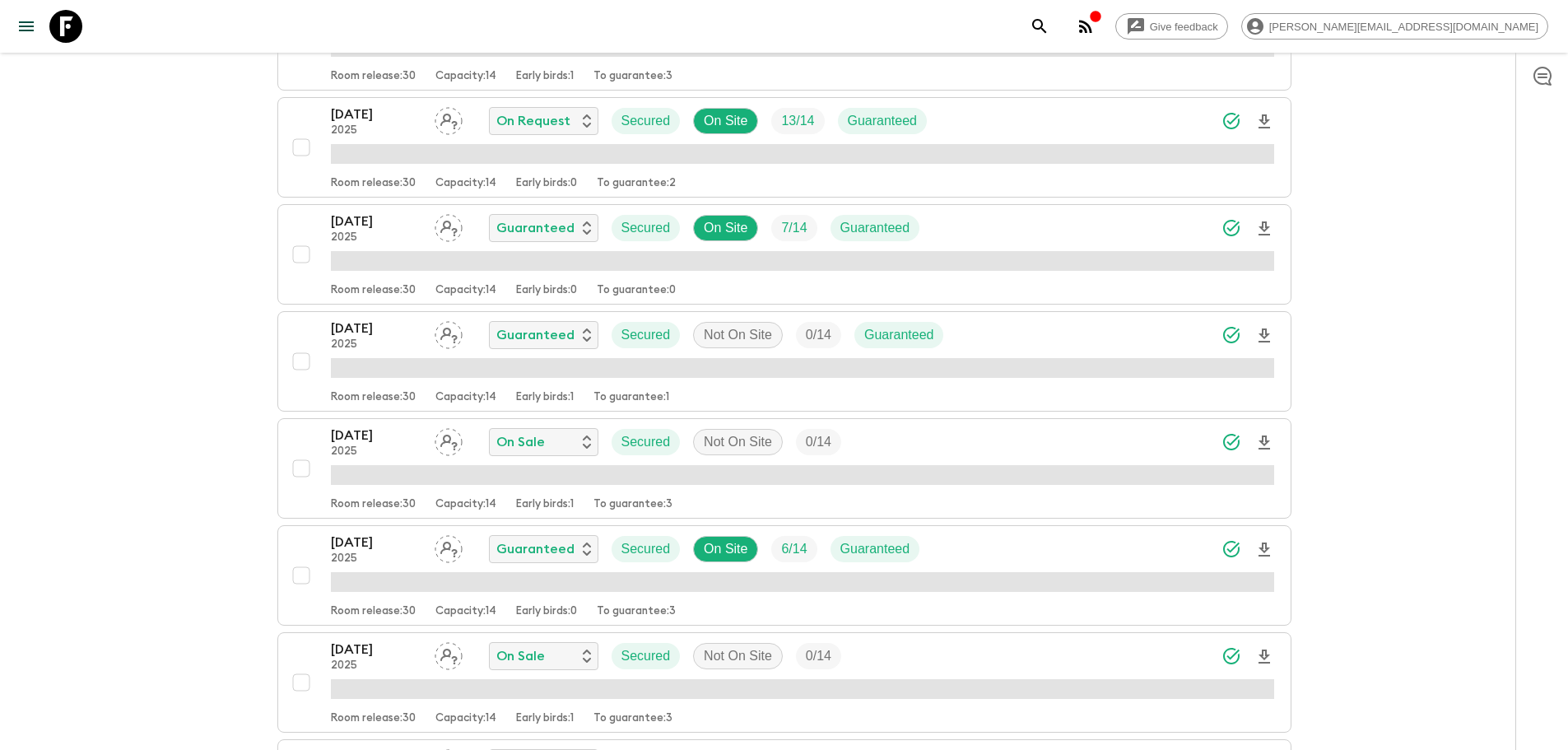
scroll to position [857, 0]
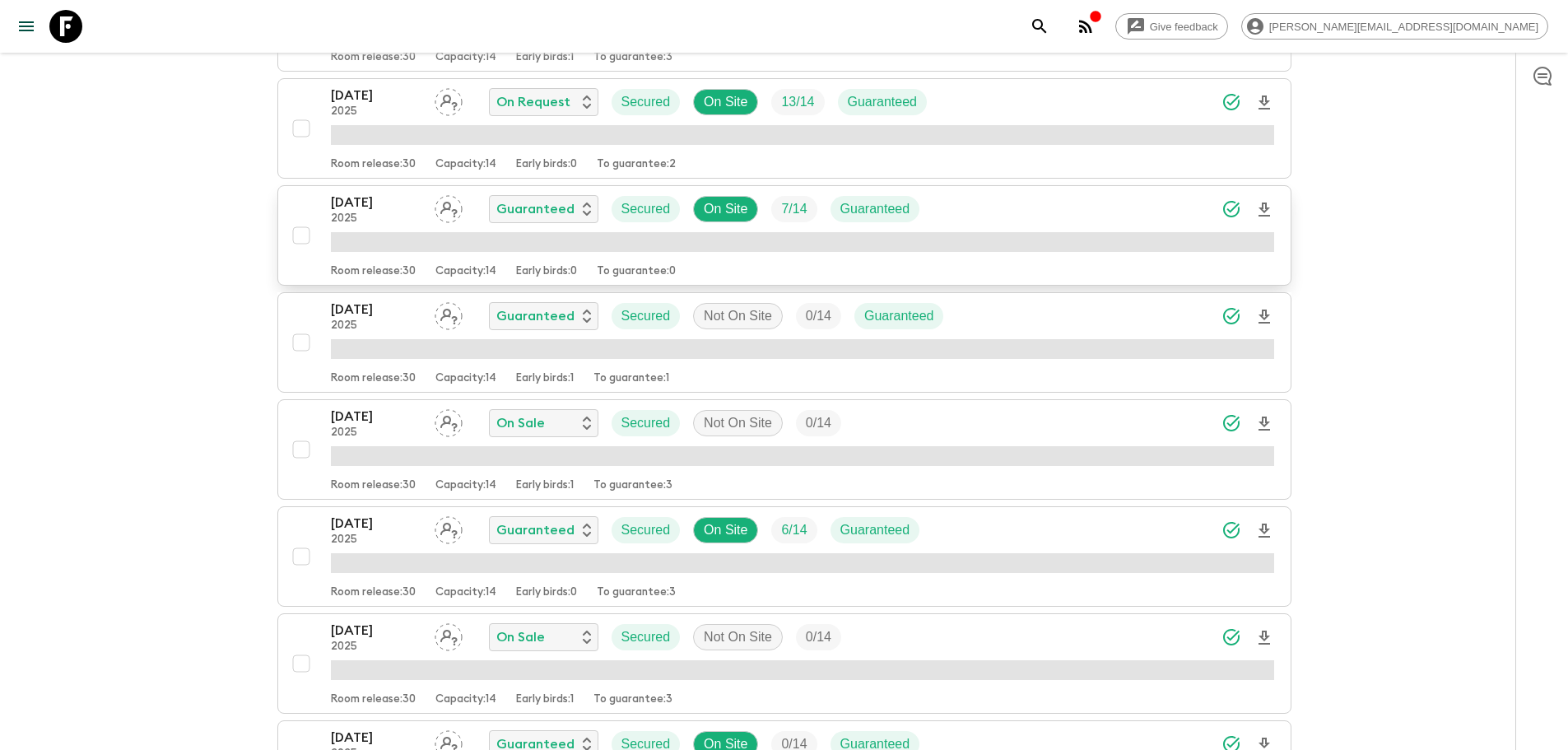
click at [1266, 203] on icon "Download Onboarding" at bounding box center [1264, 210] width 20 height 20
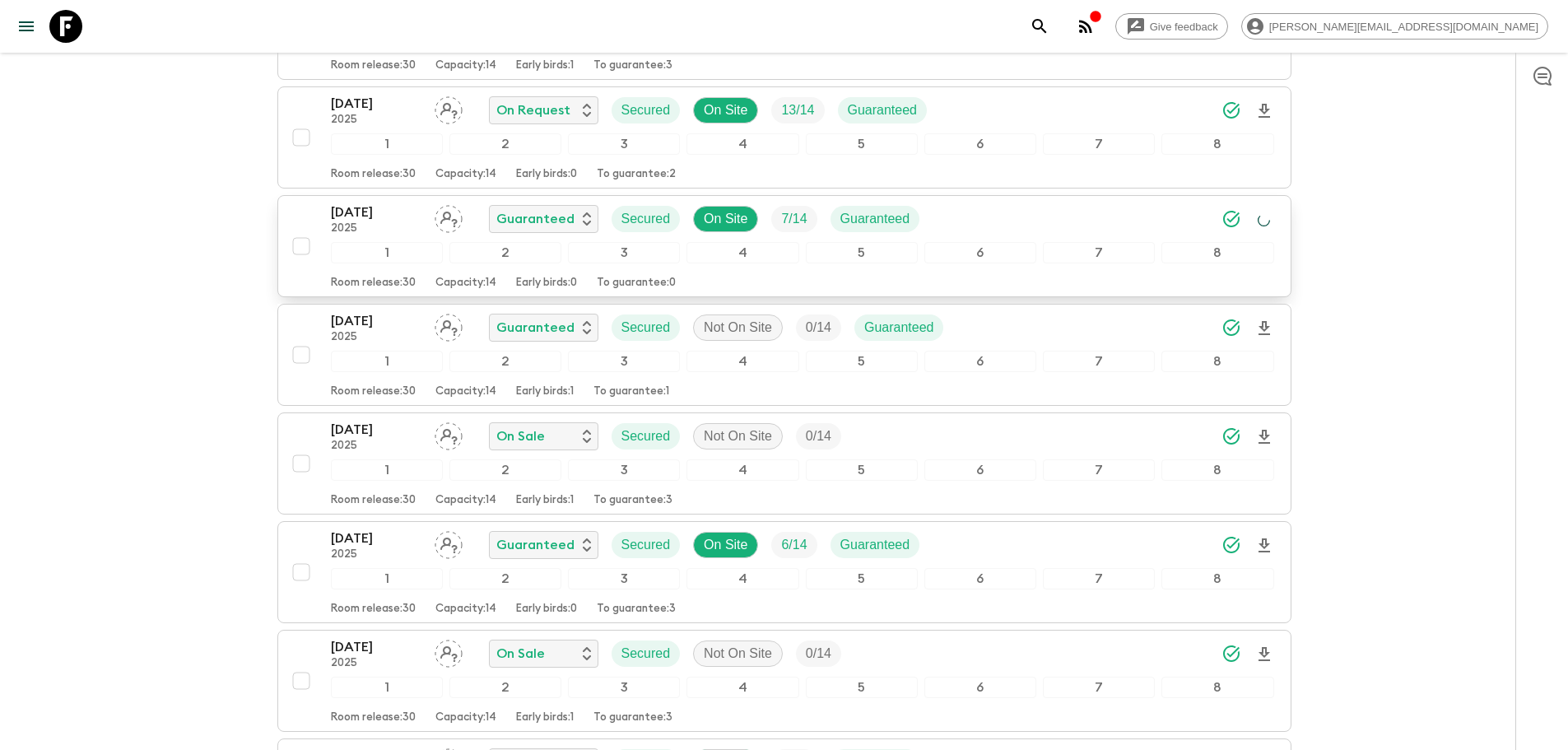
scroll to position [864, 0]
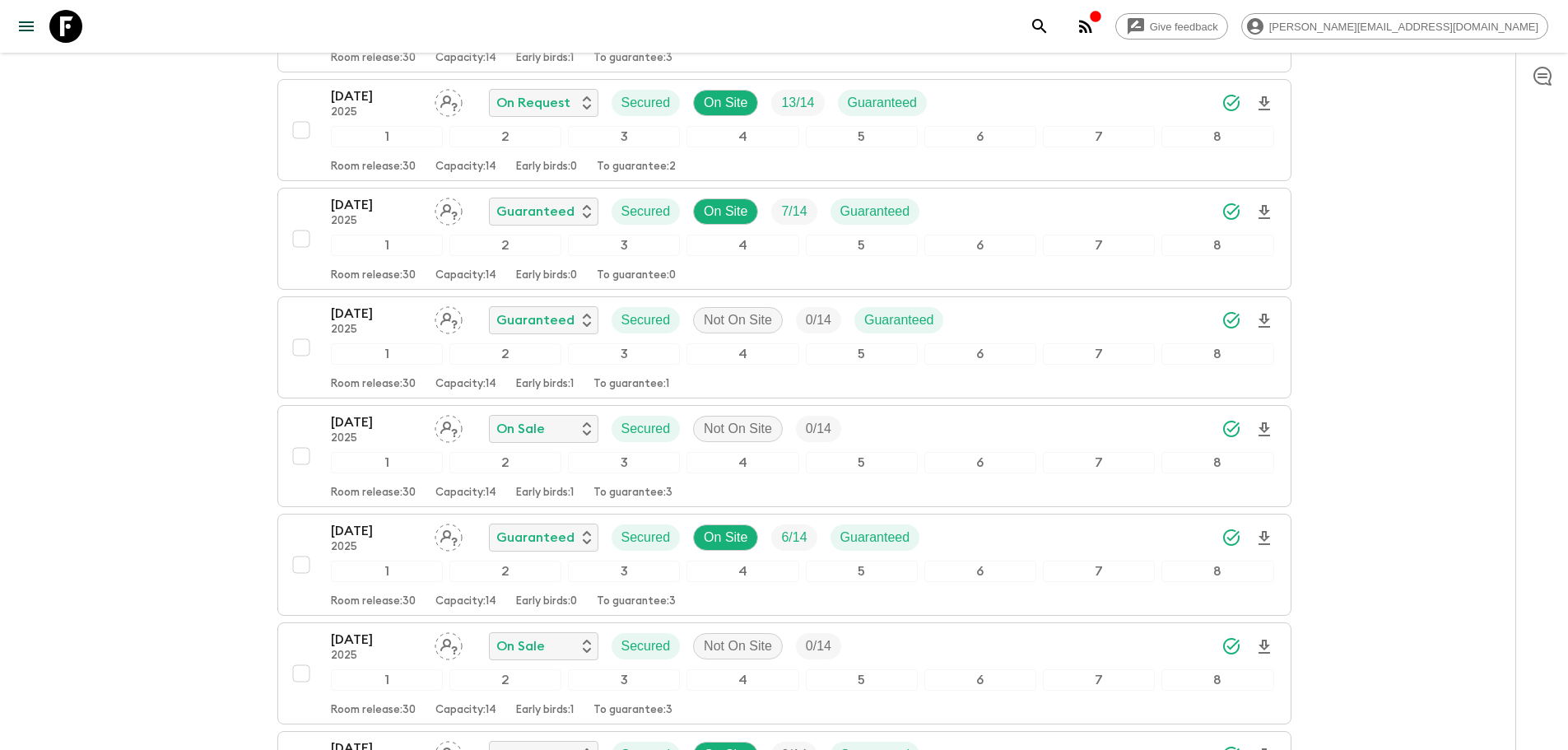
drag, startPoint x: 69, startPoint y: 24, endPoint x: 1365, endPoint y: 148, distance: 1301.9
click at [69, 24] on icon at bounding box center [66, 27] width 33 height 33
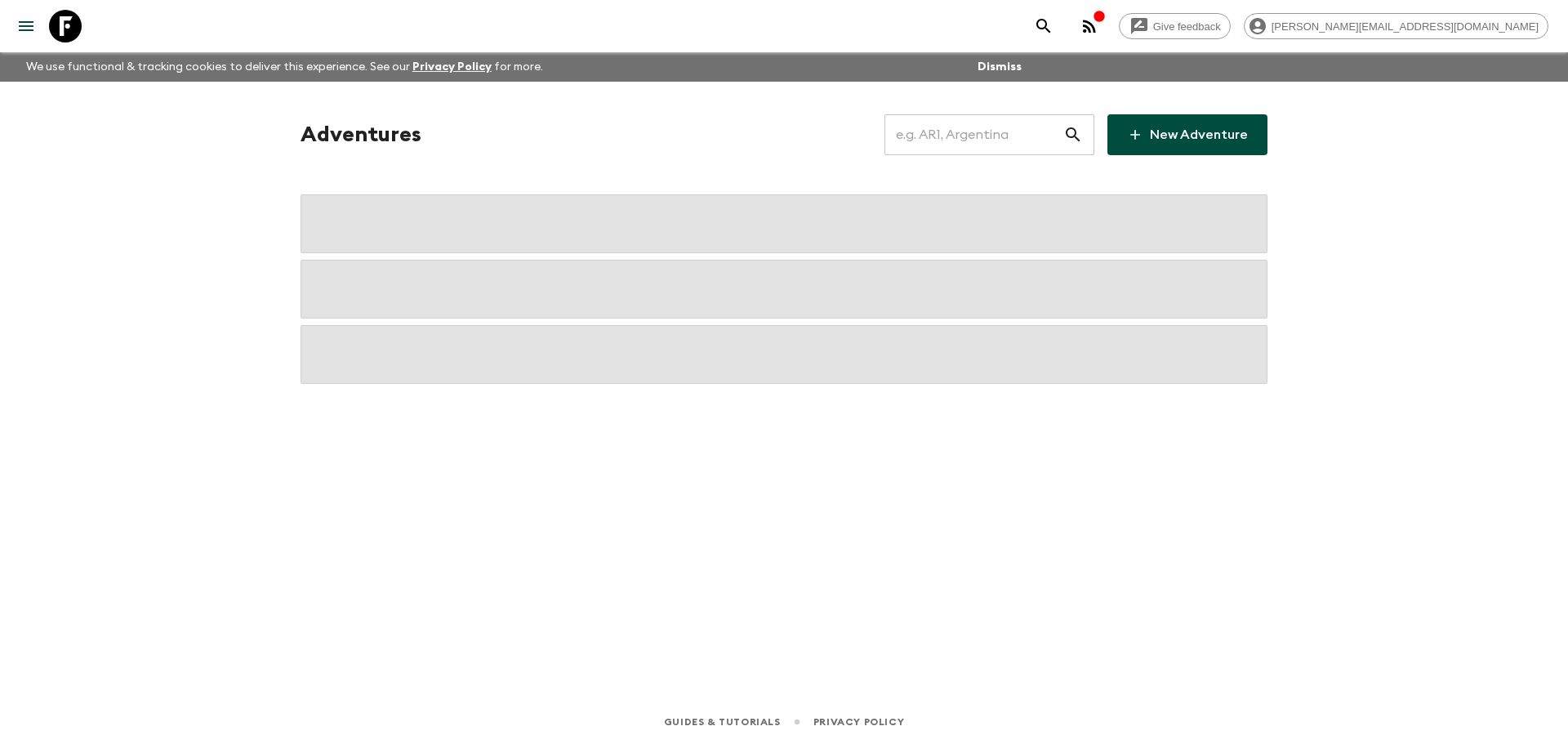
click at [1014, 131] on input "text" at bounding box center [974, 134] width 179 height 45
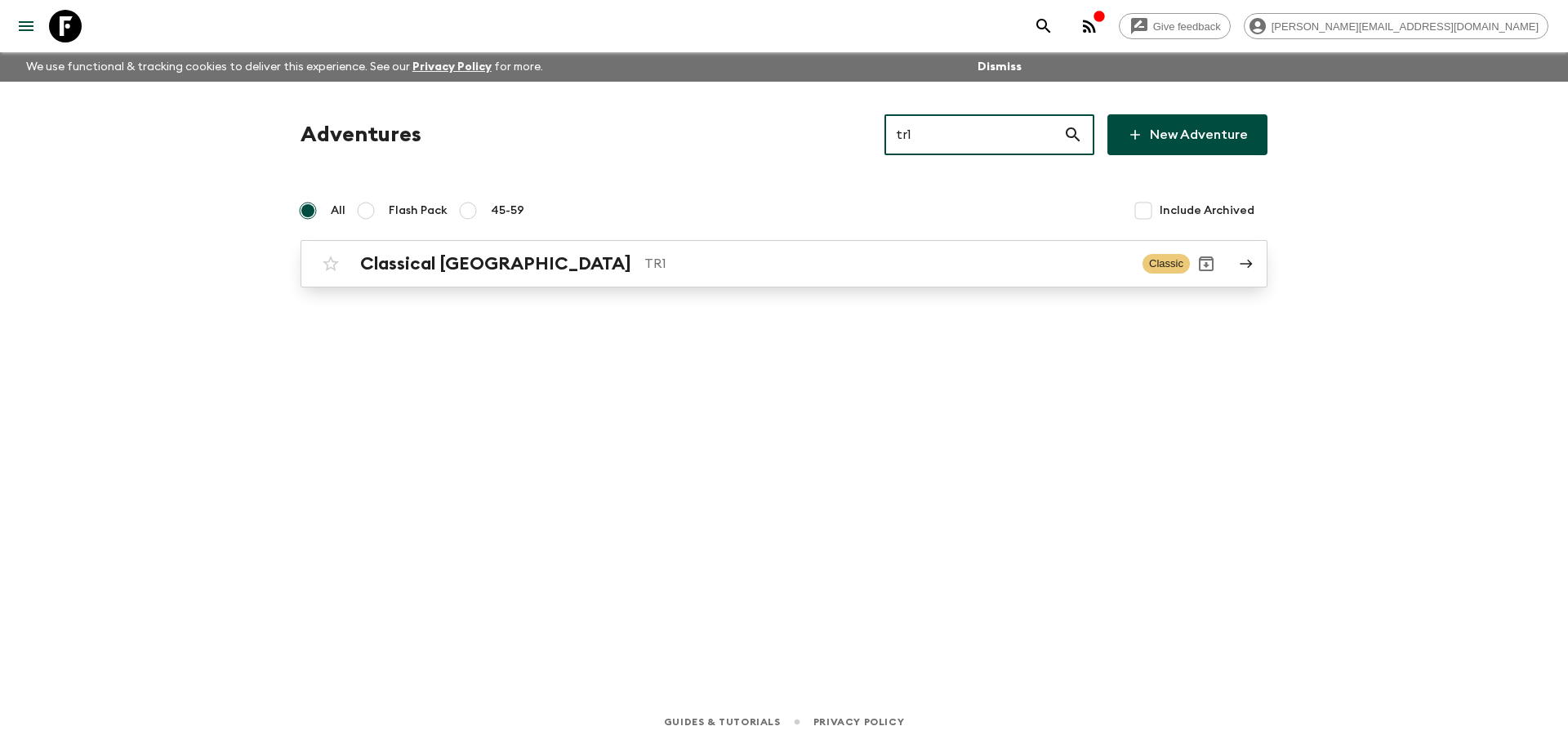
type input "tr1"
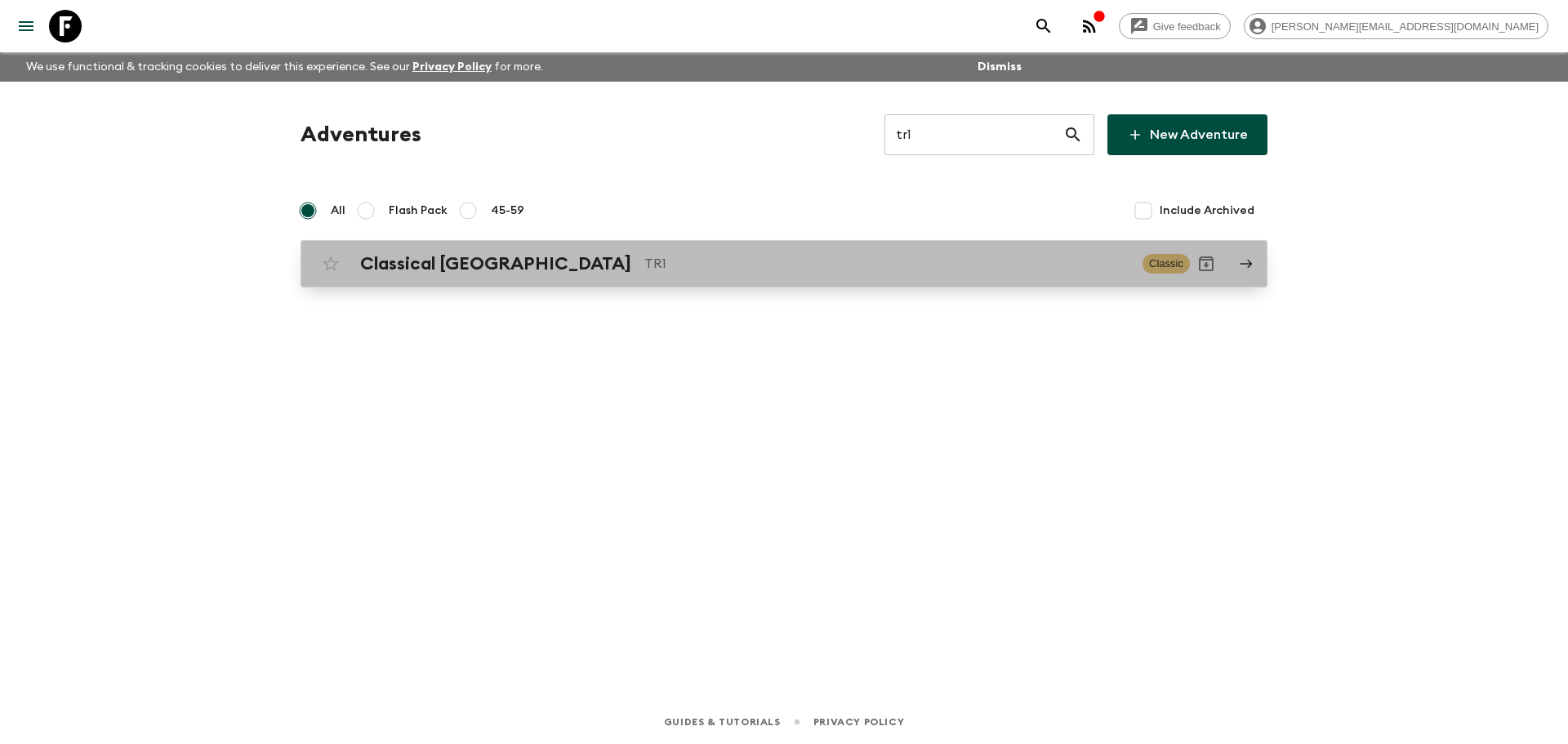
click at [862, 262] on p "TR1" at bounding box center [886, 264] width 485 height 20
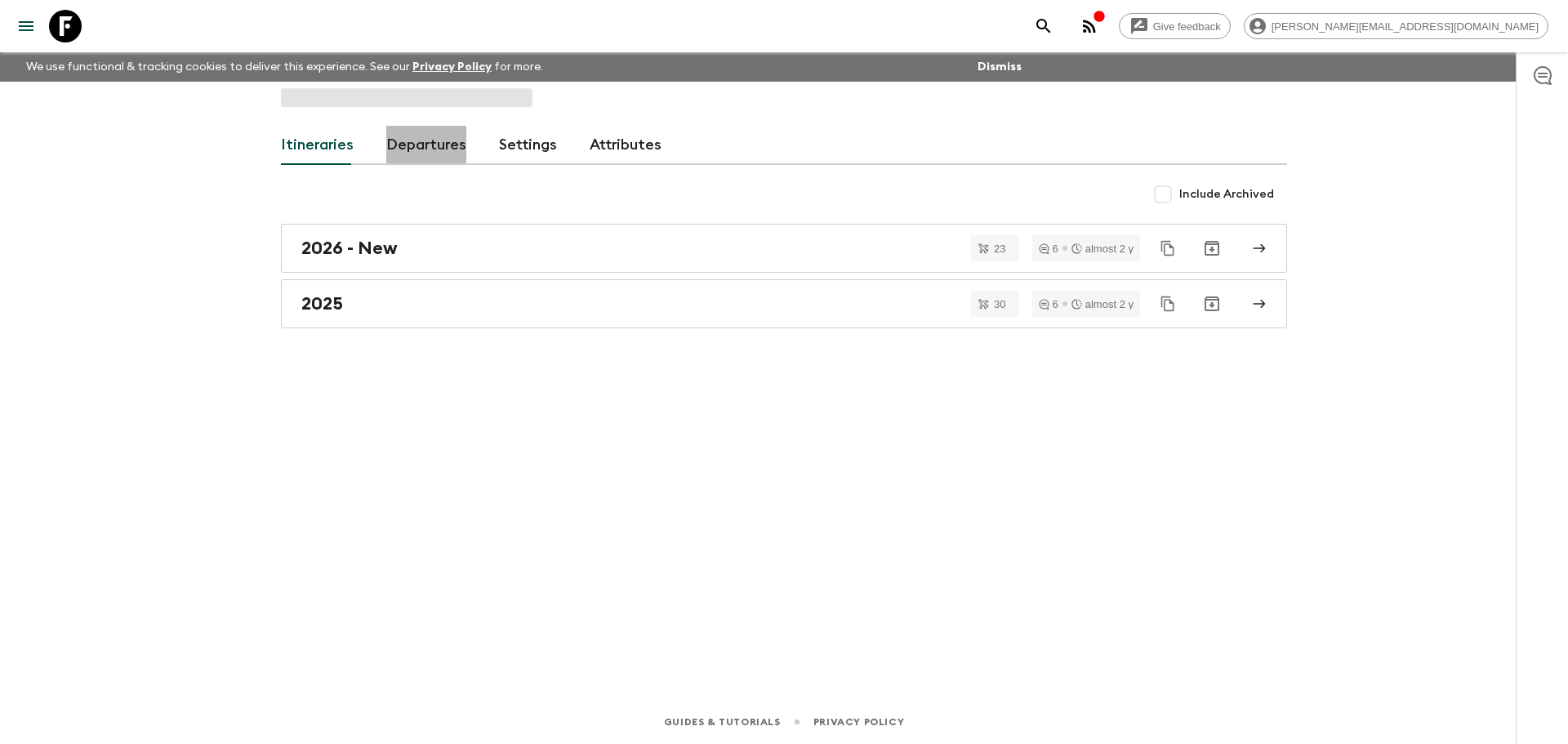
click at [424, 144] on link "Departures" at bounding box center [426, 145] width 80 height 39
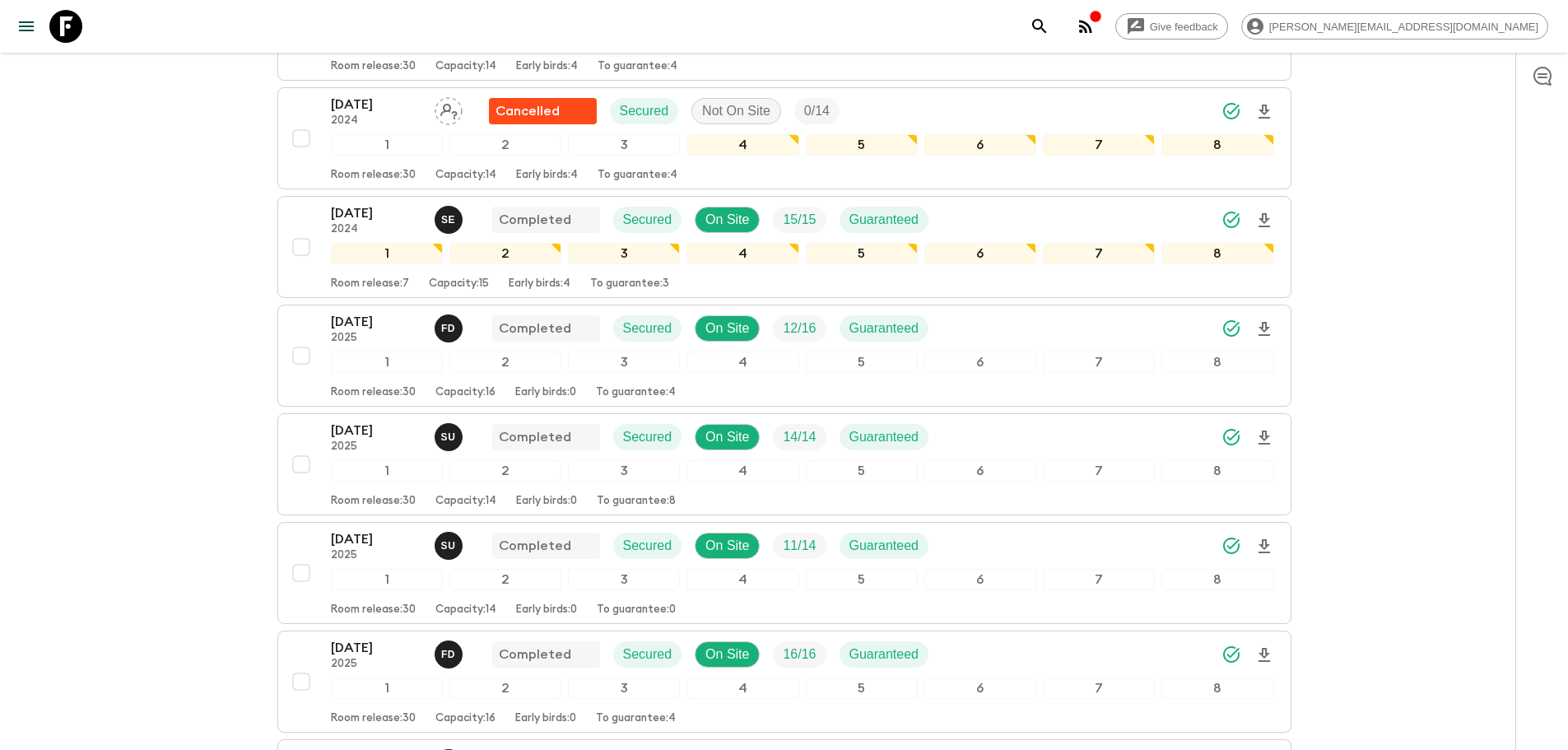
scroll to position [4660, 0]
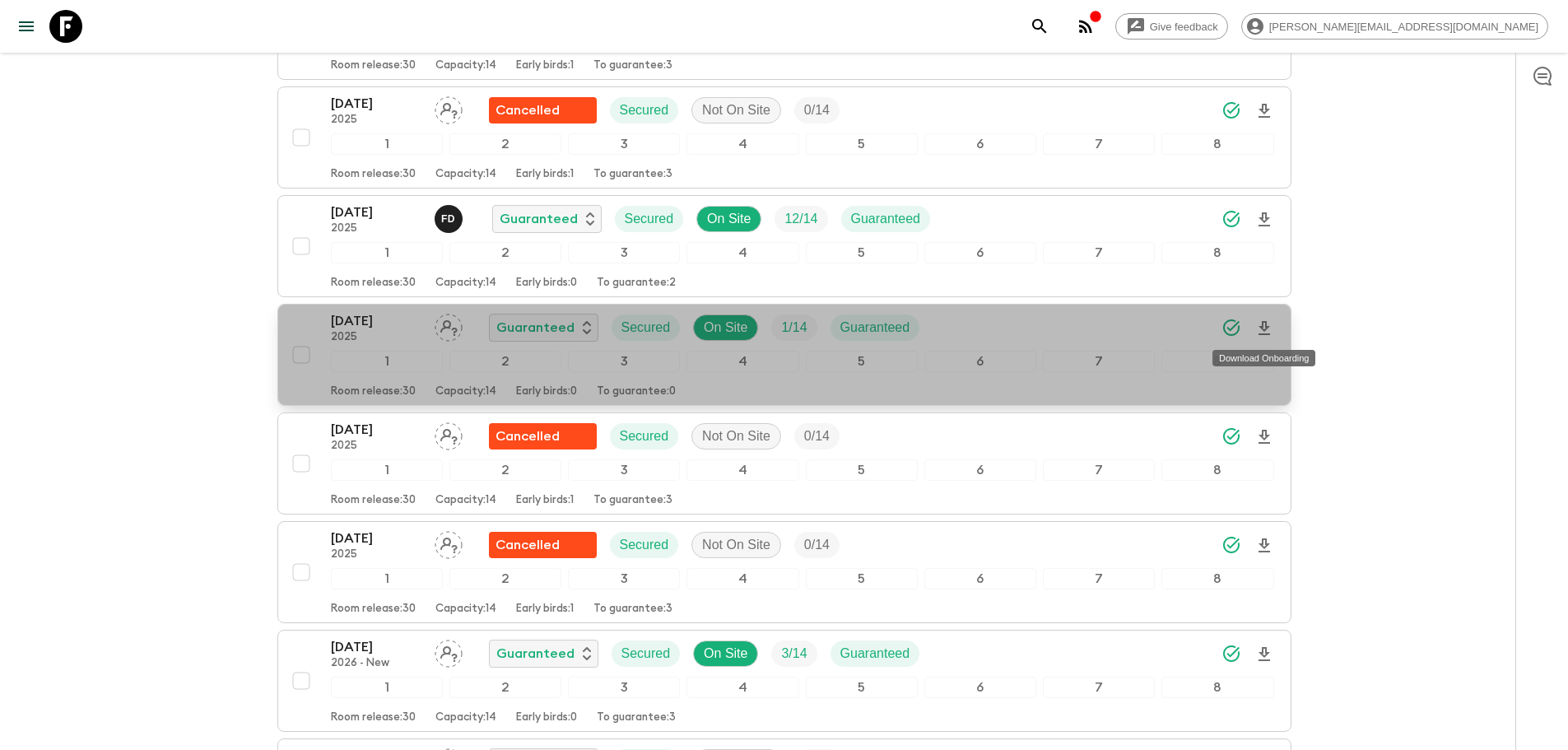
click at [1268, 328] on icon "Download Onboarding" at bounding box center [1264, 328] width 20 height 20
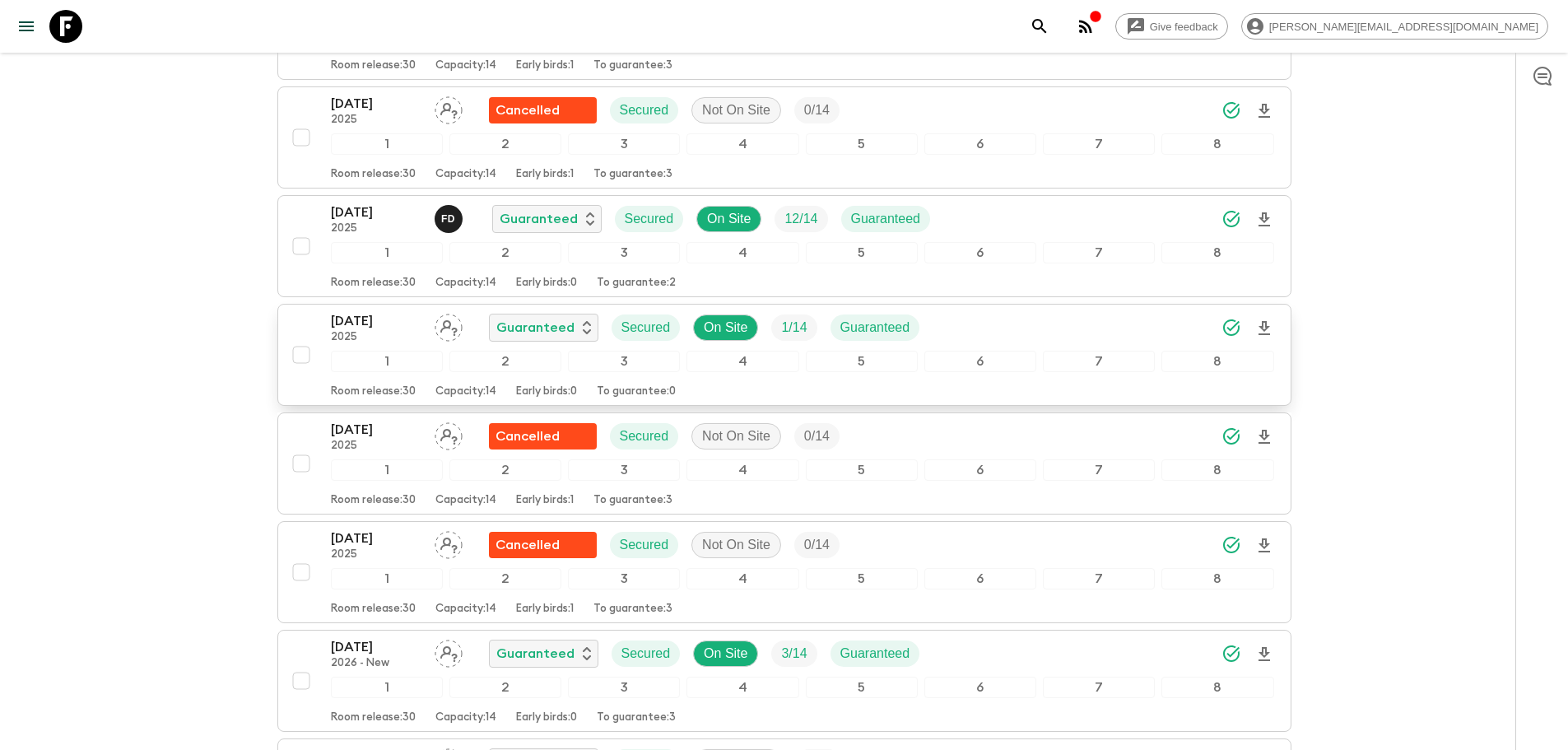
scroll to position [4497, 0]
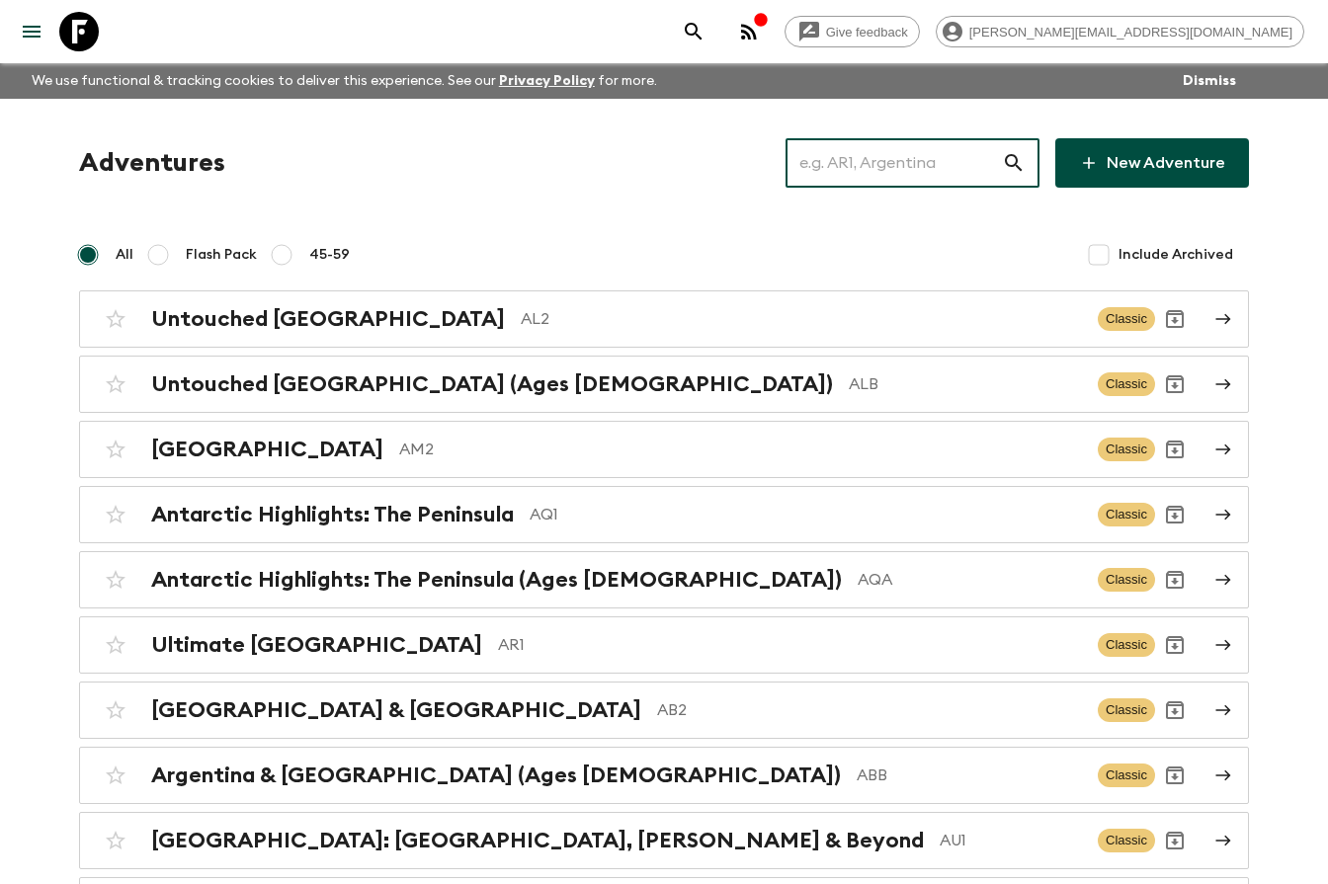
click at [972, 155] on input "text" at bounding box center [893, 162] width 216 height 55
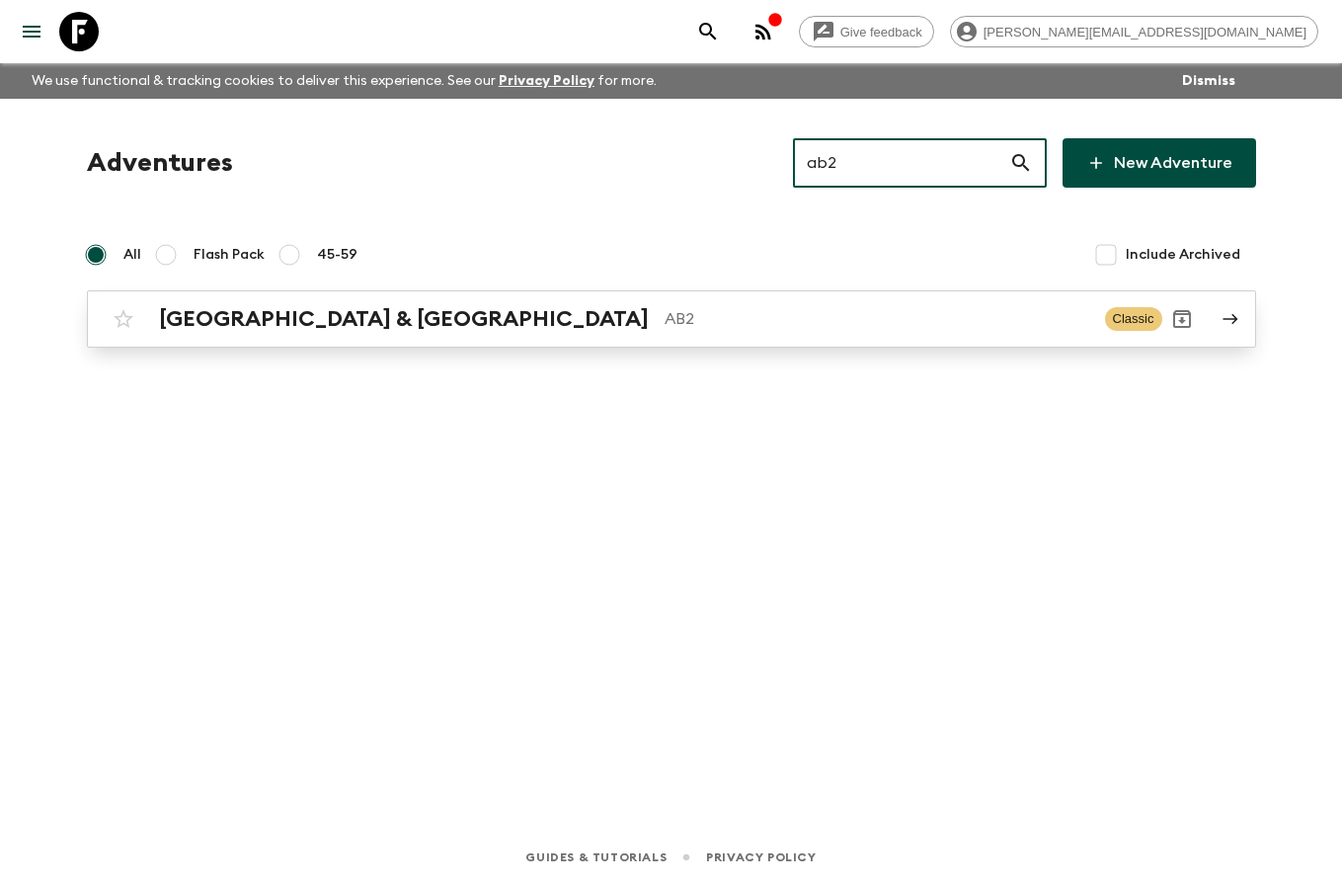
type input "ab2"
click at [665, 329] on p "AB2" at bounding box center [877, 319] width 425 height 24
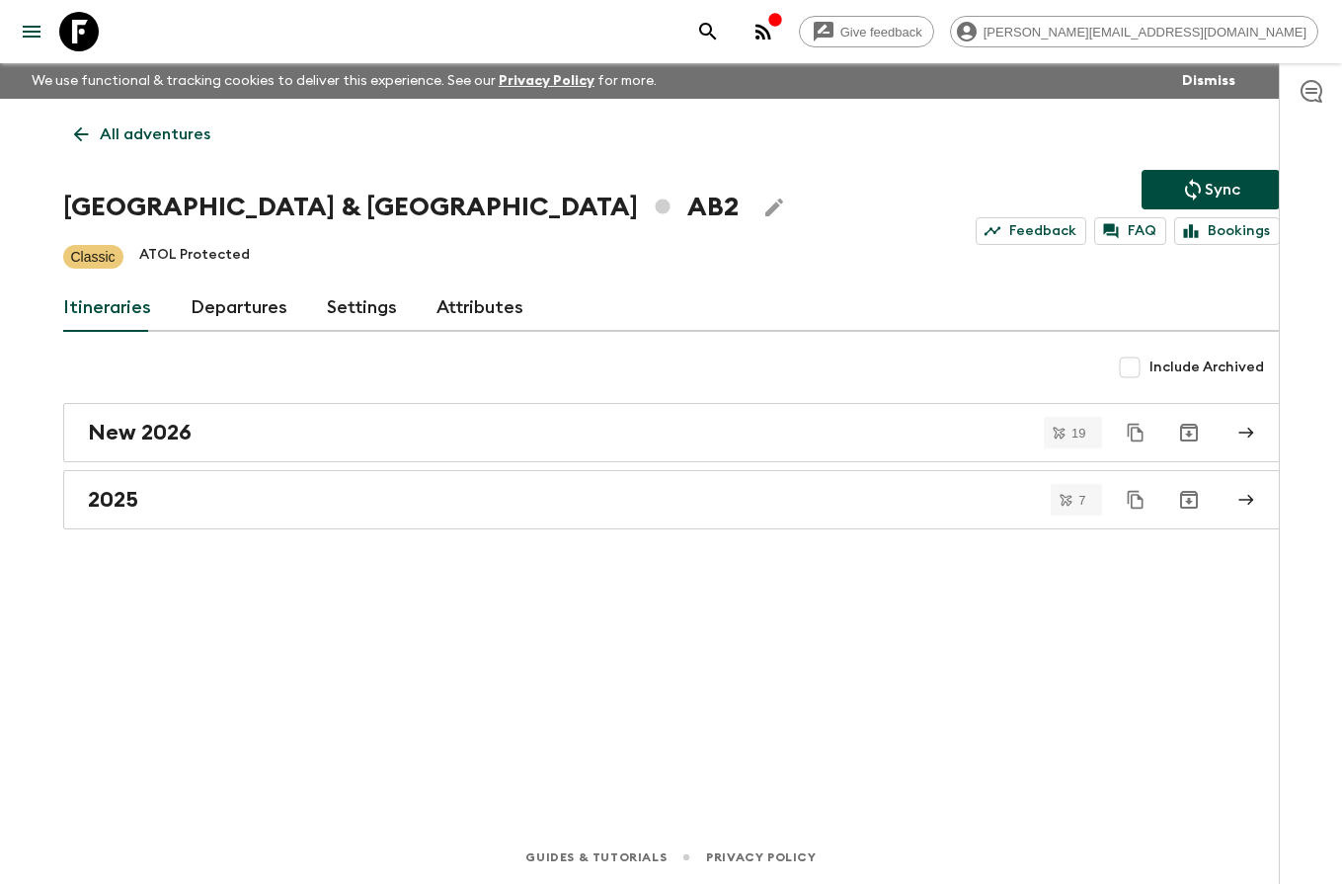
drag, startPoint x: 268, startPoint y: 314, endPoint x: 249, endPoint y: 294, distance: 27.3
click at [267, 314] on link "Departures" at bounding box center [239, 307] width 97 height 47
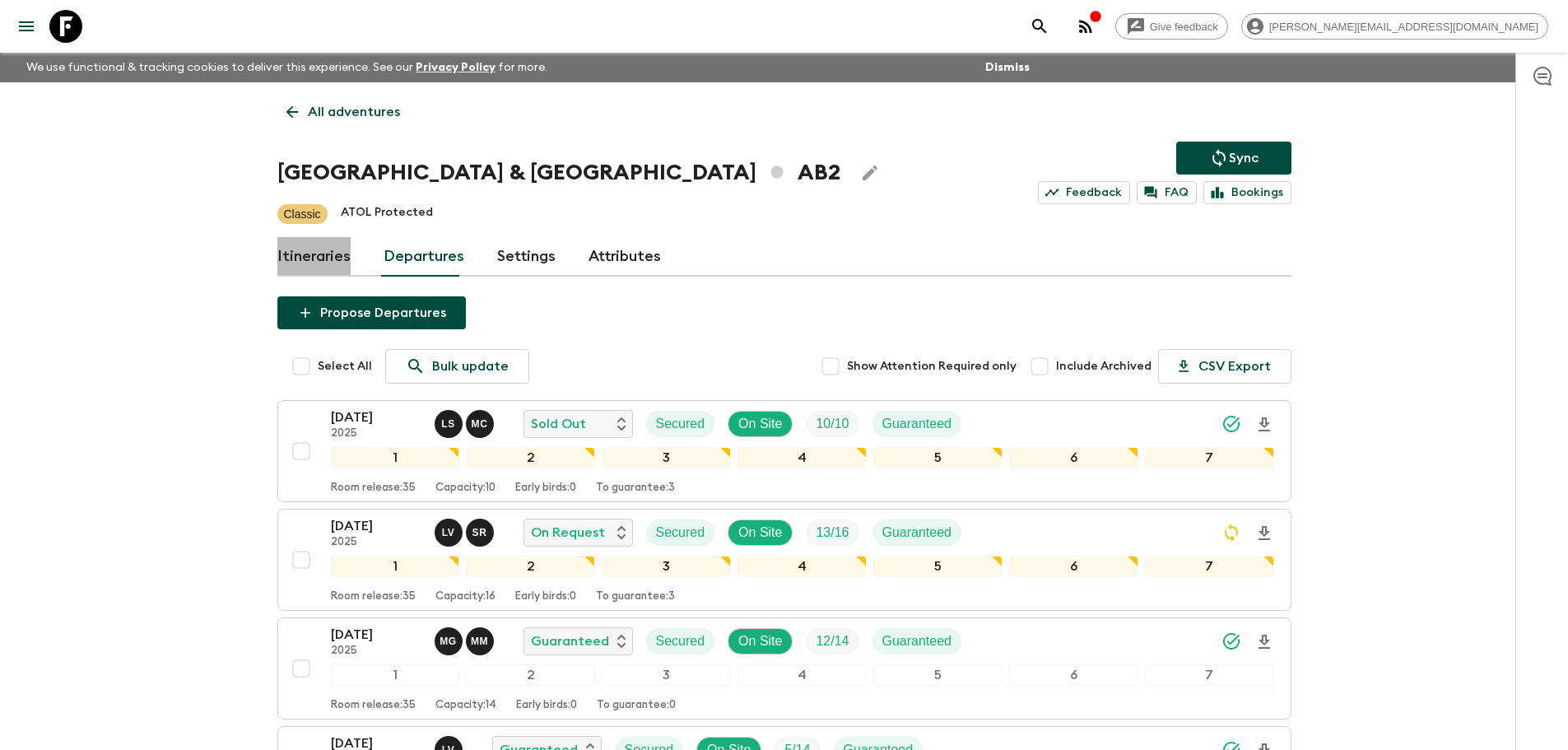
click at [327, 251] on link "Itineraries" at bounding box center [314, 256] width 73 height 39
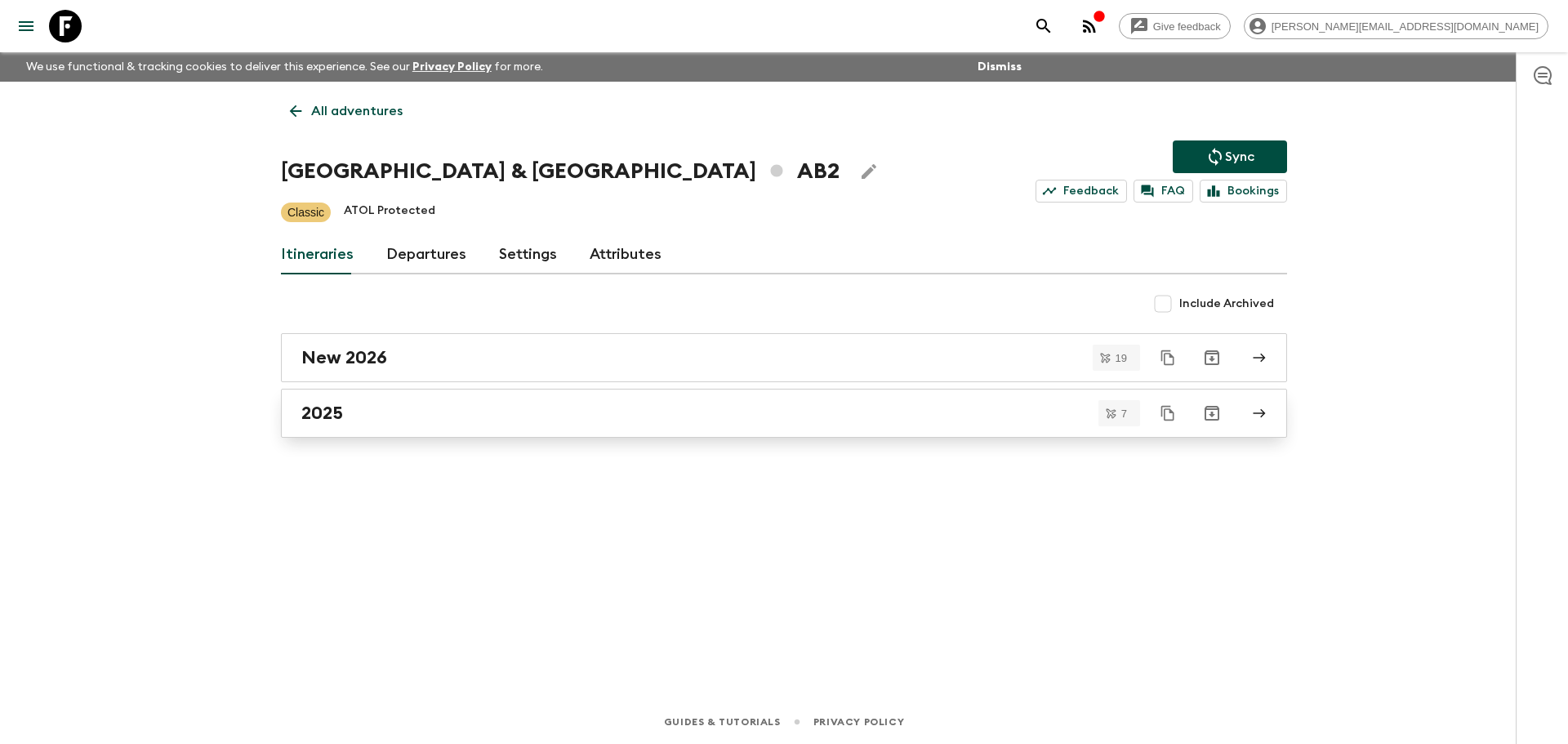
click at [398, 423] on div "2025" at bounding box center [769, 413] width 934 height 21
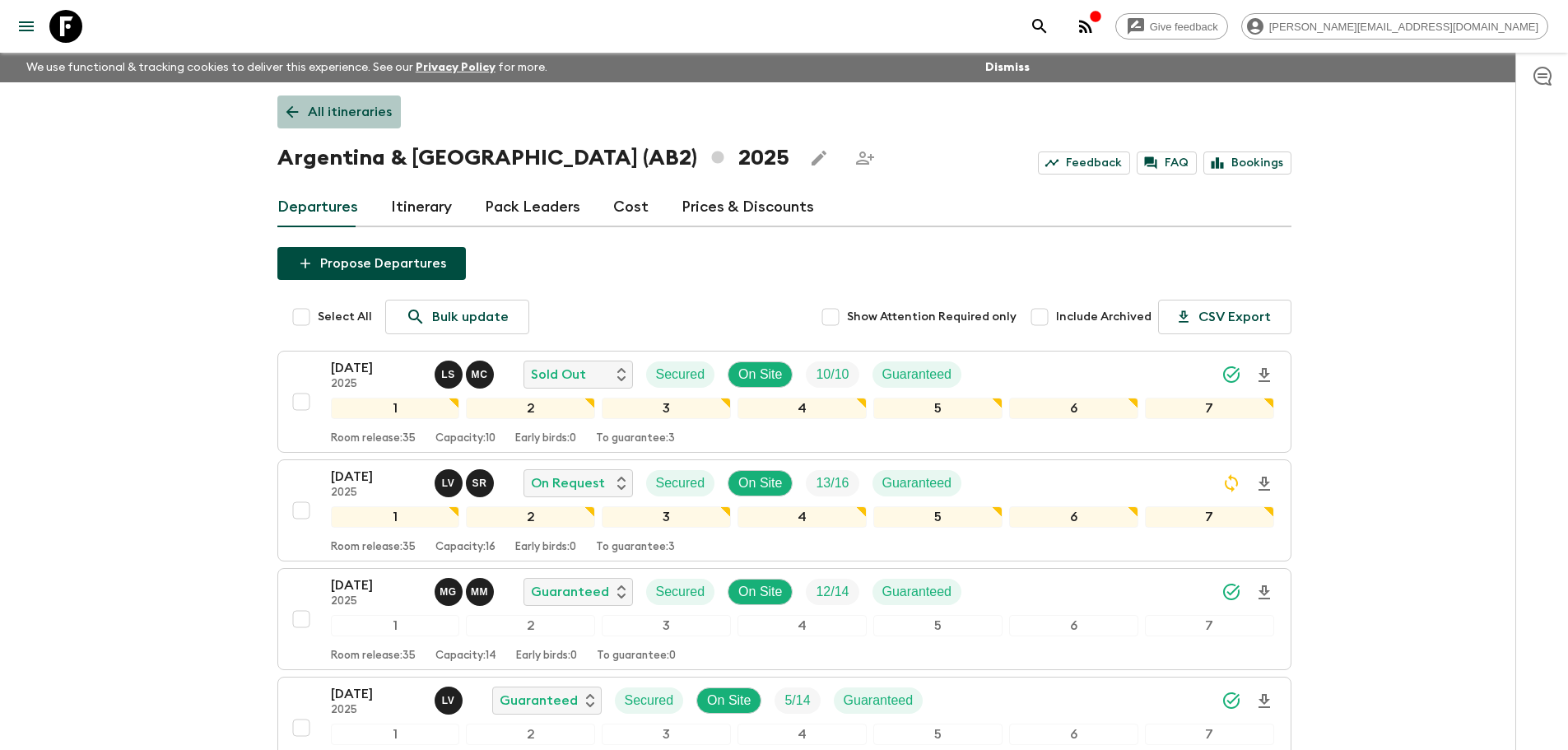
click at [360, 122] on link "All itineraries" at bounding box center [339, 112] width 123 height 33
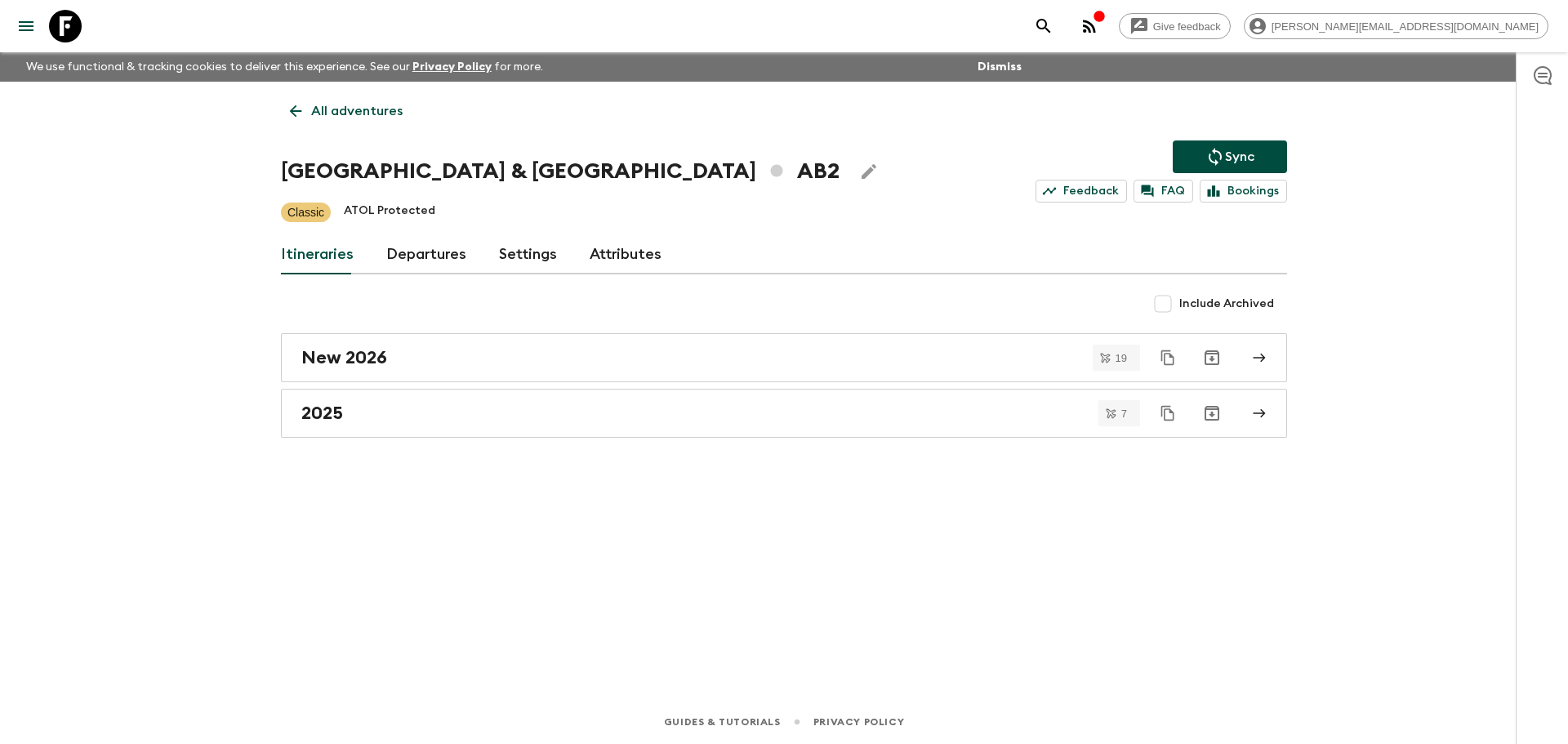
click at [369, 116] on p "All adventures" at bounding box center [356, 111] width 92 height 20
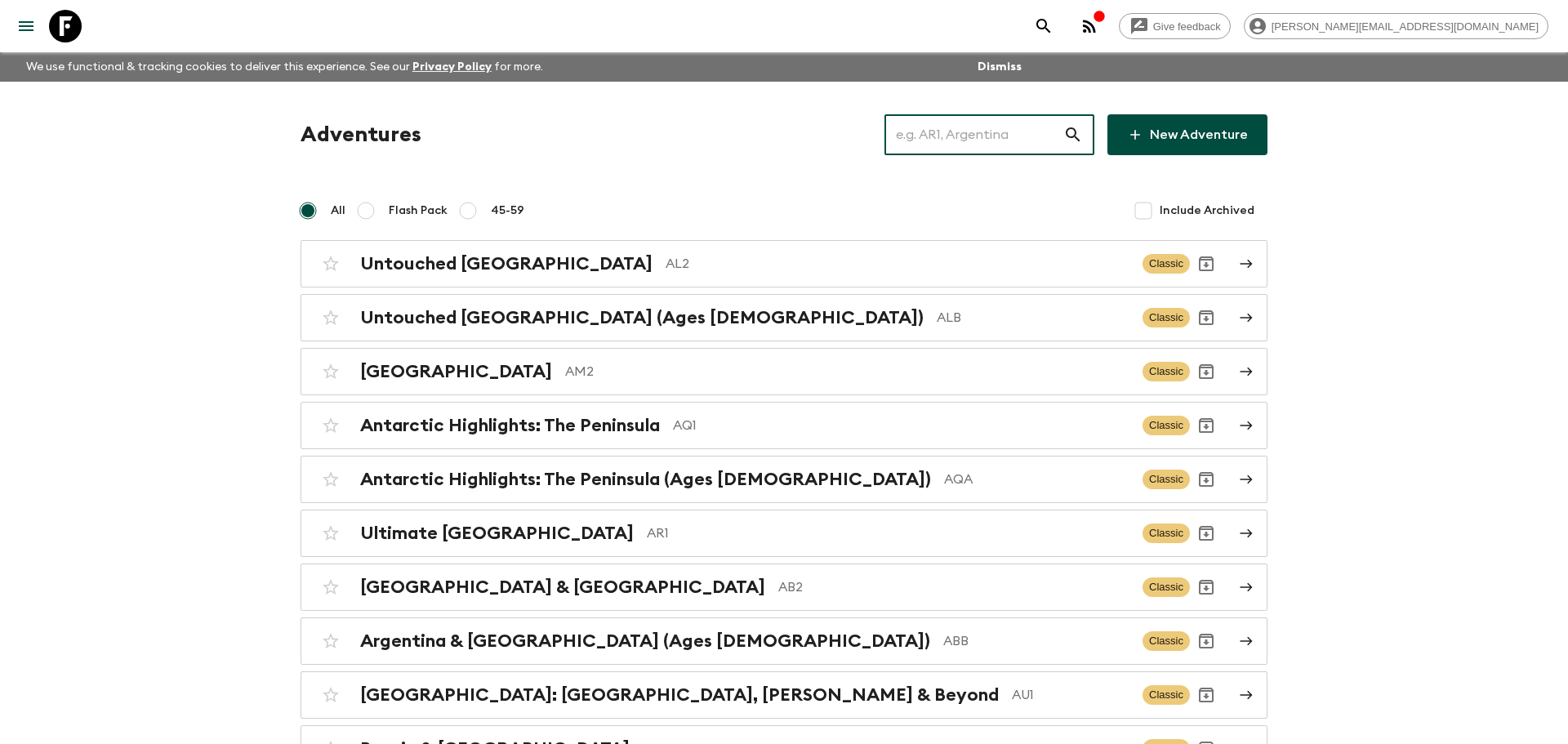
click at [1008, 142] on input "text" at bounding box center [974, 134] width 179 height 45
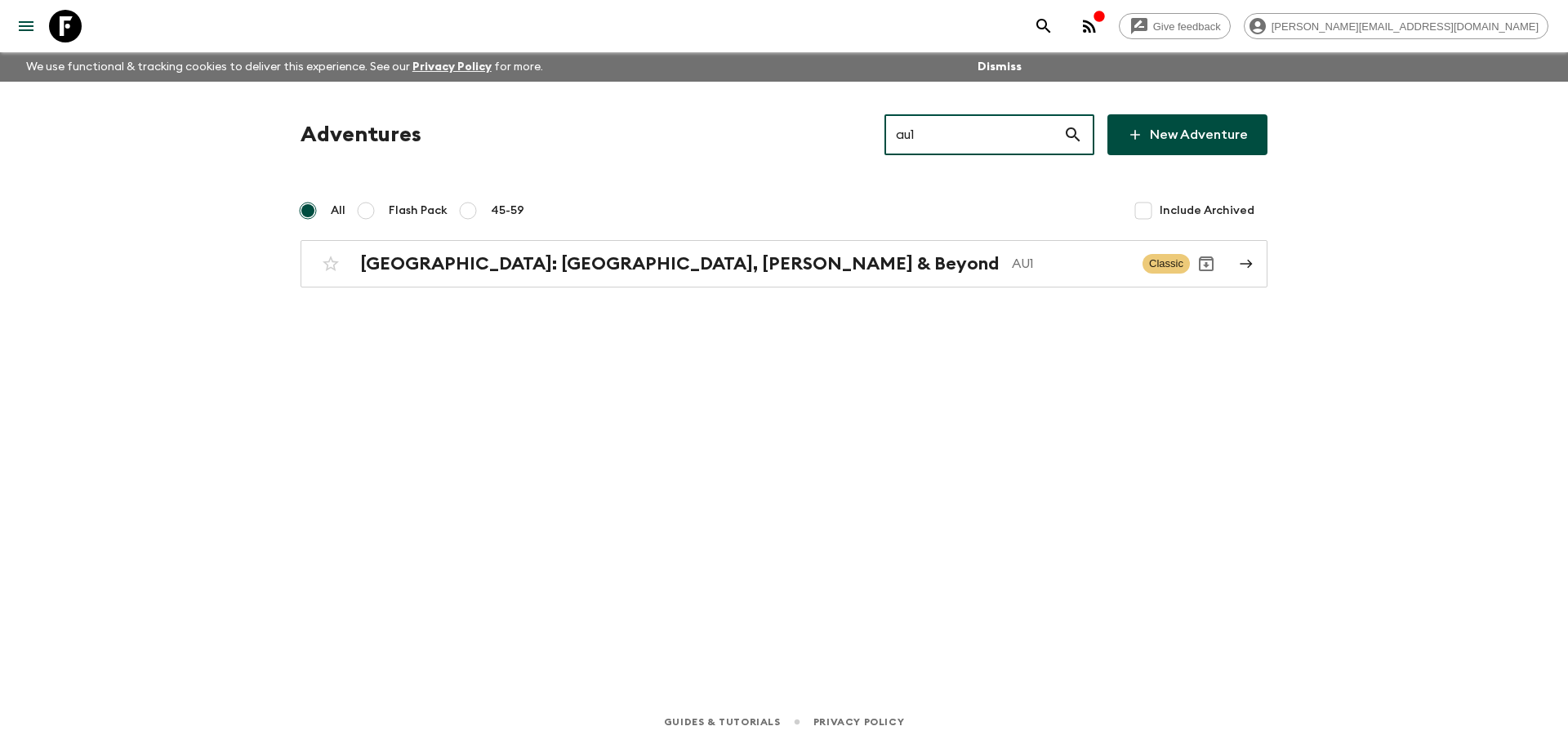
type input "au1"
click at [870, 294] on div "Adventures au1 ​ New Adventure All Flash Pack 45-59 Include Archived East Coast…" at bounding box center [784, 368] width 1045 height 572
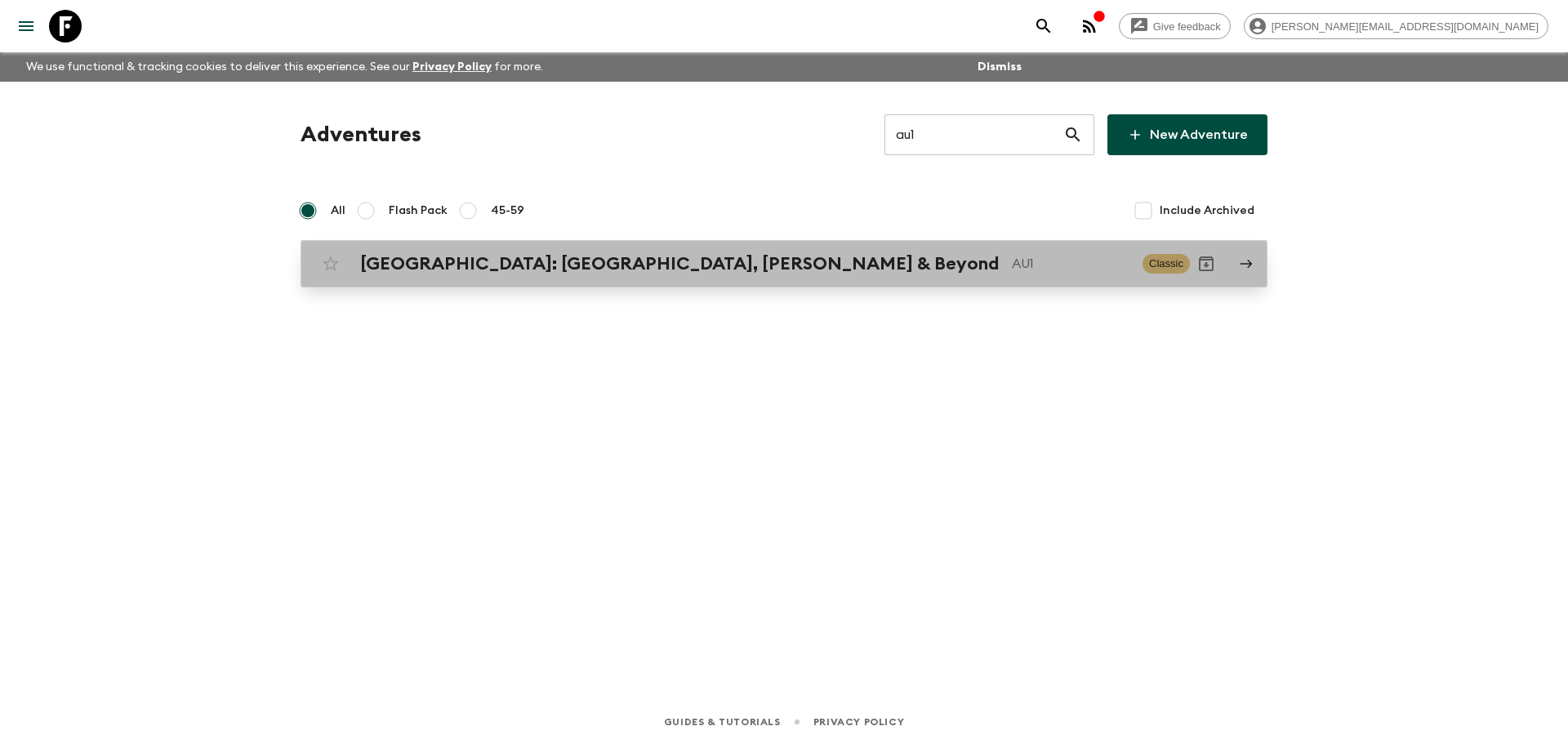
click at [1012, 264] on p "AU1" at bounding box center [1070, 264] width 117 height 20
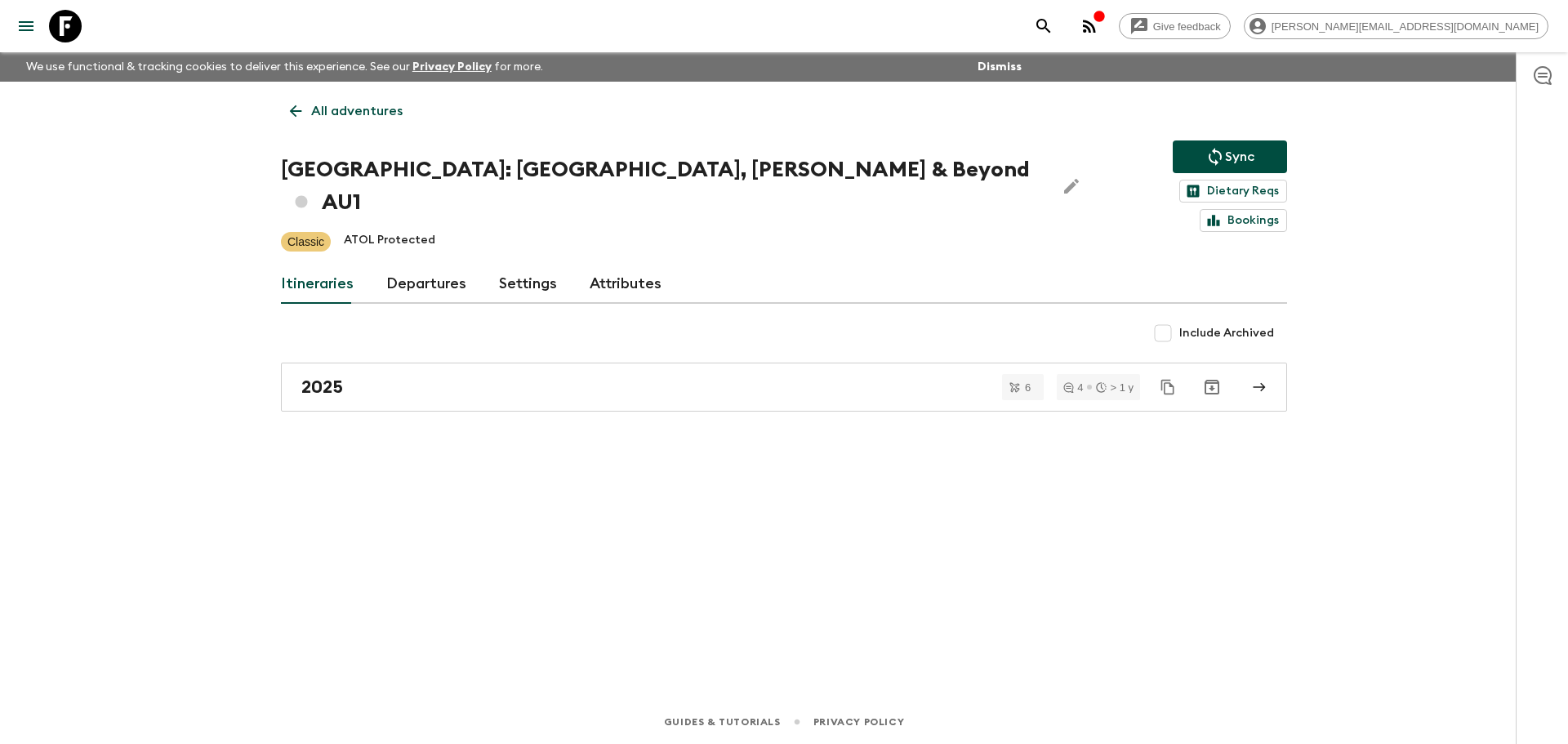
click at [434, 265] on link "Departures" at bounding box center [426, 284] width 80 height 39
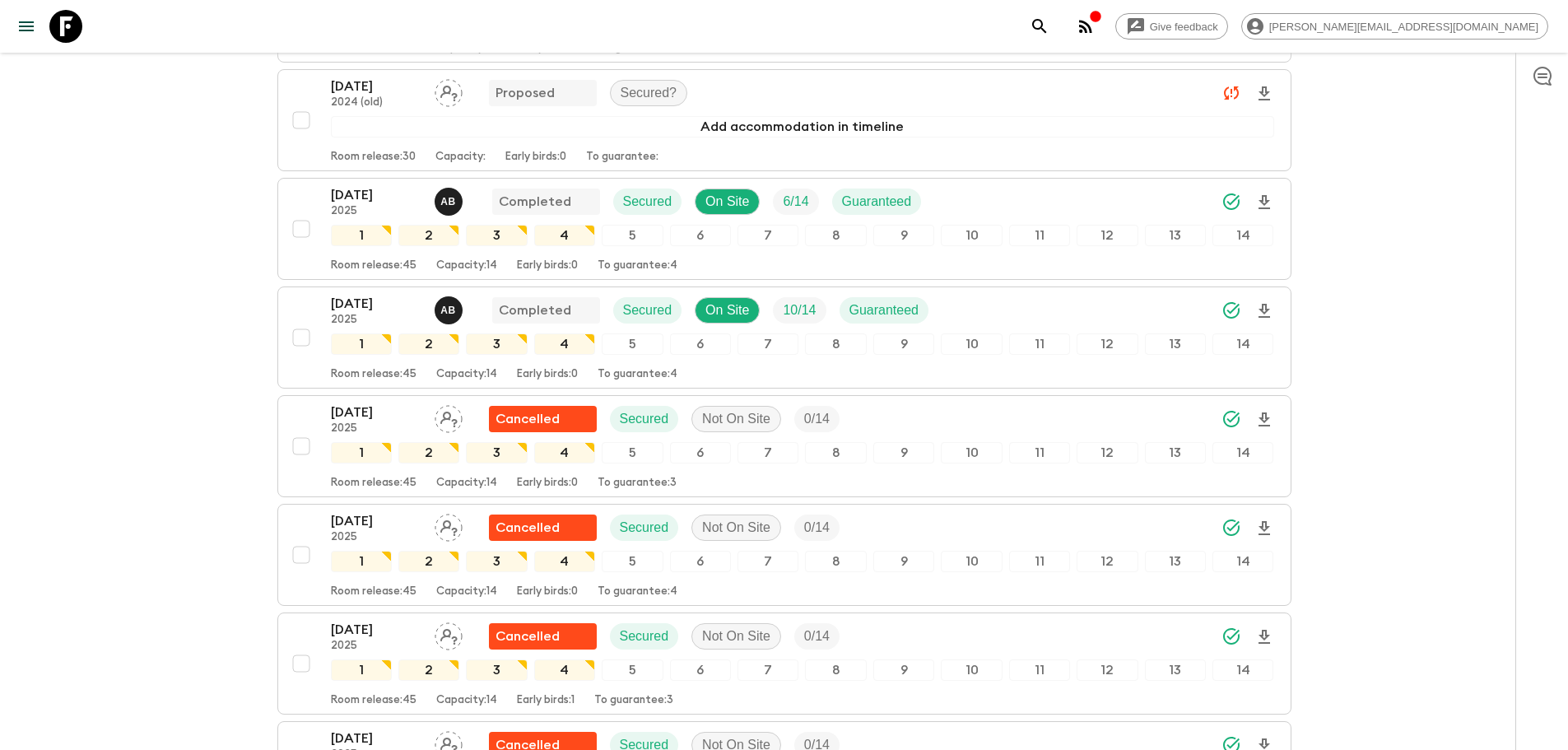
scroll to position [3303, 0]
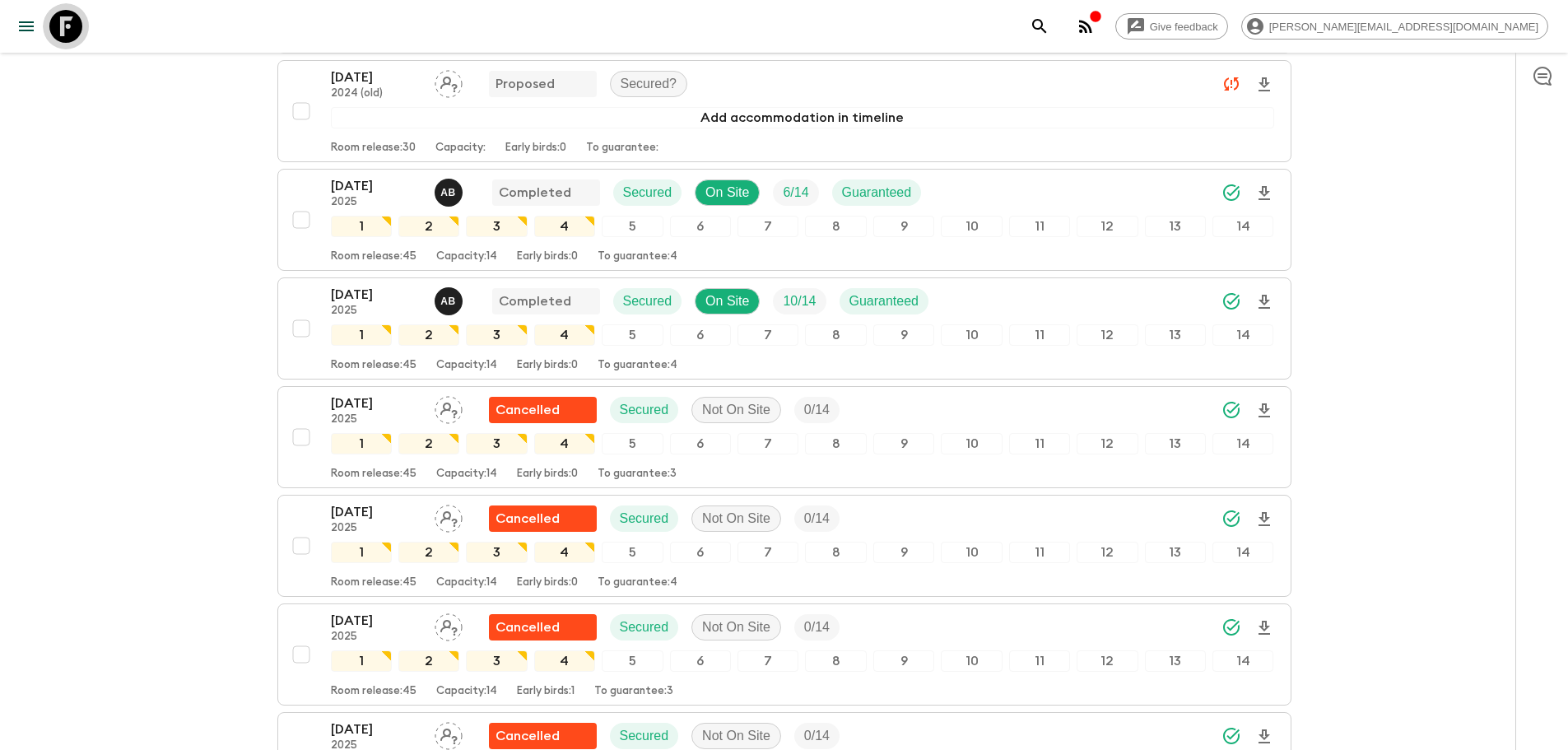
click at [47, 17] on link at bounding box center [65, 26] width 46 height 46
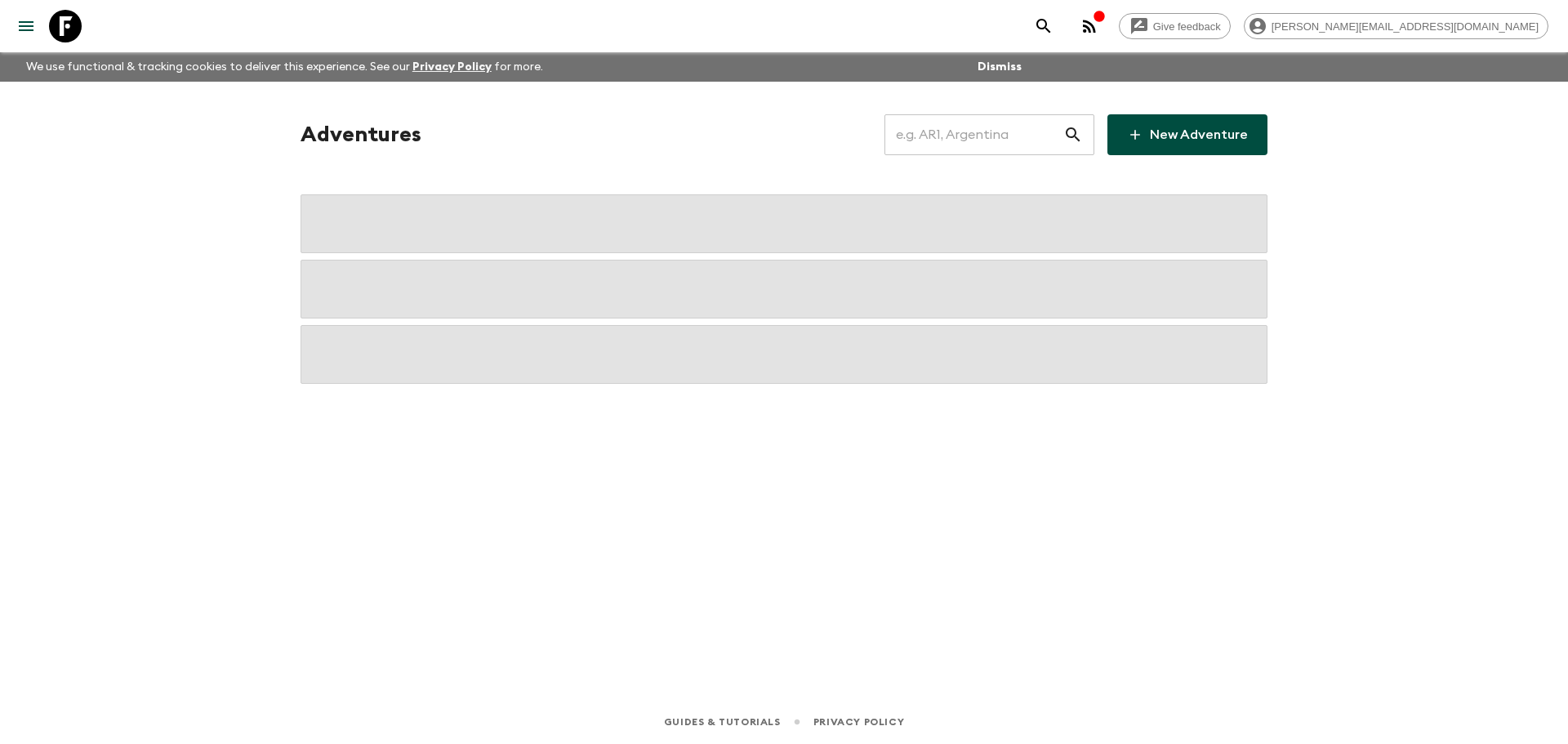
click at [969, 134] on input "text" at bounding box center [974, 134] width 179 height 45
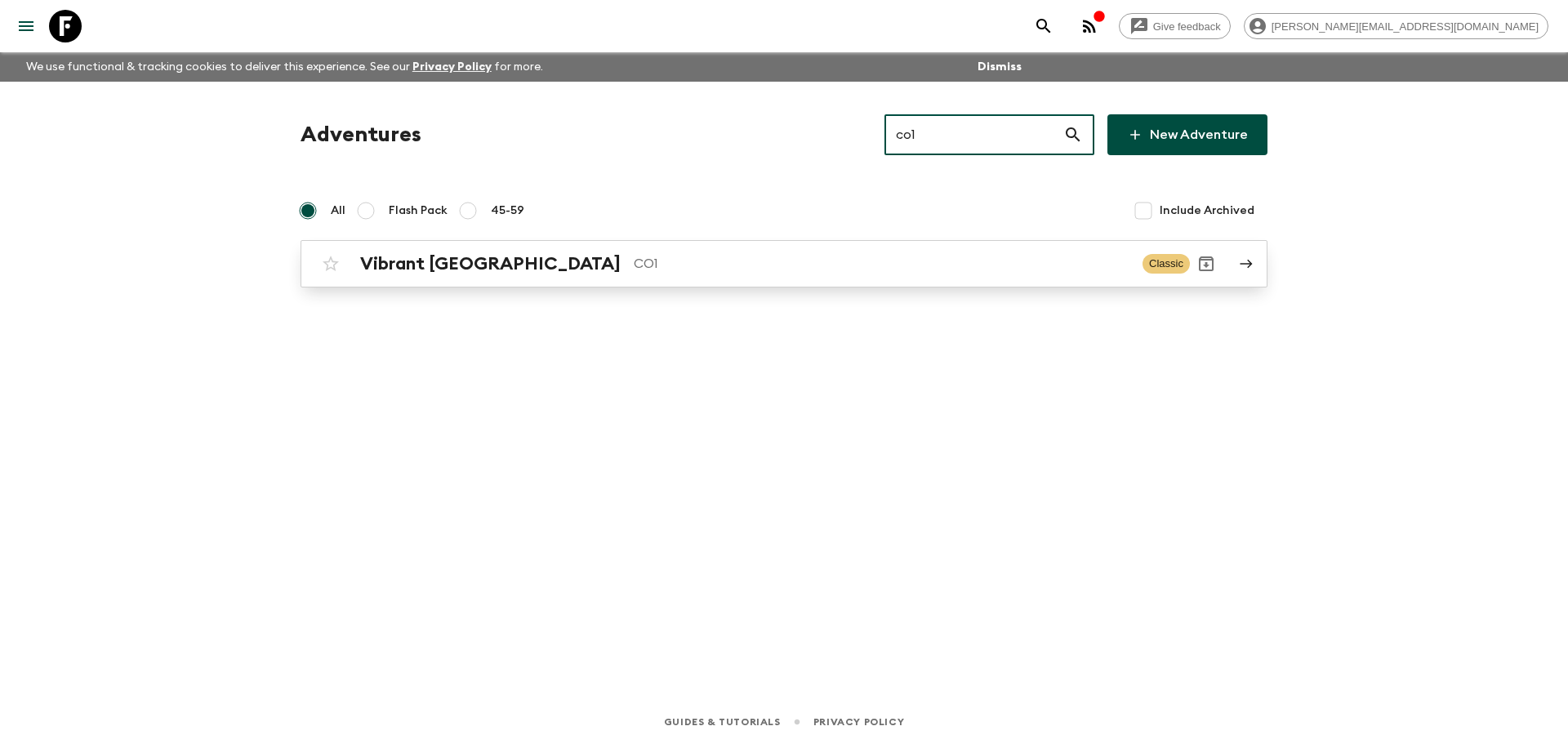
type input "co1"
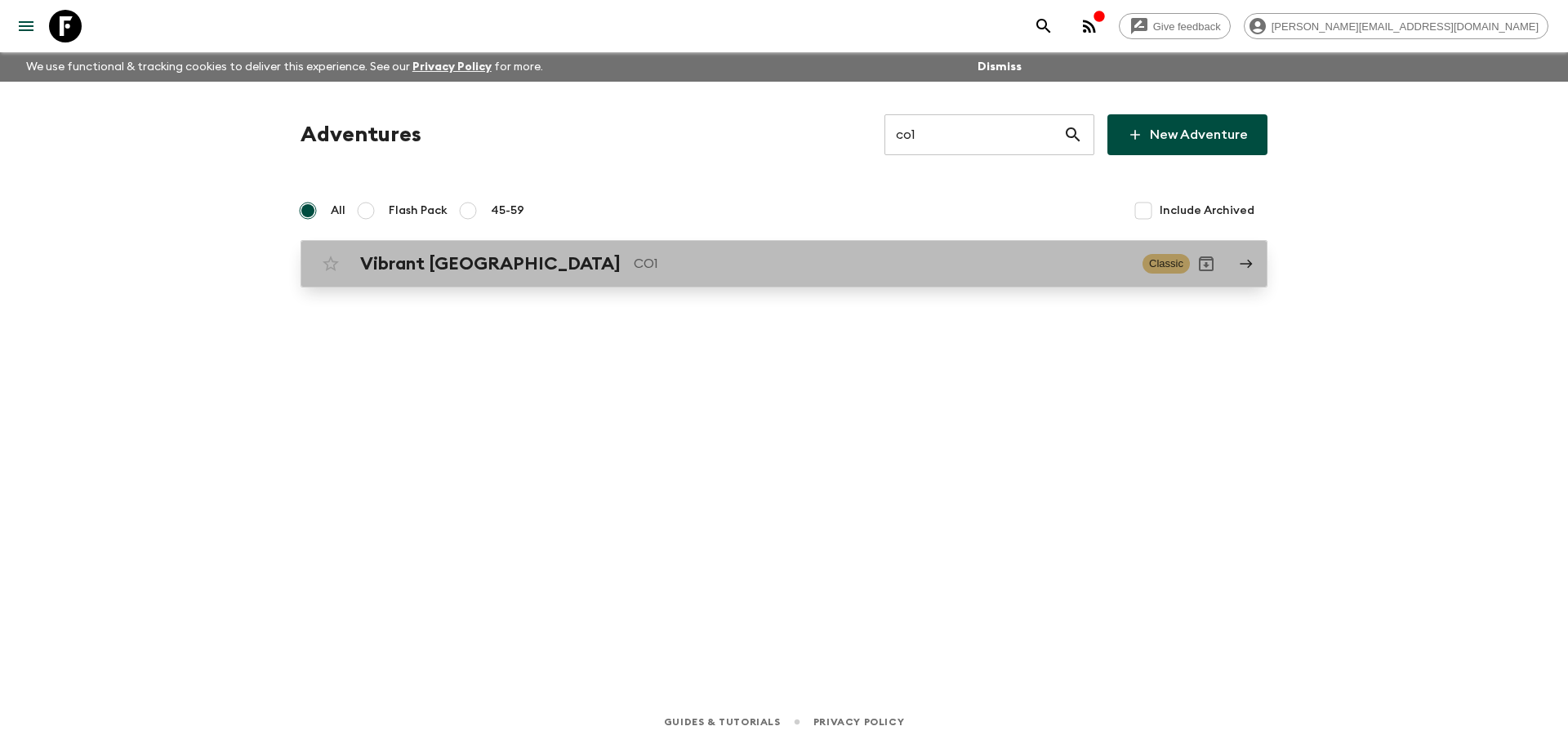
click at [801, 260] on p "CO1" at bounding box center [882, 264] width 496 height 20
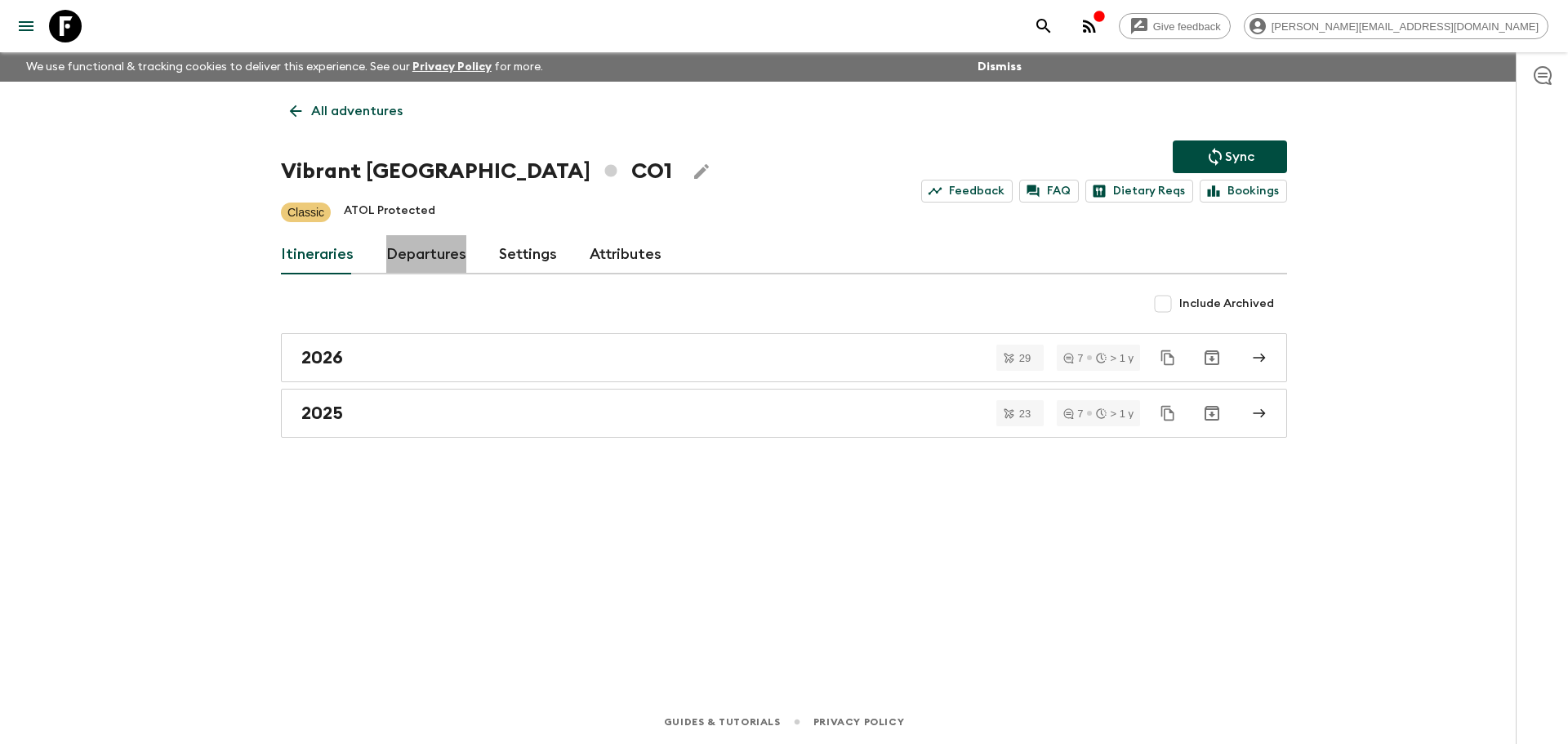
click at [427, 246] on link "Departures" at bounding box center [426, 254] width 80 height 39
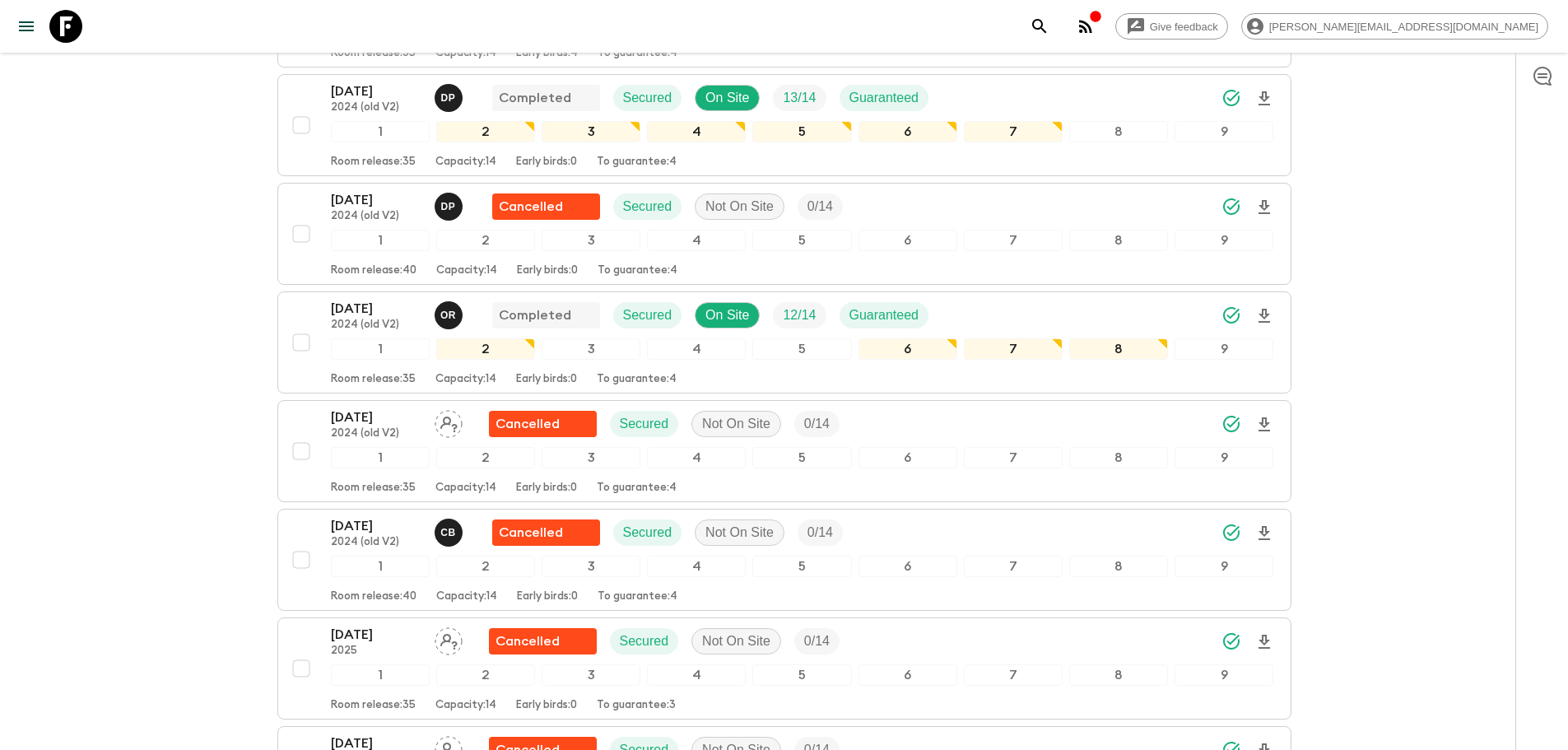
scroll to position [1612, 0]
